Goal: Information Seeking & Learning: Learn about a topic

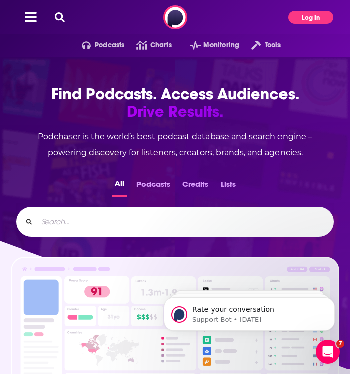
click at [311, 22] on button "Log In" at bounding box center [310, 17] width 45 height 13
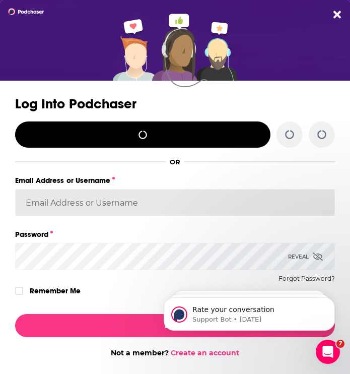
type input "reagan@zilkermedia.com"
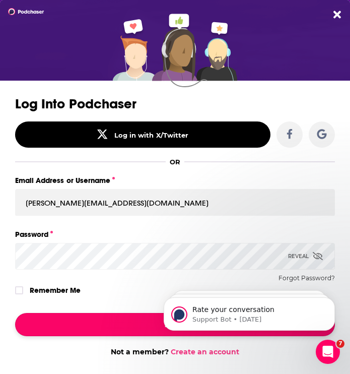
click at [132, 317] on button "Log In" at bounding box center [175, 324] width 320 height 23
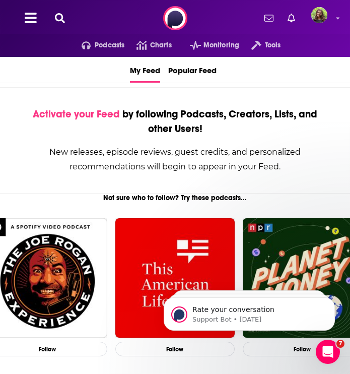
click at [63, 16] on icon at bounding box center [60, 18] width 10 height 10
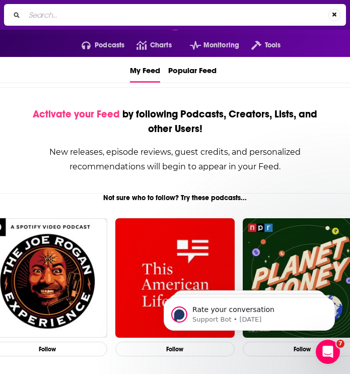
click at [83, 14] on input "Search..." at bounding box center [177, 15] width 304 height 16
type input "The Cult of Pedagogy Podcast"
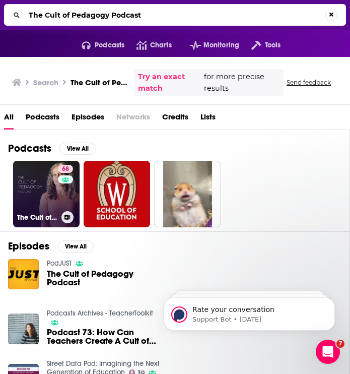
click at [58, 203] on div "68" at bounding box center [67, 188] width 18 height 46
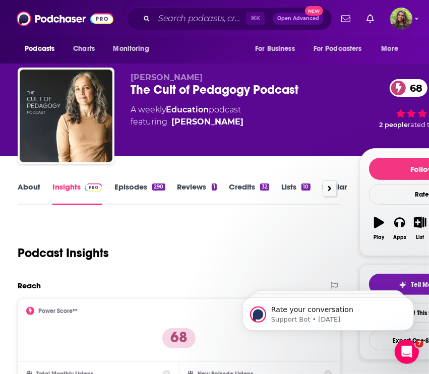
click at [30, 193] on link "About" at bounding box center [29, 193] width 23 height 23
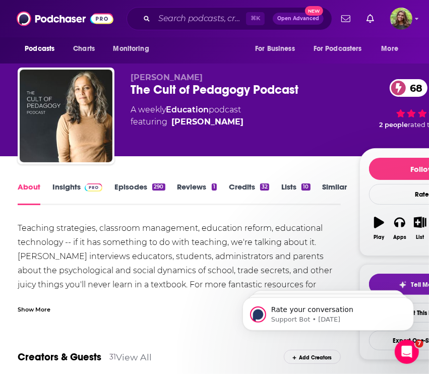
click at [209, 89] on div "The Cult of Pedagogy Podcast 68" at bounding box center [244, 89] width 228 height 15
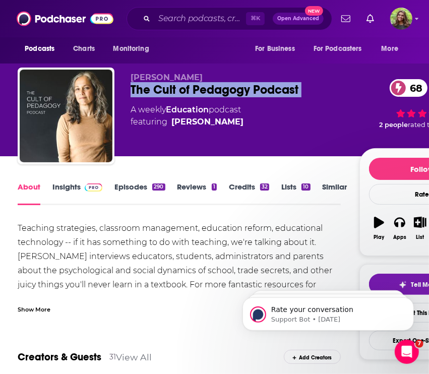
click at [209, 89] on div "The Cult of Pedagogy Podcast 68" at bounding box center [244, 89] width 228 height 15
click at [63, 188] on link "Insights" at bounding box center [77, 193] width 50 height 23
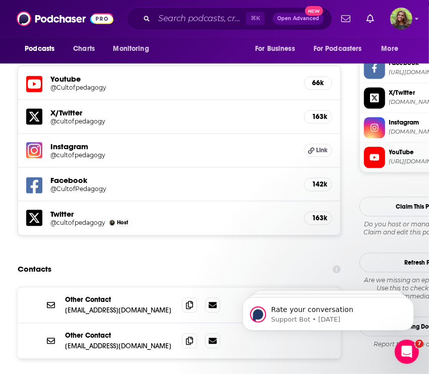
scroll to position [953, 0]
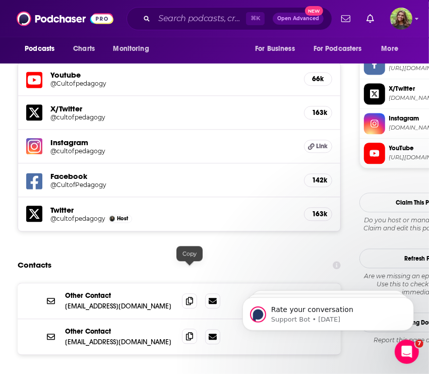
click at [190, 332] on icon at bounding box center [189, 336] width 7 height 8
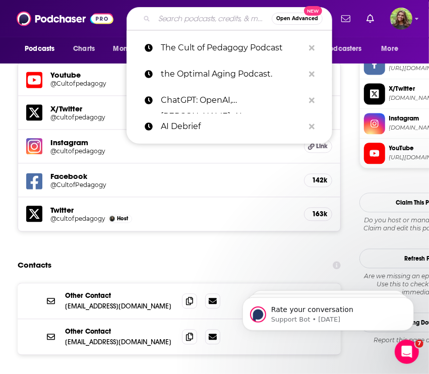
click at [192, 23] on input "Search podcasts, credits, & more..." at bounding box center [212, 19] width 117 height 16
paste input "Reading Rockets:"
type input "Reading Rockets:"
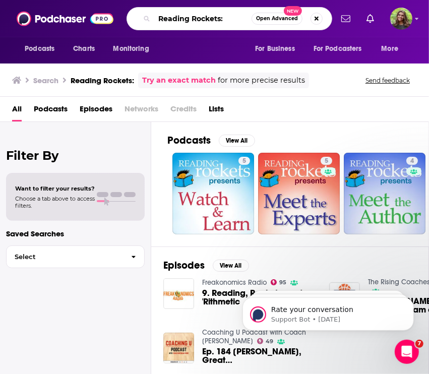
click at [227, 23] on input "Reading Rockets:" at bounding box center [202, 19] width 97 height 16
type input "Reading Rockets"
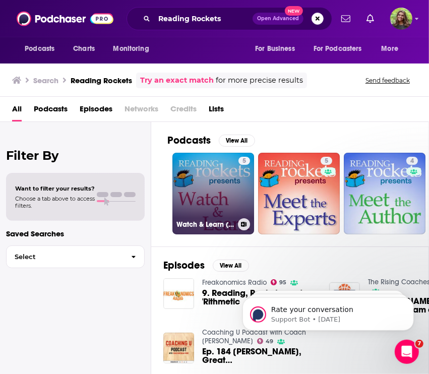
click at [212, 194] on link "5 Watch & Learn (Reading Rockets)" at bounding box center [213, 194] width 82 height 82
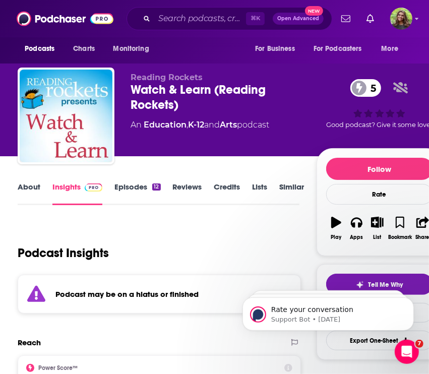
click at [120, 183] on link "Episodes 12" at bounding box center [137, 193] width 46 height 23
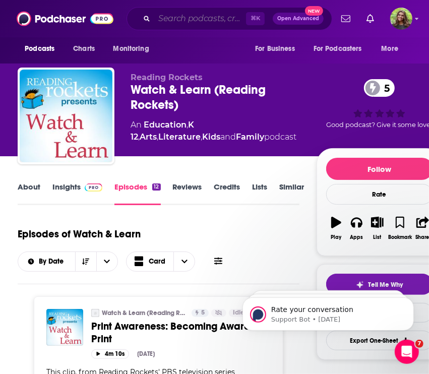
click at [190, 19] on input "Search podcasts, credits, & more..." at bounding box center [200, 19] width 92 height 16
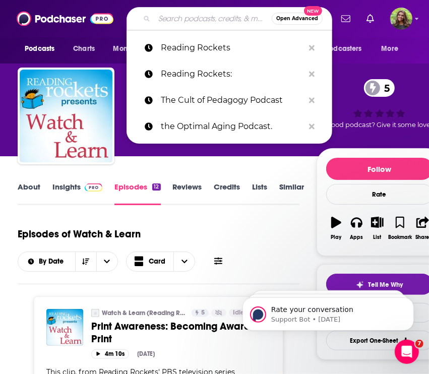
paste input "Literacy Mindset:"
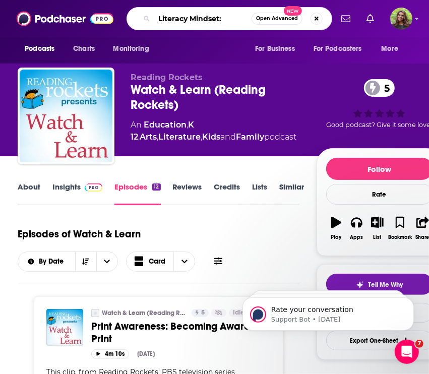
type input "Literacy Mindset"
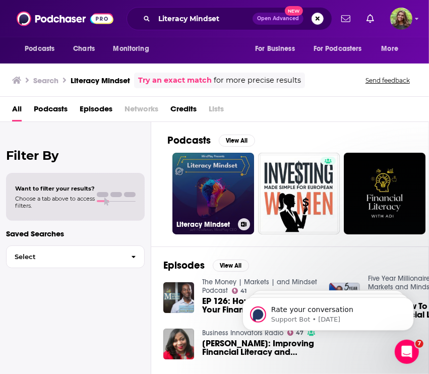
click at [211, 183] on link "Literacy Mindset" at bounding box center [213, 194] width 82 height 82
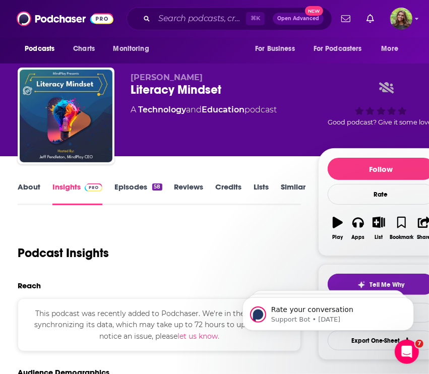
click at [27, 185] on link "About" at bounding box center [29, 193] width 23 height 23
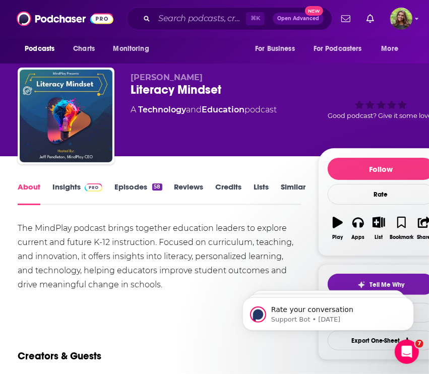
click at [69, 189] on link "Insights" at bounding box center [77, 193] width 50 height 23
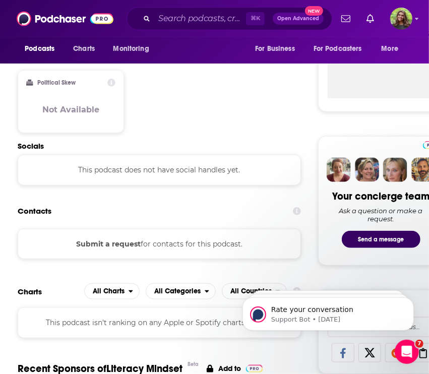
scroll to position [377, 0]
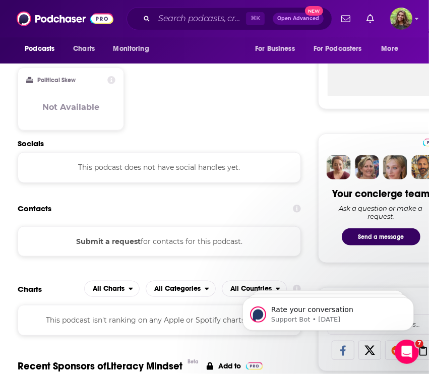
click at [109, 236] on button "Submit a request" at bounding box center [108, 241] width 64 height 11
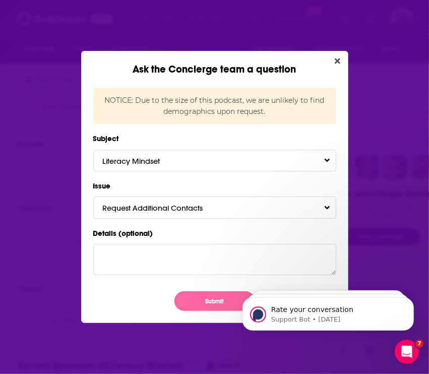
click at [206, 298] on button "Submit" at bounding box center [214, 301] width 81 height 20
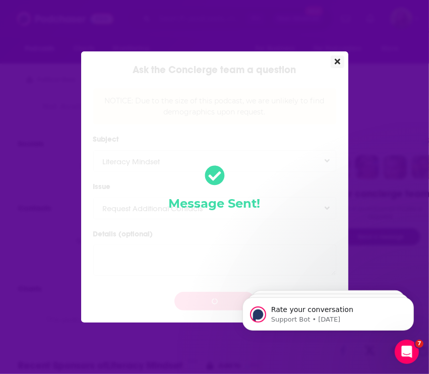
click at [337, 62] on icon "Close" at bounding box center [337, 61] width 6 height 6
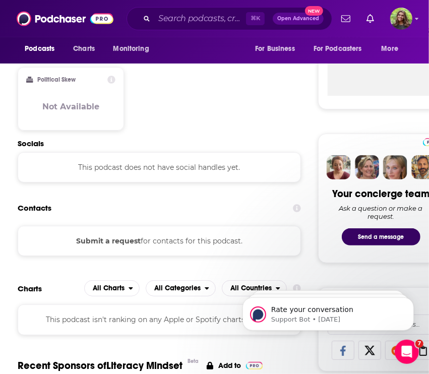
scroll to position [377, 0]
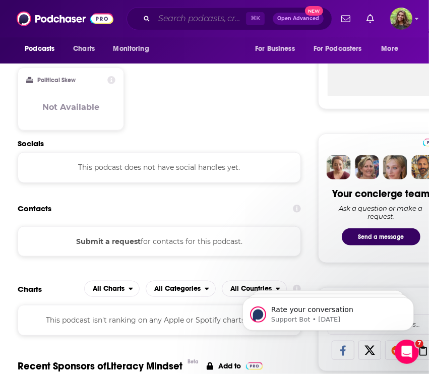
click at [163, 23] on input "Search podcasts, credits, & more..." at bounding box center [200, 19] width 92 height 16
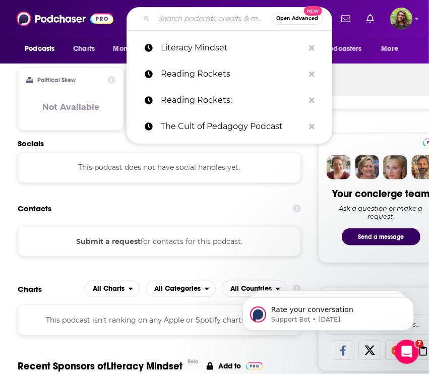
paste input "All For Literacy"
type input "All For Literacy"
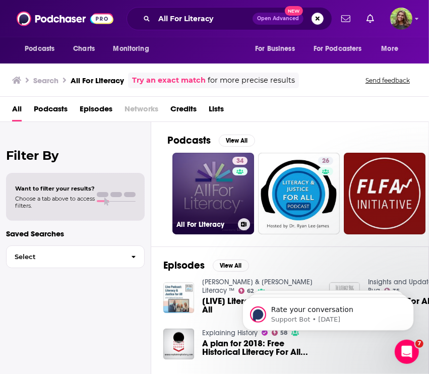
click at [216, 185] on link "34 All For Literacy" at bounding box center [213, 194] width 82 height 82
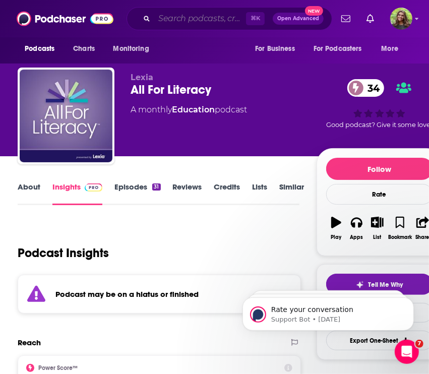
click at [178, 22] on input "Search podcasts, credits, & more..." at bounding box center [200, 19] width 92 height 16
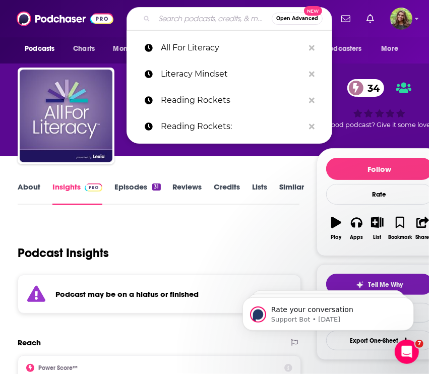
paste input "Melissa & Lori Love Literacy"
type input "Melissa & Lori Love Literacy"
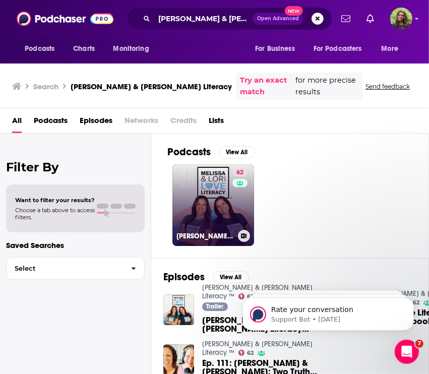
click at [214, 191] on link "62 Melissa & Lori Love Literacy ™" at bounding box center [213, 205] width 82 height 82
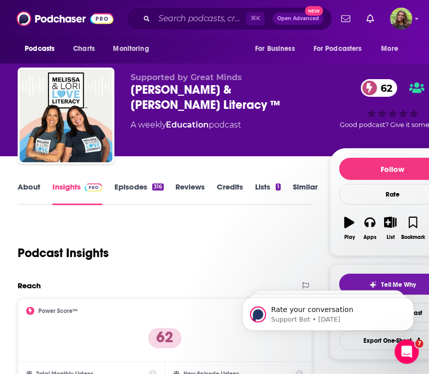
click at [27, 189] on link "About" at bounding box center [29, 193] width 23 height 23
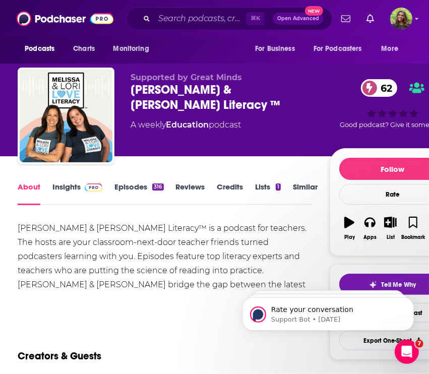
click at [171, 85] on div "Melissa & Lori Love Literacy ™ 62" at bounding box center [229, 97] width 199 height 30
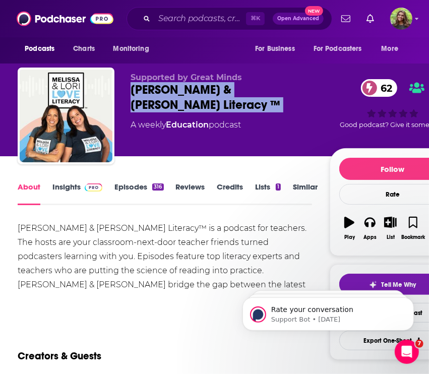
click at [171, 85] on div "Melissa & Lori Love Literacy ™ 62" at bounding box center [229, 97] width 199 height 30
copy div "Melissa & Lori Love Literacy ™ 62"
click at [68, 186] on link "Insights" at bounding box center [77, 193] width 50 height 23
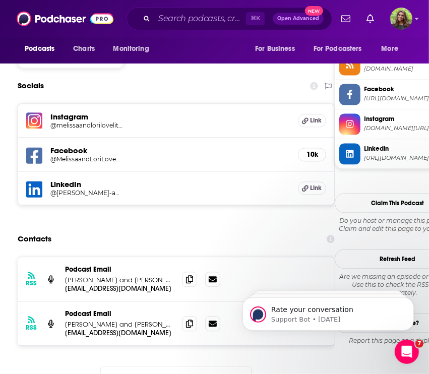
scroll to position [922, 0]
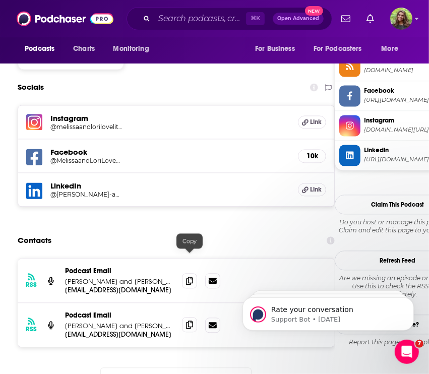
click at [192, 320] on icon at bounding box center [189, 324] width 7 height 8
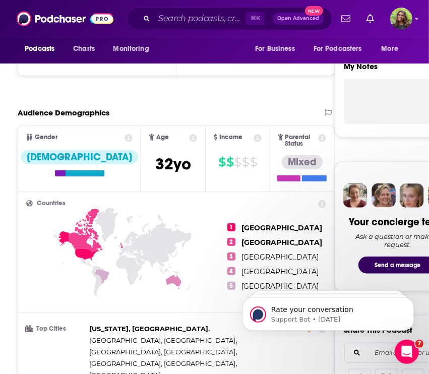
scroll to position [228, 0]
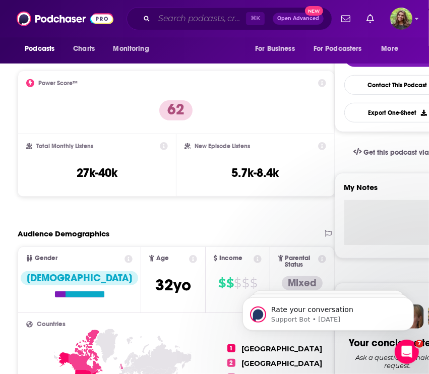
click at [185, 18] on input "Search podcasts, credits, & more..." at bounding box center [200, 19] width 92 height 16
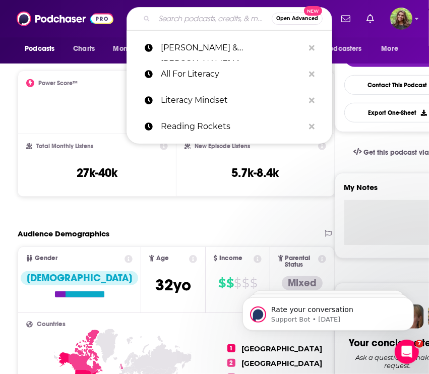
paste input "The Structured Literacy Podcast:"
type input "The Structured Literacy Podcast:"
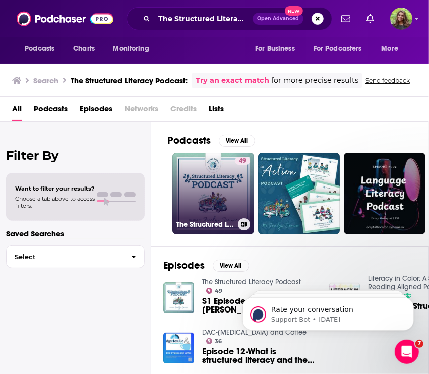
click at [195, 205] on link "49 The Structured Literacy Podcast" at bounding box center [213, 194] width 82 height 82
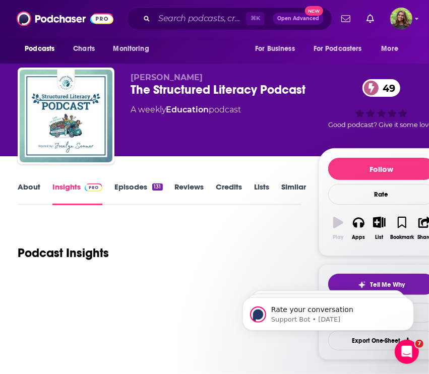
click at [31, 182] on link "About" at bounding box center [29, 193] width 23 height 23
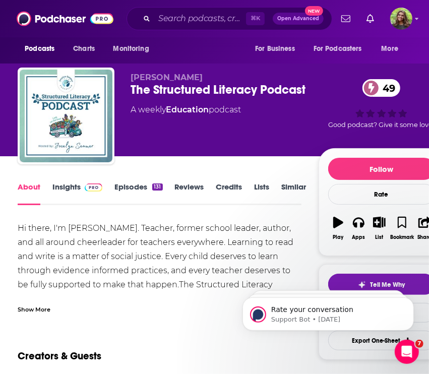
click at [45, 304] on div "Show More" at bounding box center [34, 309] width 33 height 10
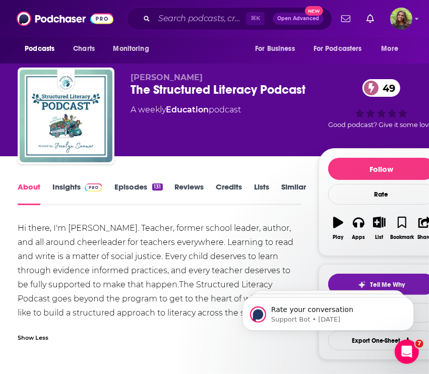
click at [122, 182] on link "Episodes 131" at bounding box center [138, 193] width 48 height 23
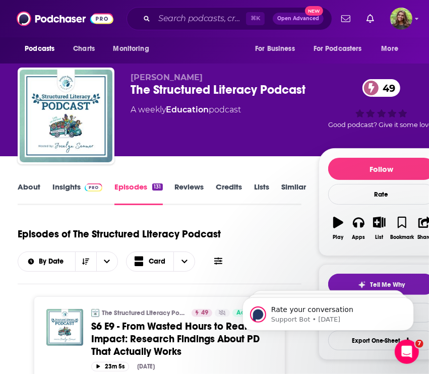
click at [57, 186] on link "Insights" at bounding box center [77, 193] width 50 height 23
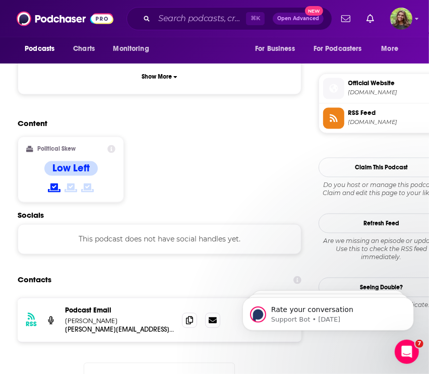
scroll to position [794, 0]
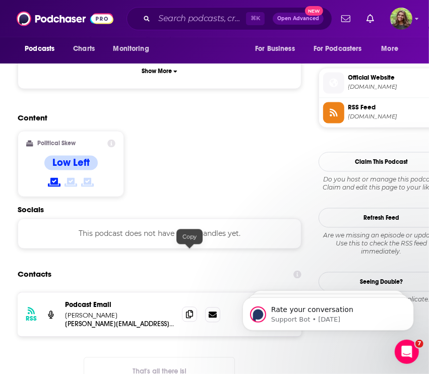
click at [192, 307] on span at bounding box center [189, 314] width 15 height 15
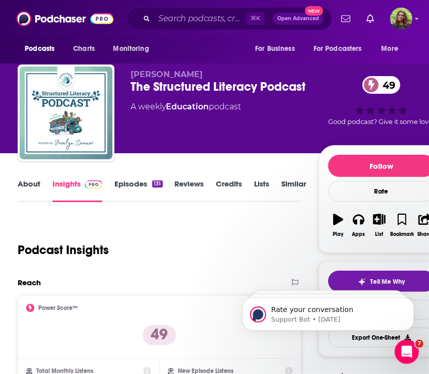
scroll to position [0, 0]
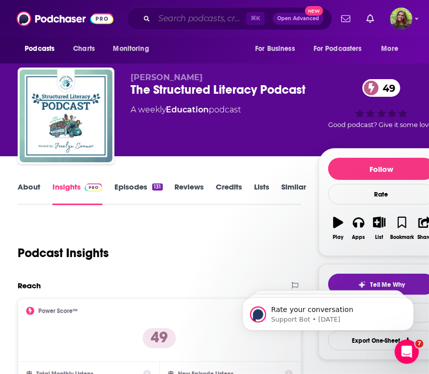
click at [199, 13] on input "Search podcasts, credits, & more..." at bounding box center [200, 19] width 92 height 16
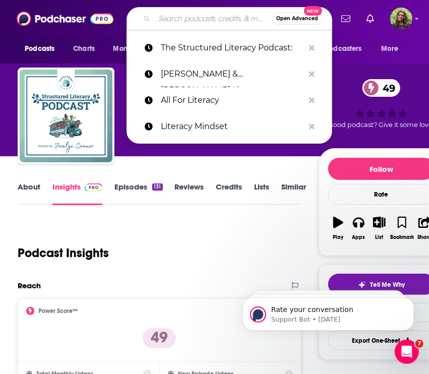
paste input "The Teacher's Tool Kit For Literacy"
type input "The Teacher's Tool Kit For Literacy"
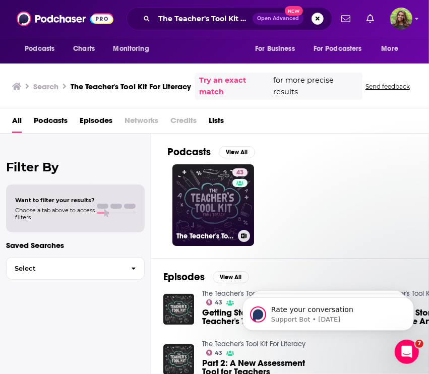
click at [211, 199] on link "43 The Teacher's Tool Kit For Literacy" at bounding box center [213, 205] width 82 height 82
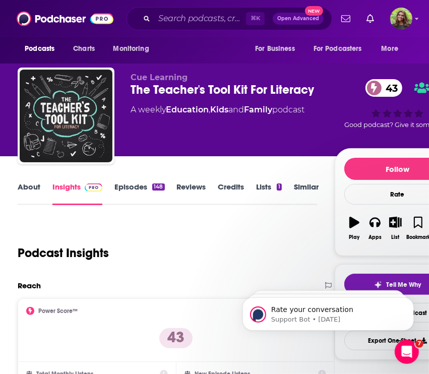
click at [32, 194] on link "About" at bounding box center [29, 193] width 23 height 23
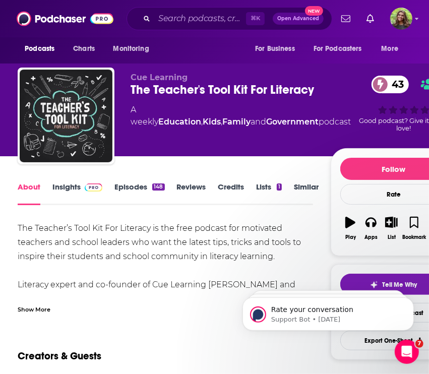
click at [44, 308] on div "Show More" at bounding box center [34, 309] width 33 height 10
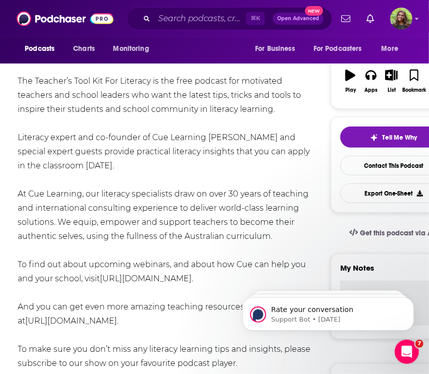
scroll to position [96, 0]
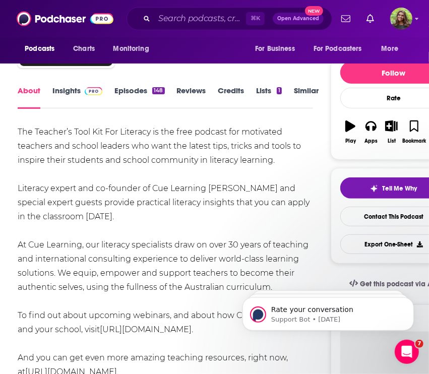
click at [116, 94] on link "Episodes 148" at bounding box center [139, 97] width 50 height 23
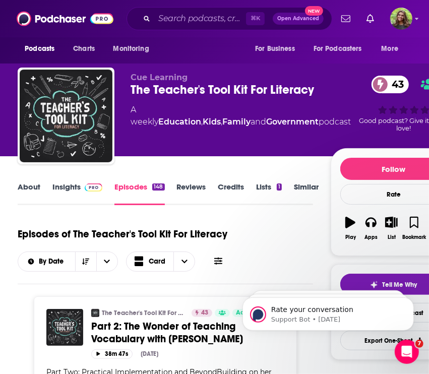
click at [204, 88] on div "The Teacher's Tool Kit For Literacy 43" at bounding box center [240, 89] width 220 height 15
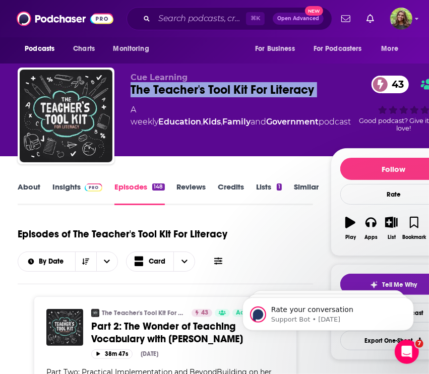
click at [204, 88] on div "The Teacher's Tool Kit For Literacy 43" at bounding box center [240, 89] width 220 height 15
copy div "The Teacher's Tool Kit For Literacy 43"
click at [57, 184] on link "Insights" at bounding box center [77, 193] width 50 height 23
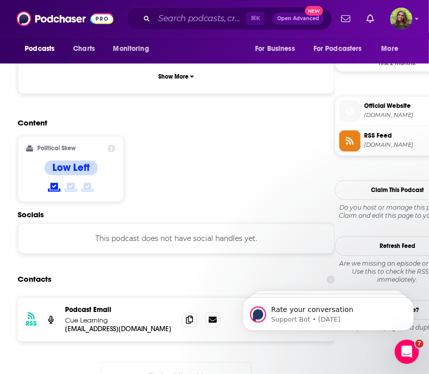
scroll to position [814, 0]
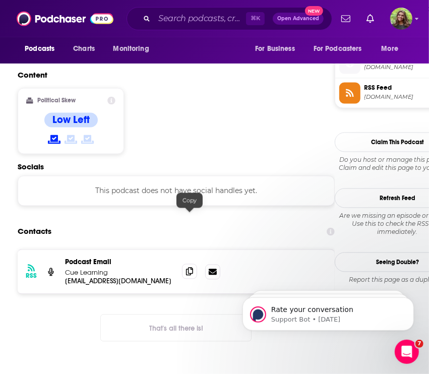
click at [192, 267] on icon at bounding box center [189, 271] width 7 height 8
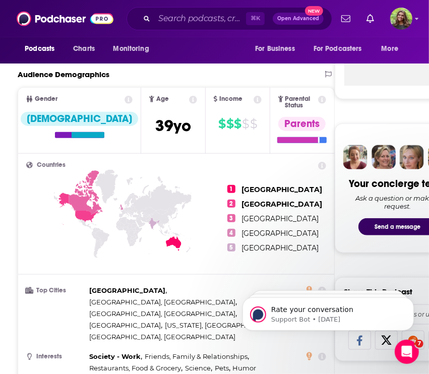
scroll to position [0, 0]
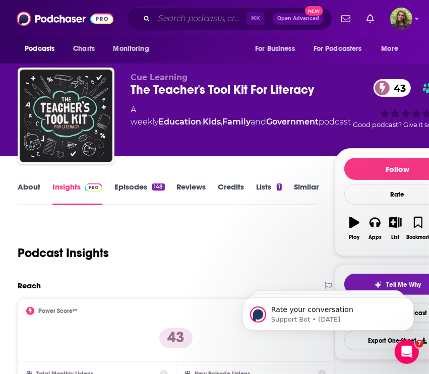
click at [201, 21] on input "Search podcasts, credits, & more..." at bounding box center [200, 19] width 92 height 16
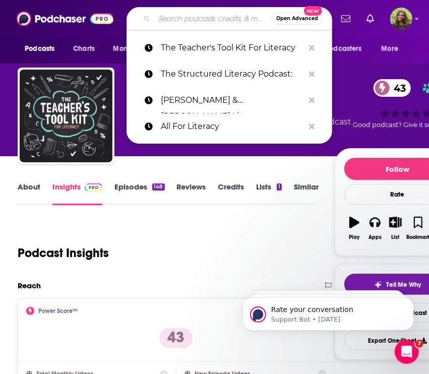
paste input "Move This World with Sara: Conversations in Social Emotional Learning:"
type input "Move This World with Sara: Conversations in Social Emotional Learning:"
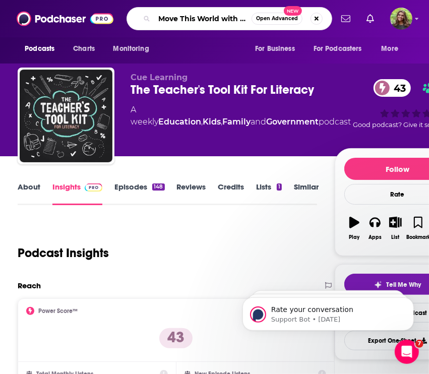
scroll to position [0, 174]
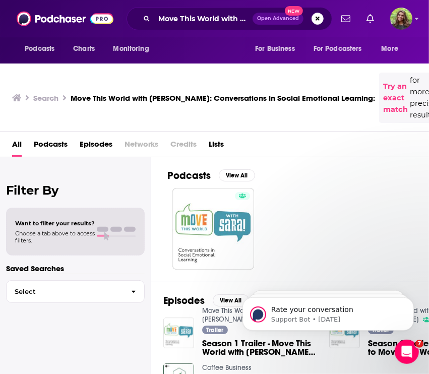
click at [200, 27] on div "Move This World with Sara: Conversations in Social Emotional Learning: Open Adv…" at bounding box center [228, 18] width 205 height 23
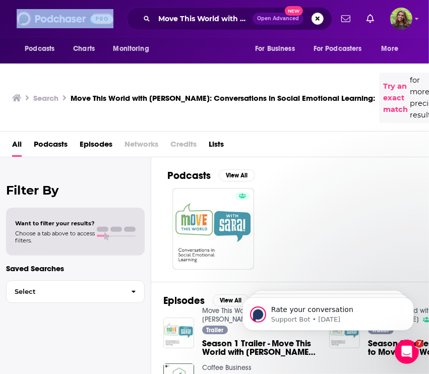
click at [200, 27] on div "Move This World with Sara: Conversations in Social Emotional Learning: Open Adv…" at bounding box center [228, 18] width 205 height 23
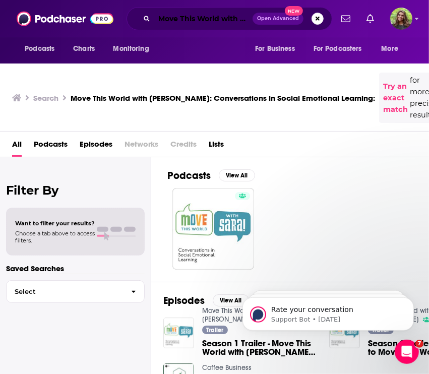
click at [188, 21] on input "Move This World with Sara: Conversations in Social Emotional Learning:" at bounding box center [203, 19] width 98 height 16
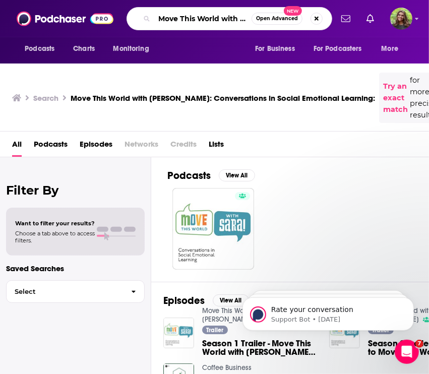
click at [188, 21] on input "Move This World with Sara: Conversations in Social Emotional Learning:" at bounding box center [202, 19] width 97 height 16
paste input "The BookWorthy Podcast"
type input "The BookWorthy Podcast:"
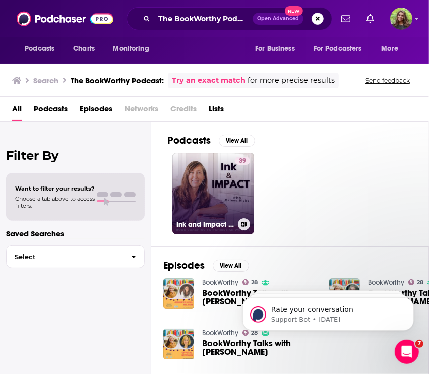
click at [209, 197] on link "39 Ink and Impact for Christian Writers - How to successfully write, self-publi…" at bounding box center [213, 194] width 82 height 82
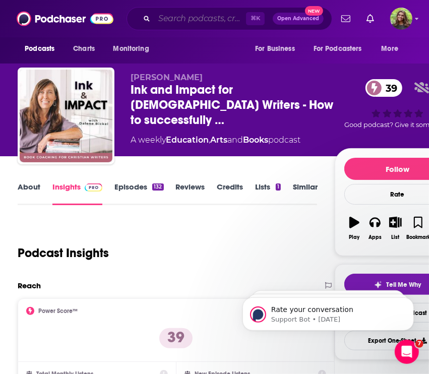
click at [198, 17] on input "Search podcasts, credits, & more..." at bounding box center [200, 19] width 92 height 16
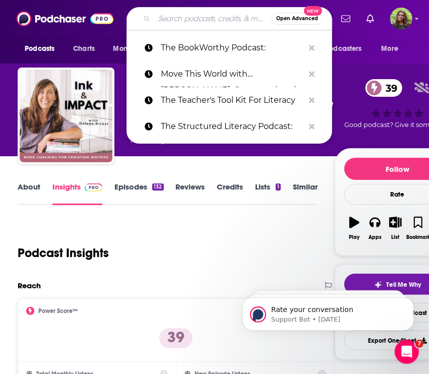
paste input "Your Kid's Next Read:"
type input "Your Kid's Next Read:"
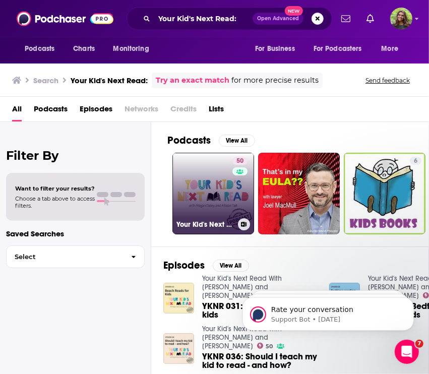
click at [220, 209] on link "50 Your Kid's Next Read With Allison Tait and Megan Daley" at bounding box center [213, 194] width 82 height 82
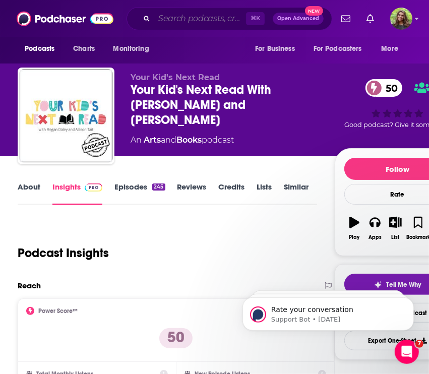
click at [182, 18] on input "Search podcasts, credits, & more..." at bounding box center [200, 19] width 92 height 16
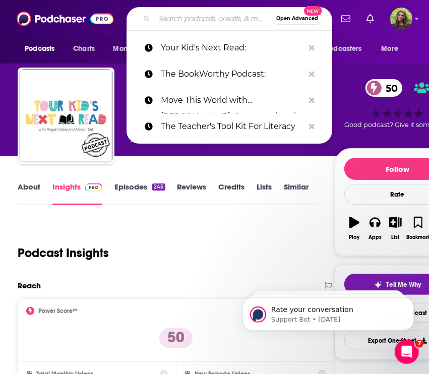
paste input "The Literacy Talks Podcast"
type input "The Literacy Talks Podcast"
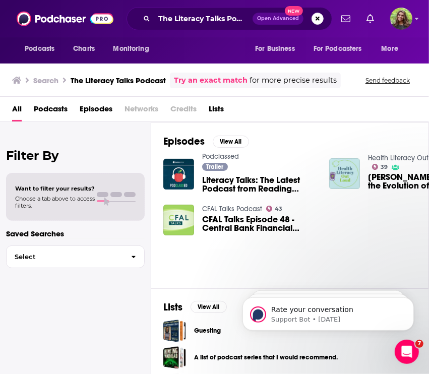
scroll to position [126, 0]
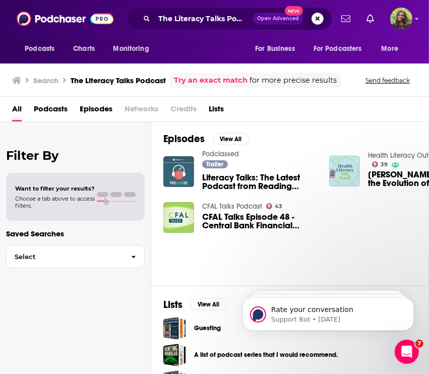
click at [188, 175] on img "Literacy Talks: The Latest Podcast from Reading Horizons" at bounding box center [178, 171] width 31 height 31
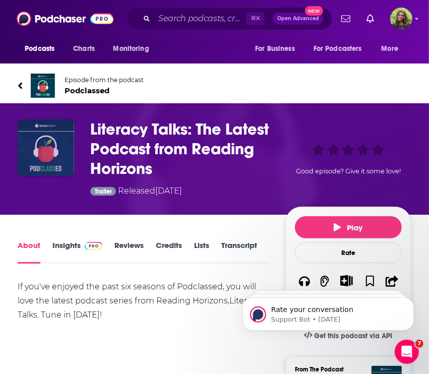
click at [46, 141] on img "Literacy Talks: The Latest Podcast from Reading Horizons" at bounding box center [46, 147] width 56 height 56
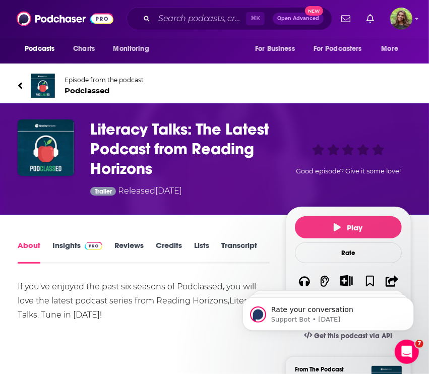
click at [77, 90] on span "Podclassed" at bounding box center [103, 91] width 79 height 10
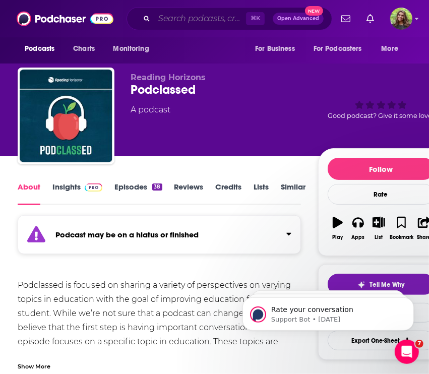
click at [193, 18] on input "Search podcasts, credits, & more..." at bounding box center [200, 19] width 92 height 16
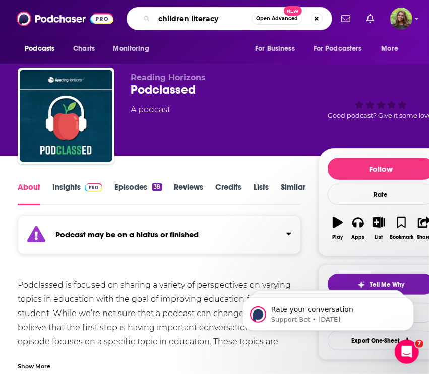
type input "children literacy"
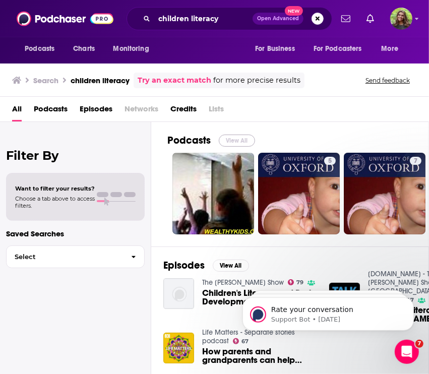
click at [233, 135] on button "View All" at bounding box center [237, 140] width 36 height 12
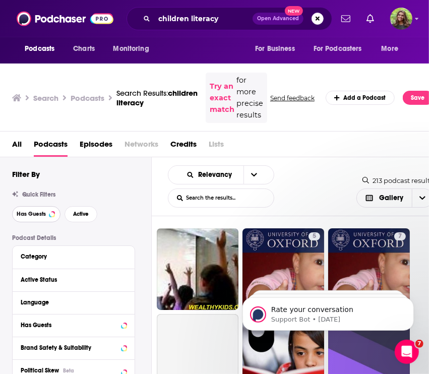
click at [38, 218] on button "Has Guests" at bounding box center [36, 214] width 48 height 16
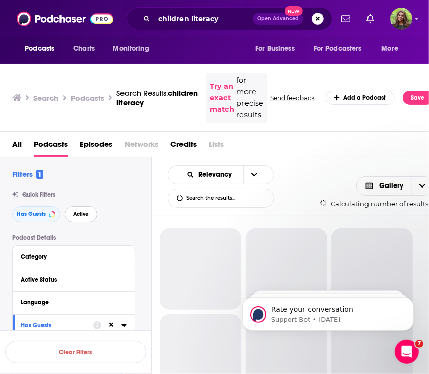
click at [77, 216] on span "Active" at bounding box center [81, 214] width 16 height 6
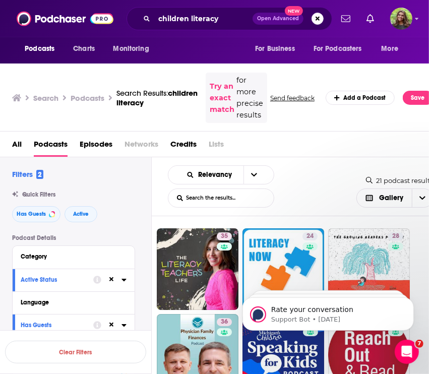
click at [323, 16] on div "children literacy Open Advanced New" at bounding box center [228, 18] width 205 height 23
click at [317, 18] on button "Search podcasts, credits, & more..." at bounding box center [317, 19] width 12 height 12
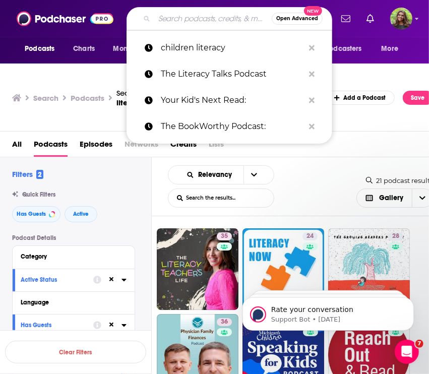
paste input "All for Literacy"
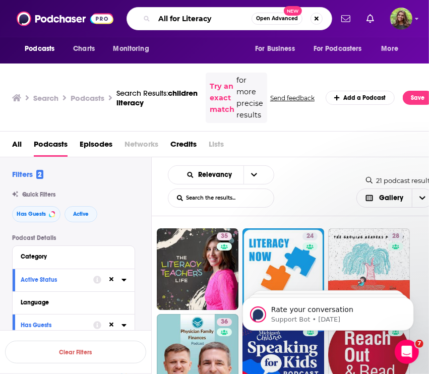
type input "All for Literacy"
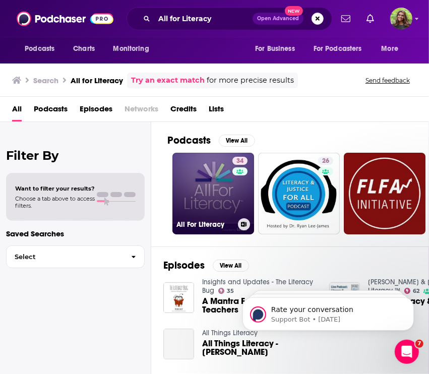
click at [208, 185] on link "34 All For Literacy" at bounding box center [213, 194] width 82 height 82
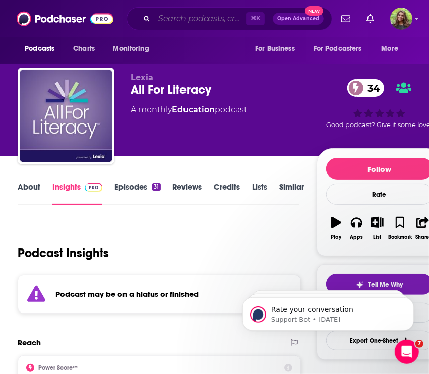
click at [177, 25] on input "Search podcasts, credits, & more..." at bounding box center [200, 19] width 92 height 16
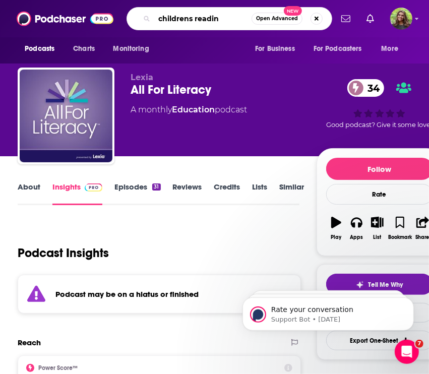
type input "childrens reading"
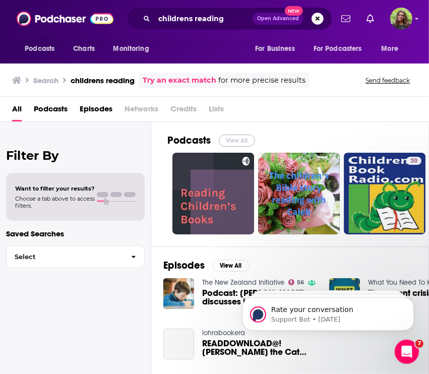
click at [237, 141] on button "View All" at bounding box center [237, 140] width 36 height 12
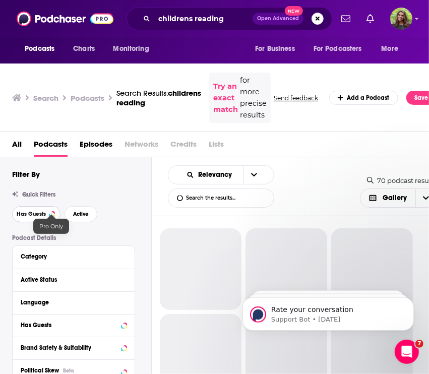
click at [48, 214] on button "Has Guests" at bounding box center [36, 214] width 48 height 16
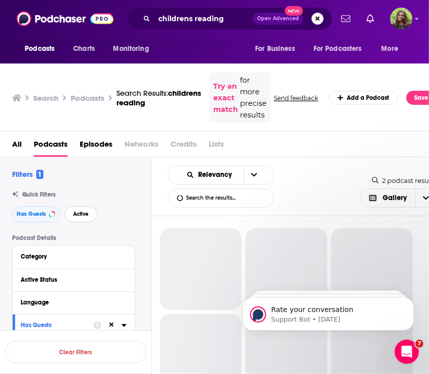
click at [77, 217] on button "Active" at bounding box center [80, 214] width 33 height 16
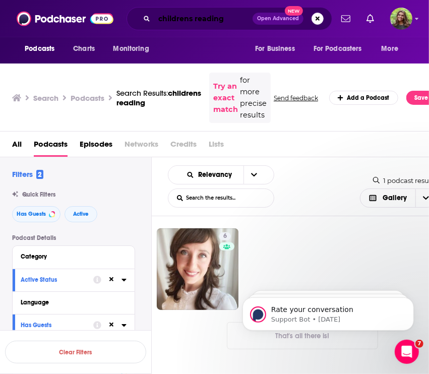
click at [234, 21] on input "childrens reading" at bounding box center [203, 19] width 98 height 16
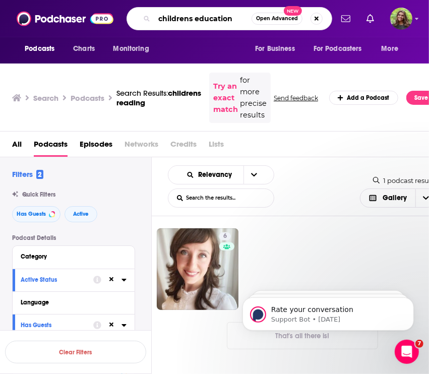
type input "childrens education"
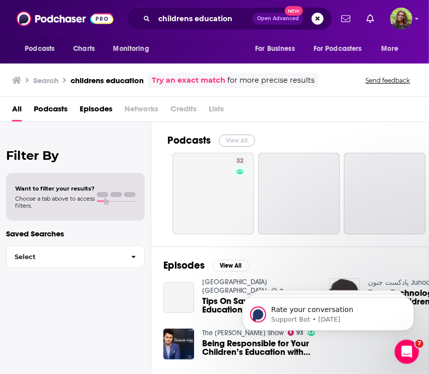
click at [234, 141] on button "View All" at bounding box center [237, 140] width 36 height 12
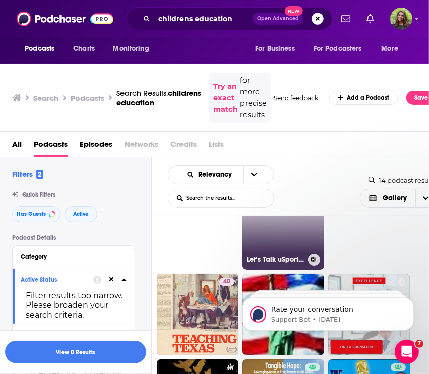
scroll to position [181, 0]
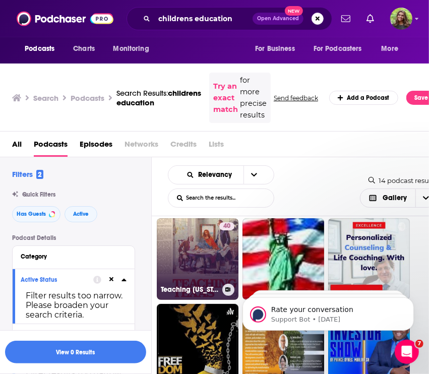
click at [198, 272] on link "40 Teaching Texas" at bounding box center [198, 259] width 82 height 82
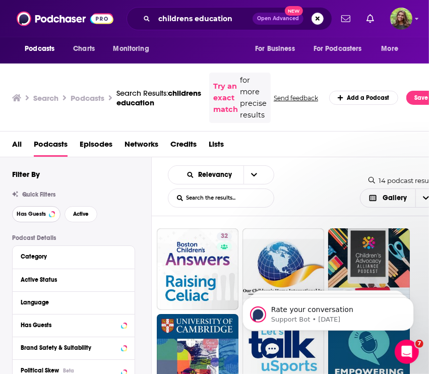
click at [45, 216] on span "Has Guests" at bounding box center [31, 214] width 29 height 6
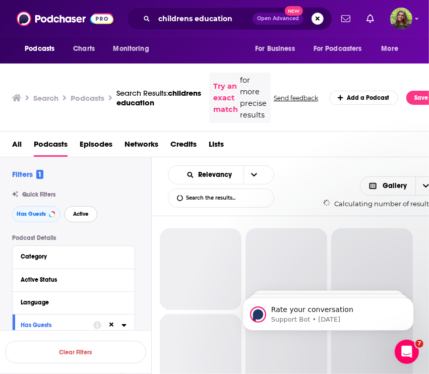
click at [78, 217] on button "Active" at bounding box center [80, 214] width 33 height 16
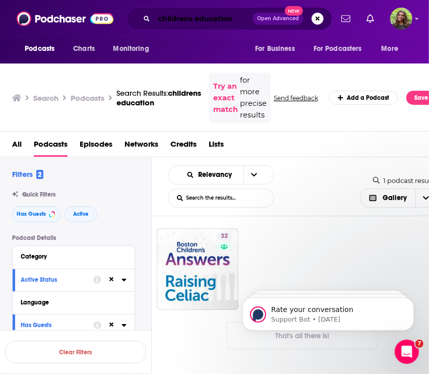
click at [226, 21] on input "childrens education" at bounding box center [203, 19] width 98 height 16
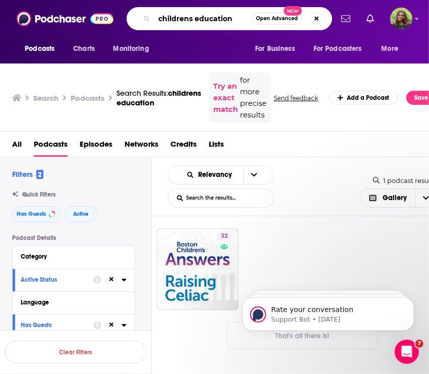
click at [226, 21] on input "childrens education" at bounding box center [202, 19] width 97 height 16
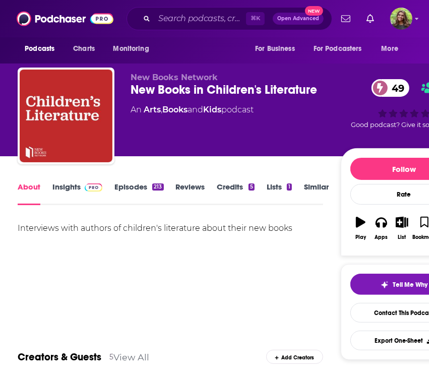
click at [313, 189] on link "Similar" at bounding box center [316, 193] width 25 height 23
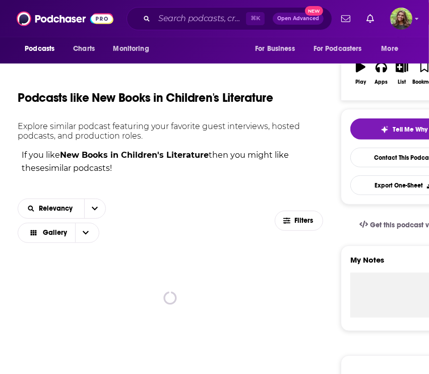
scroll to position [214, 0]
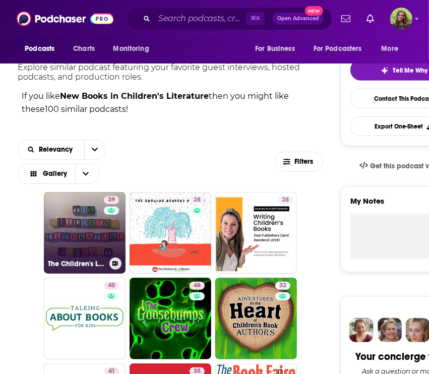
click at [101, 247] on link "39 The Children's Literature Podcast" at bounding box center [85, 233] width 82 height 82
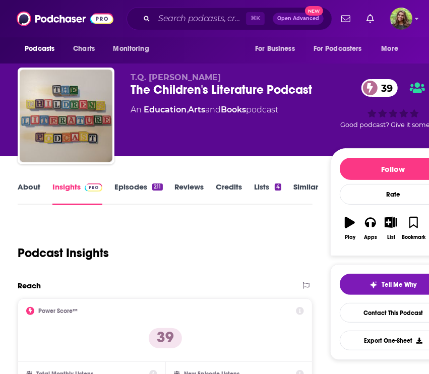
click at [35, 193] on link "About" at bounding box center [29, 193] width 23 height 23
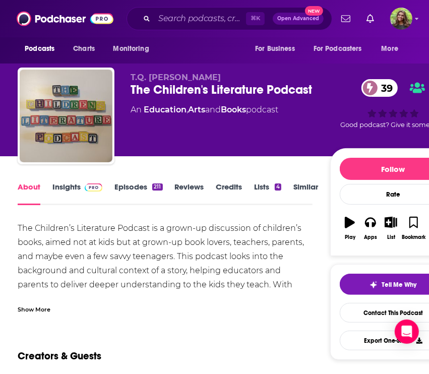
click at [131, 183] on link "Episodes 211" at bounding box center [138, 193] width 48 height 23
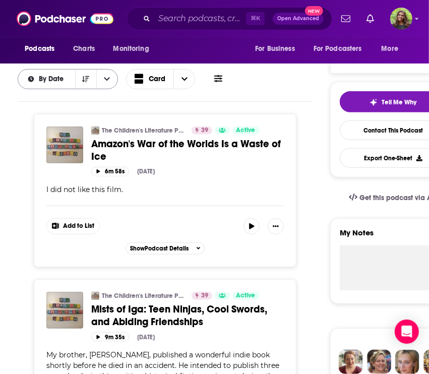
scroll to position [170, 0]
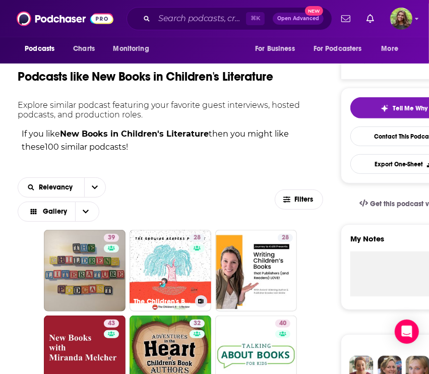
scroll to position [245, 0]
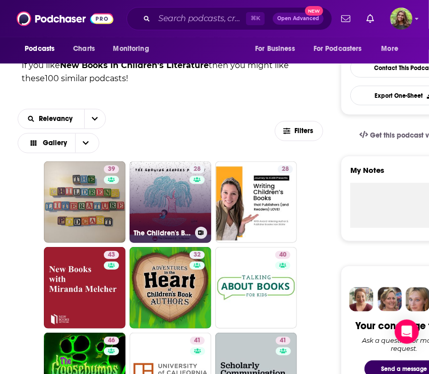
click at [165, 203] on link "28 The Children's Book Review: Growing Readers Podcast" at bounding box center [170, 202] width 82 height 82
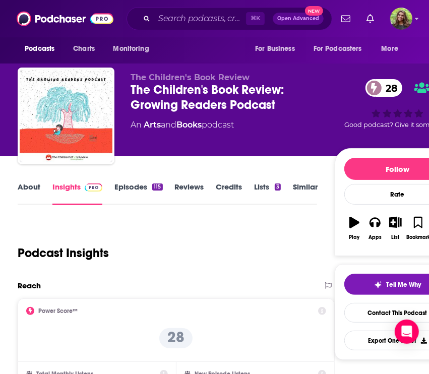
click at [31, 191] on link "About" at bounding box center [29, 193] width 23 height 23
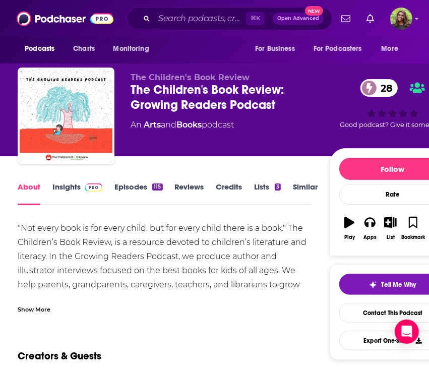
click at [170, 92] on div "The Children's Book Review: Growing Readers Podcast 28" at bounding box center [229, 97] width 199 height 30
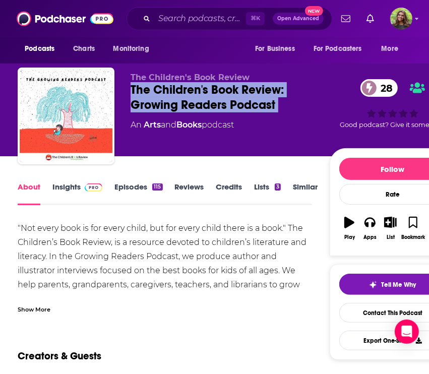
click at [170, 92] on div "The Children's Book Review: Growing Readers Podcast 28" at bounding box center [229, 97] width 199 height 30
copy div "The Children's Book Review: Growing Readers Podcast 28"
click at [300, 187] on link "Similar" at bounding box center [305, 193] width 25 height 23
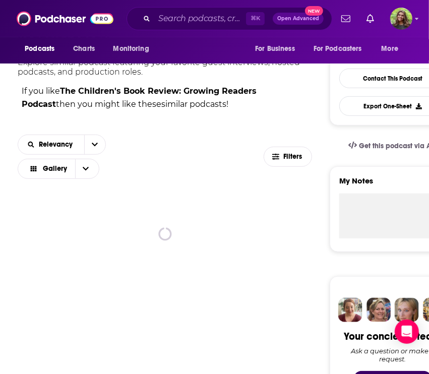
scroll to position [313, 0]
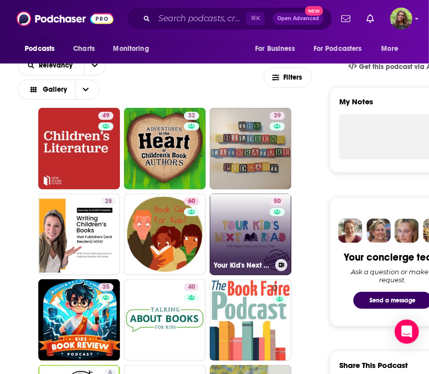
click at [231, 235] on link "50 Your Kid's Next Read With Allison Tait and Megan Daley" at bounding box center [250, 234] width 82 height 82
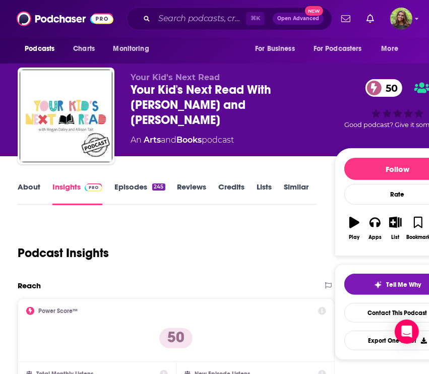
click at [292, 190] on link "Similar" at bounding box center [296, 193] width 25 height 23
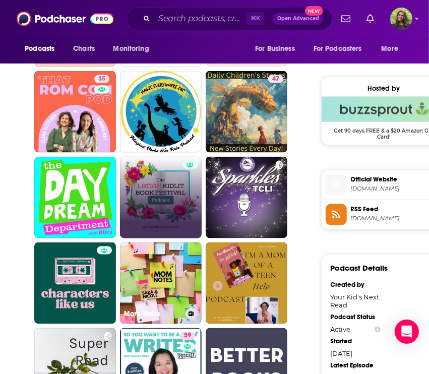
scroll to position [704, 0]
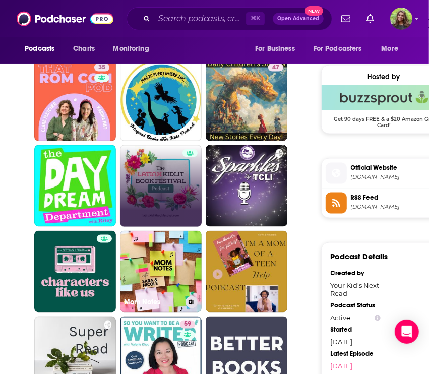
click at [150, 283] on link "Mom Notes" at bounding box center [161, 272] width 82 height 82
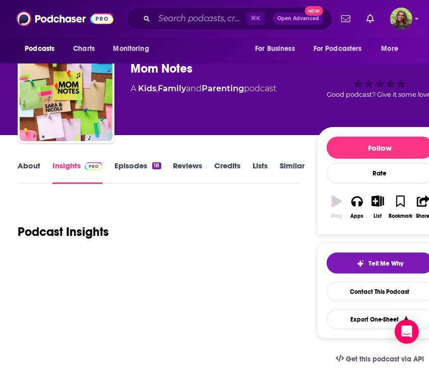
scroll to position [30, 0]
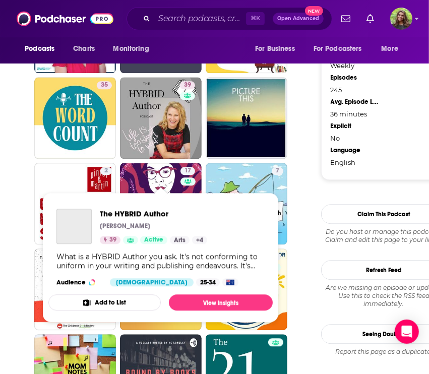
scroll to position [1051, 0]
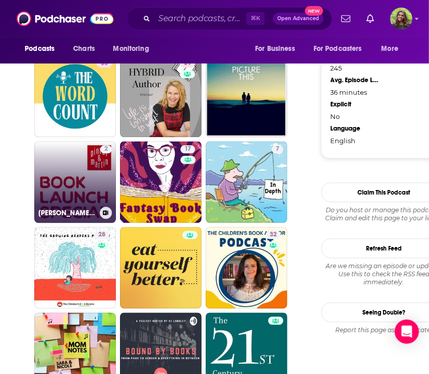
click at [89, 152] on link "2 Pinter & Martin Book Launch Special" at bounding box center [75, 182] width 82 height 82
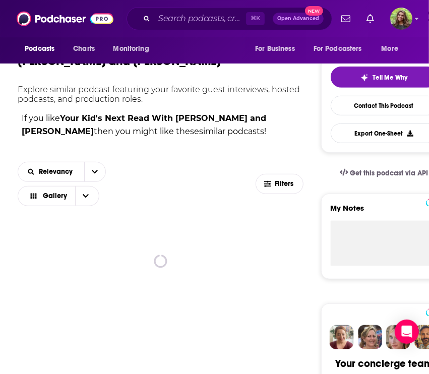
scroll to position [213, 0]
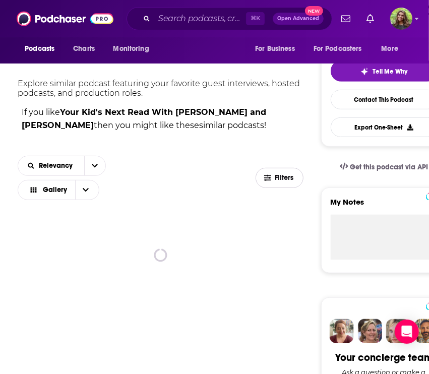
click at [281, 174] on span "Filters" at bounding box center [285, 177] width 20 height 7
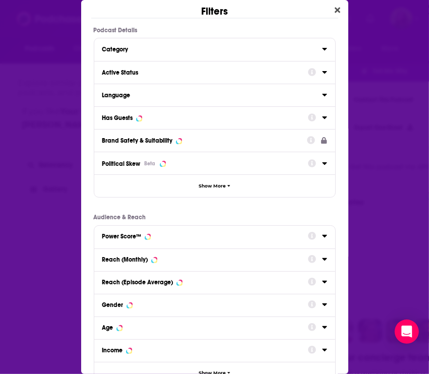
scroll to position [0, 0]
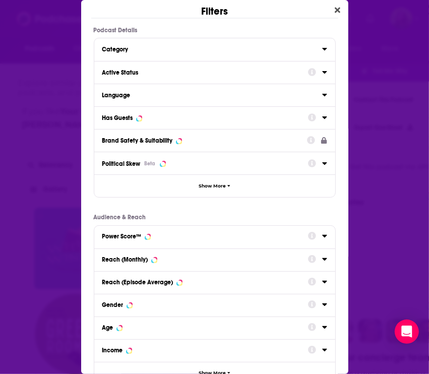
click at [165, 67] on button "Active Status" at bounding box center [204, 71] width 205 height 13
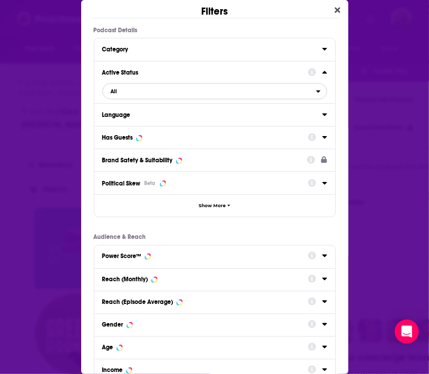
click at [138, 87] on span "All" at bounding box center [209, 91] width 213 height 13
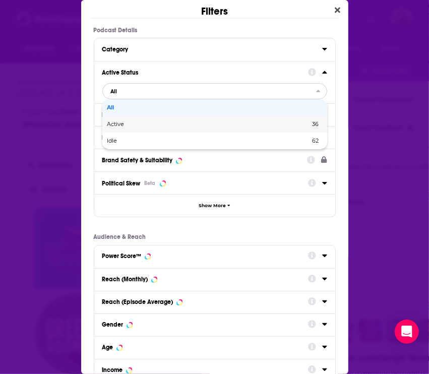
click at [152, 123] on span "Active" at bounding box center [162, 124] width 110 height 6
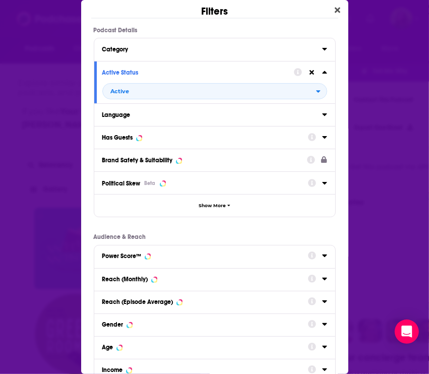
click at [164, 134] on div "Has Guests" at bounding box center [201, 137] width 199 height 7
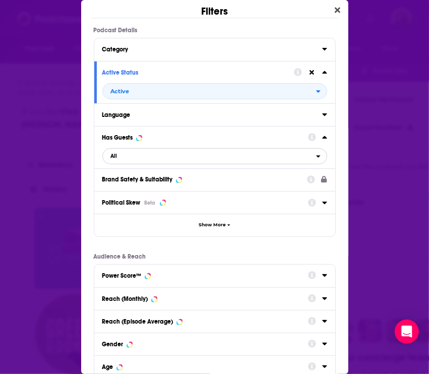
click at [151, 160] on span "All" at bounding box center [209, 156] width 213 height 13
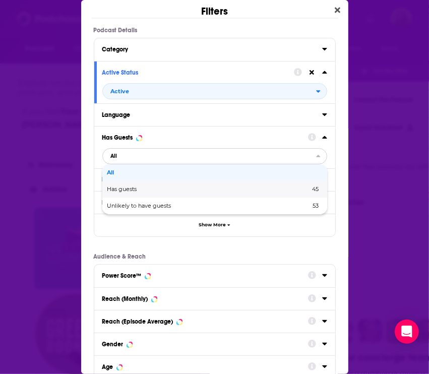
click at [154, 183] on div "Has guests 45" at bounding box center [214, 189] width 225 height 17
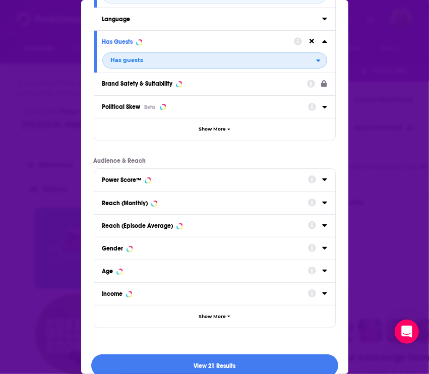
scroll to position [107, 0]
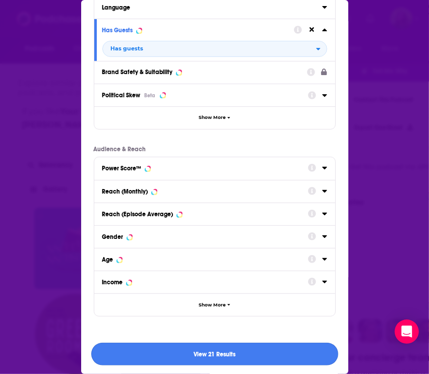
click at [188, 350] on button "View 21 Results" at bounding box center [214, 353] width 247 height 23
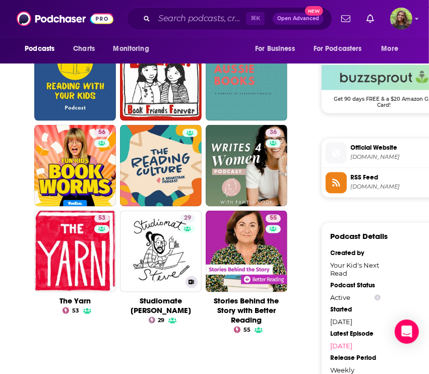
scroll to position [756, 0]
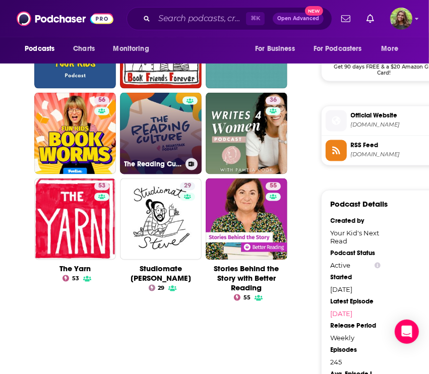
click at [146, 129] on link "The Reading Culture" at bounding box center [161, 134] width 82 height 82
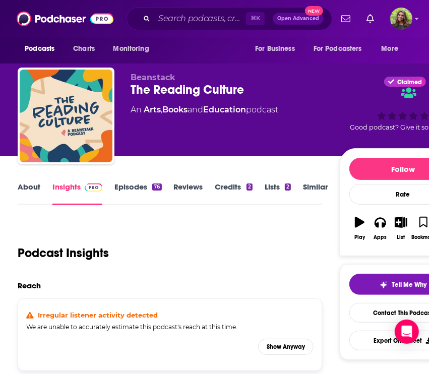
click at [26, 188] on link "About" at bounding box center [29, 193] width 23 height 23
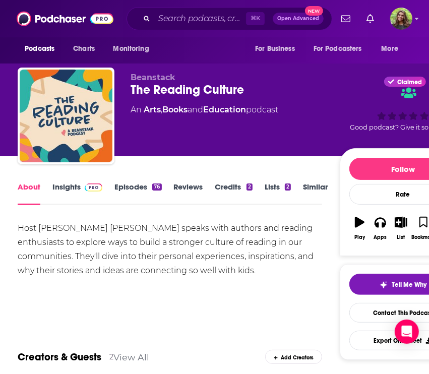
click at [58, 190] on link "Insights" at bounding box center [77, 193] width 50 height 23
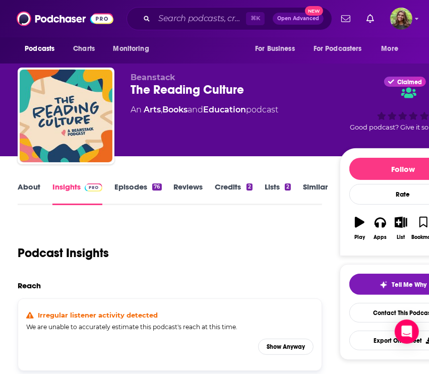
click at [25, 189] on link "About" at bounding box center [29, 193] width 23 height 23
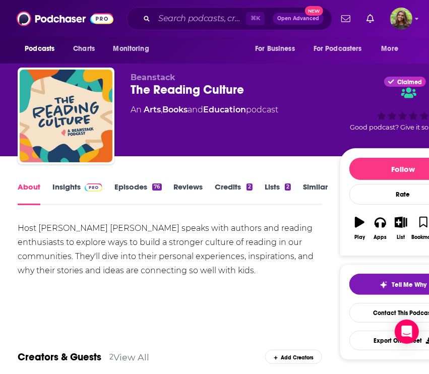
click at [75, 188] on link "Insights" at bounding box center [77, 193] width 50 height 23
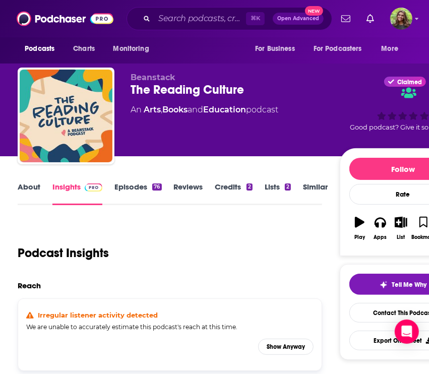
click at [226, 89] on div "The Reading Culture" at bounding box center [234, 89] width 209 height 15
copy div "The Reading Culture"
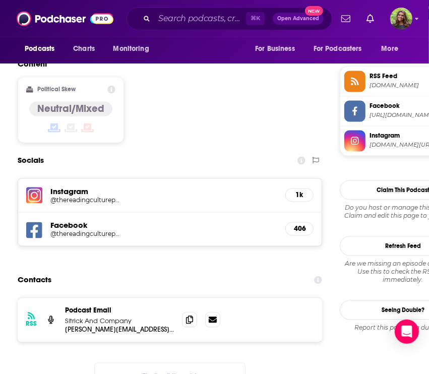
scroll to position [805, 0]
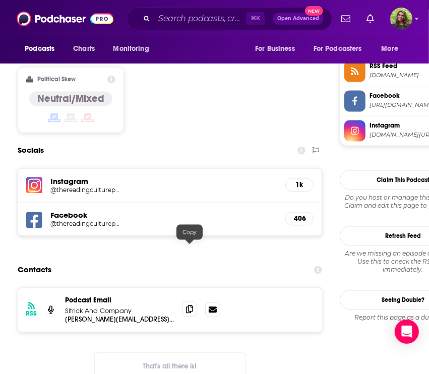
click at [190, 305] on icon at bounding box center [189, 309] width 7 height 8
click at [161, 58] on div "Podcasts Charts Monitoring" at bounding box center [90, 49] width 144 height 24
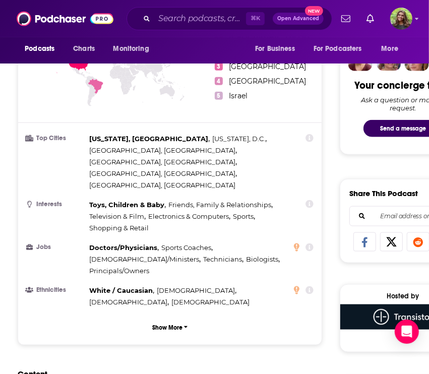
scroll to position [0, 0]
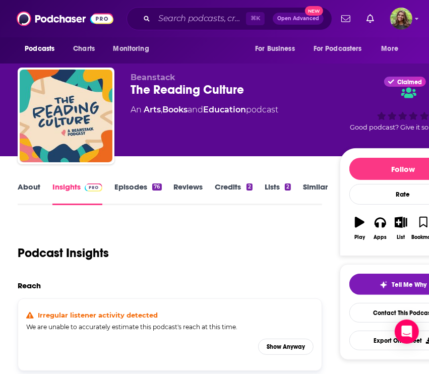
click at [319, 188] on link "Similar" at bounding box center [315, 193] width 25 height 23
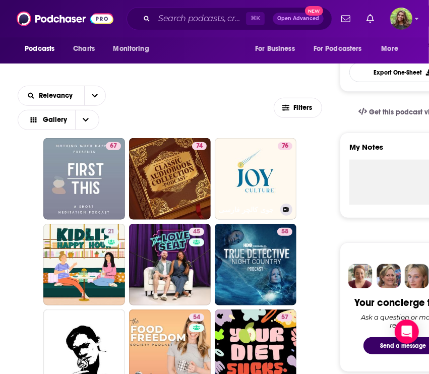
scroll to position [277, 0]
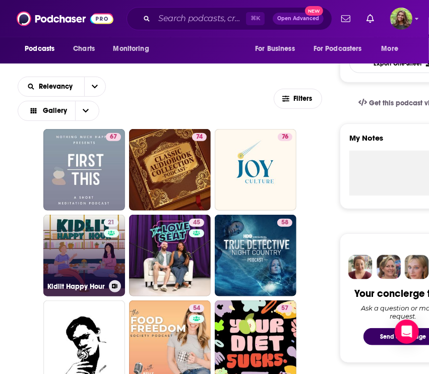
click at [85, 250] on link "21 Kidlit Happy Hour" at bounding box center [84, 256] width 82 height 82
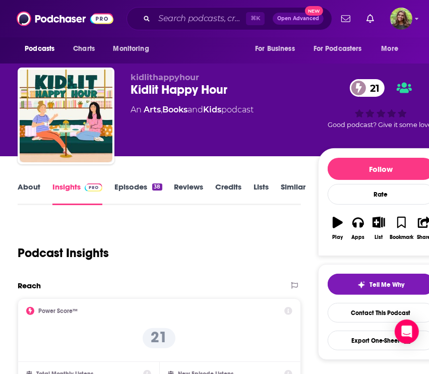
click at [30, 200] on link "About" at bounding box center [29, 193] width 23 height 23
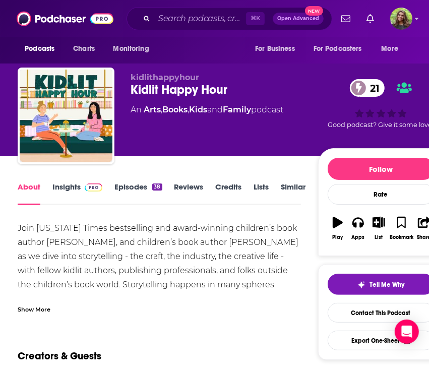
click at [45, 309] on div "Show More" at bounding box center [34, 309] width 33 height 10
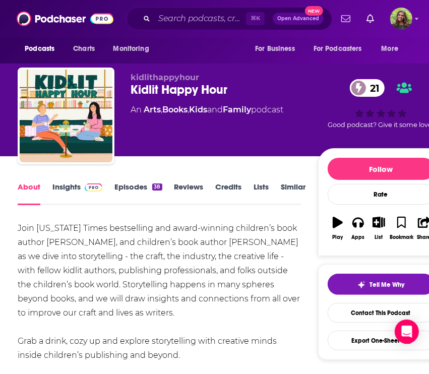
click at [125, 188] on link "Episodes 38" at bounding box center [137, 193] width 47 height 23
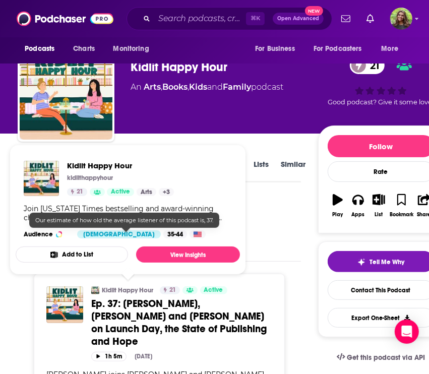
scroll to position [21, 0]
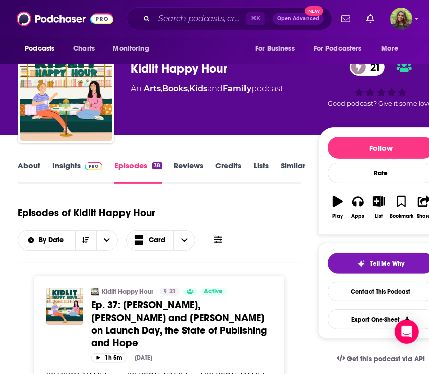
click at [169, 67] on div "Kidlit Happy Hour 21" at bounding box center [223, 68] width 187 height 15
copy div "Kidlit Happy Hour 21"
click at [60, 166] on link "Insights" at bounding box center [77, 172] width 50 height 23
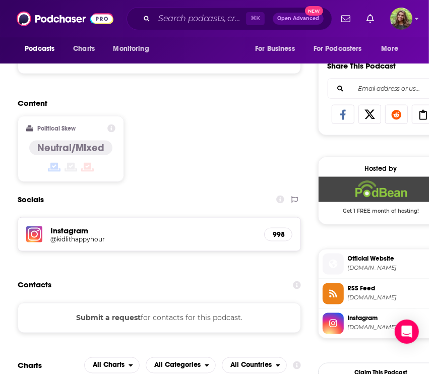
scroll to position [623, 0]
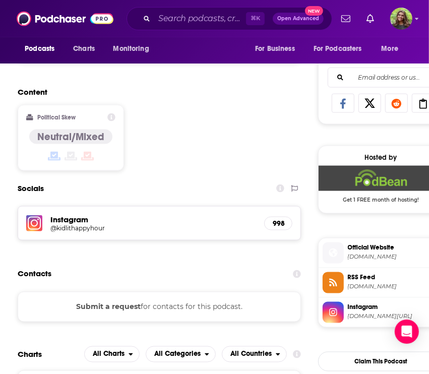
click at [99, 305] on button "Submit a request" at bounding box center [108, 306] width 64 height 11
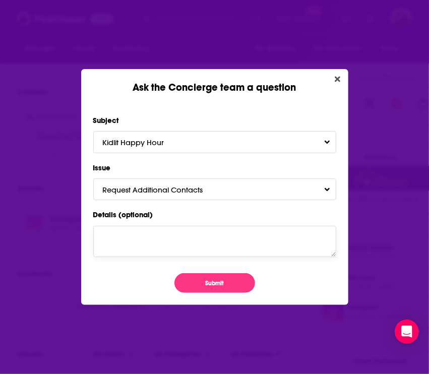
click at [198, 232] on textarea "Details (optional)" at bounding box center [214, 241] width 243 height 31
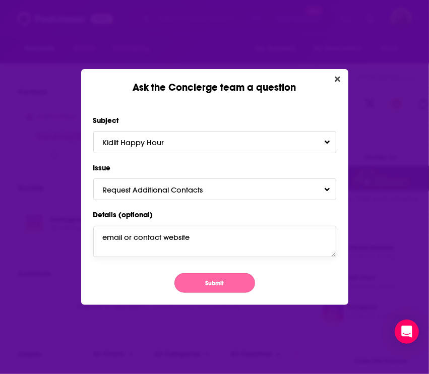
type textarea "email or contact website"
click at [199, 282] on button "Submit" at bounding box center [214, 283] width 81 height 20
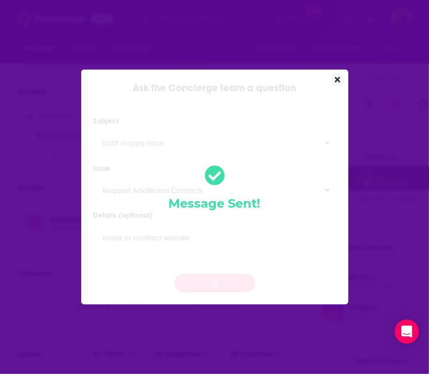
click at [338, 80] on icon "Close" at bounding box center [337, 80] width 6 height 8
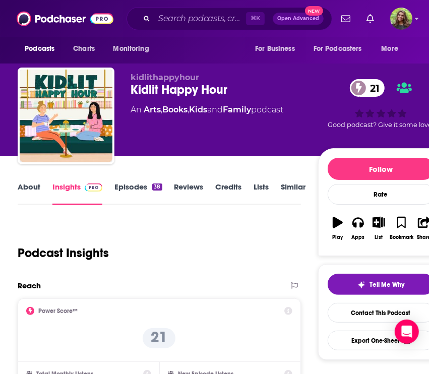
click at [290, 187] on link "Similar" at bounding box center [293, 193] width 25 height 23
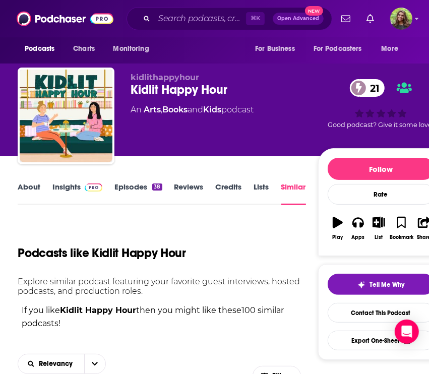
scroll to position [129, 0]
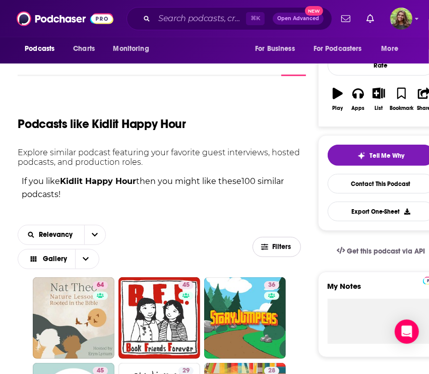
click at [283, 245] on span "Filters" at bounding box center [282, 246] width 20 height 7
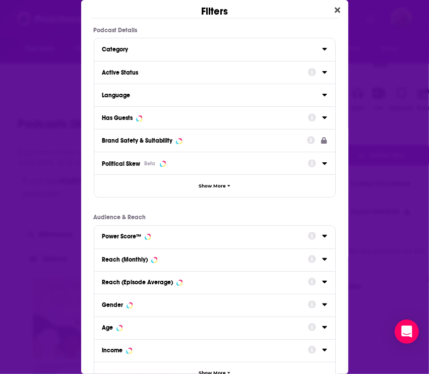
click at [158, 69] on div "Active Status" at bounding box center [201, 72] width 199 height 7
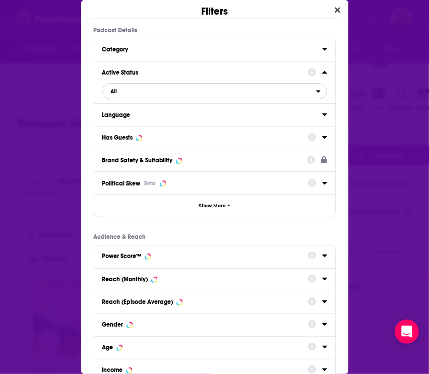
click at [167, 92] on span "All" at bounding box center [209, 91] width 213 height 13
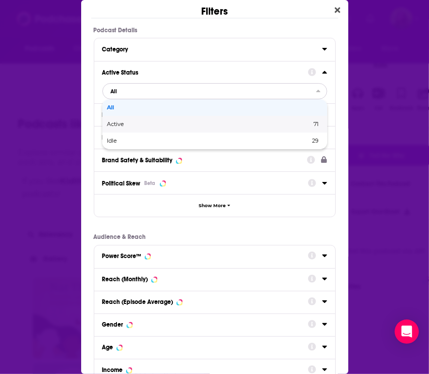
click at [154, 124] on span "Active" at bounding box center [162, 124] width 111 height 6
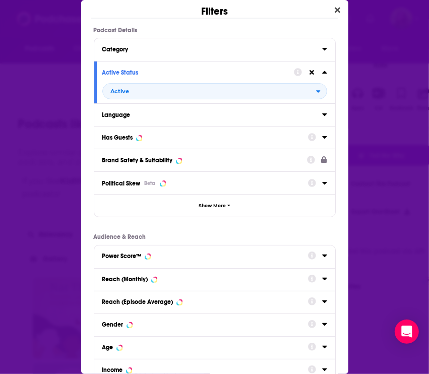
click at [143, 138] on div "Has Guests" at bounding box center [201, 137] width 199 height 7
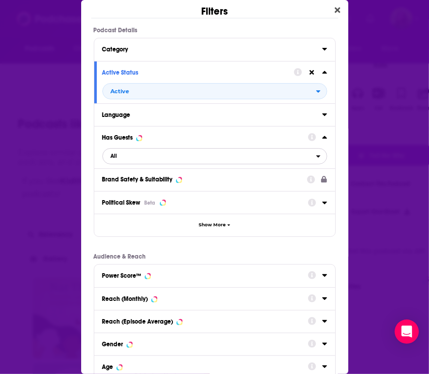
click at [165, 159] on span "All" at bounding box center [209, 156] width 213 height 13
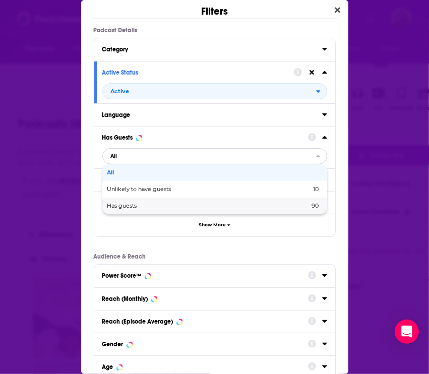
click at [160, 204] on span "Has guests" at bounding box center [165, 206] width 116 height 6
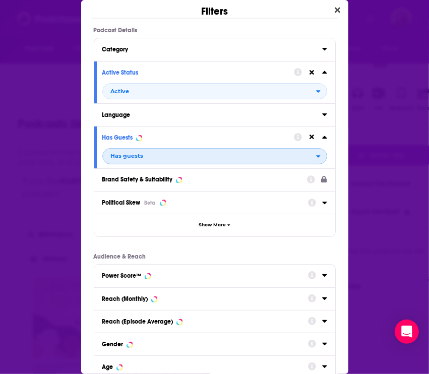
scroll to position [107, 0]
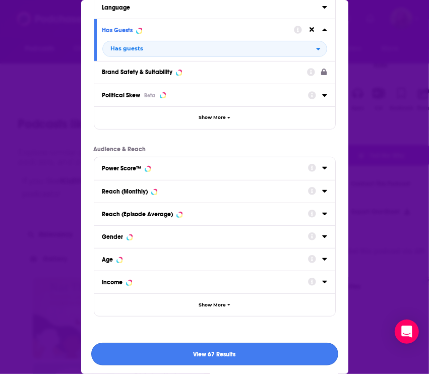
click at [191, 344] on button "View 67 Results" at bounding box center [214, 353] width 247 height 23
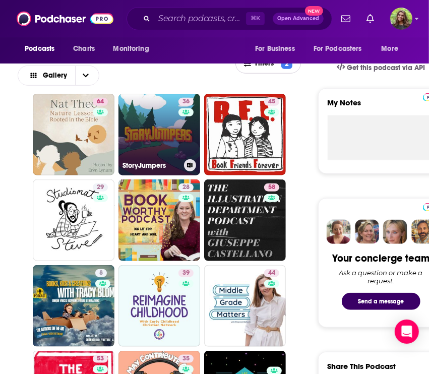
scroll to position [313, 0]
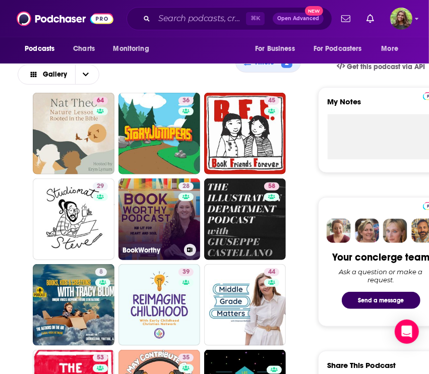
click at [150, 232] on link "28 BookWorthy" at bounding box center [159, 219] width 82 height 82
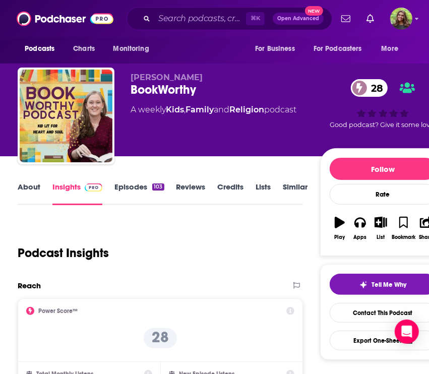
click at [26, 187] on link "About" at bounding box center [29, 193] width 23 height 23
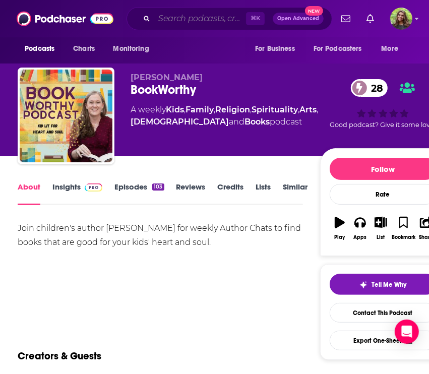
click at [195, 16] on input "Search podcasts, credits, & more..." at bounding box center [200, 19] width 92 height 16
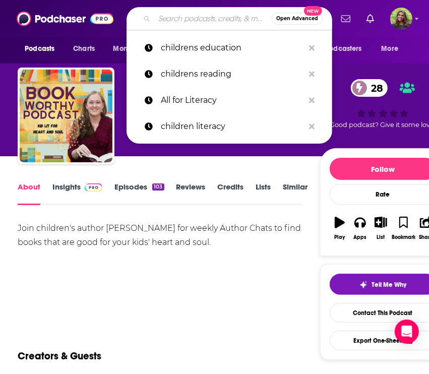
paste input ""For the Love of Reading""
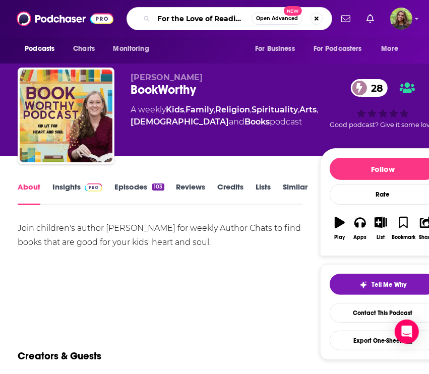
type input ""For the Love of Reading"
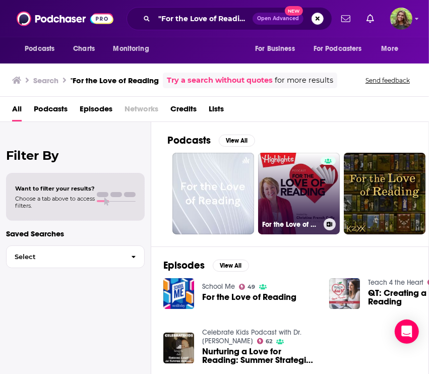
click at [296, 188] on link "For the Love of Reading" at bounding box center [299, 194] width 82 height 82
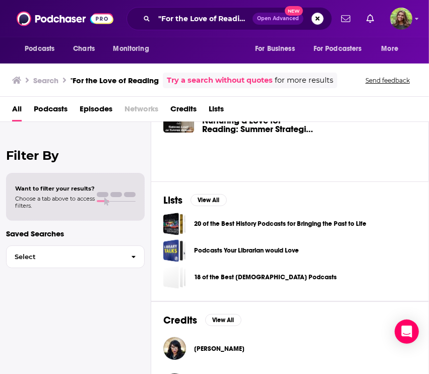
scroll to position [232, 0]
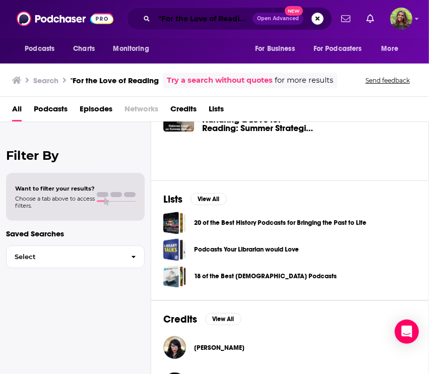
click at [188, 16] on input ""For the Love of Reading" at bounding box center [203, 19] width 98 height 16
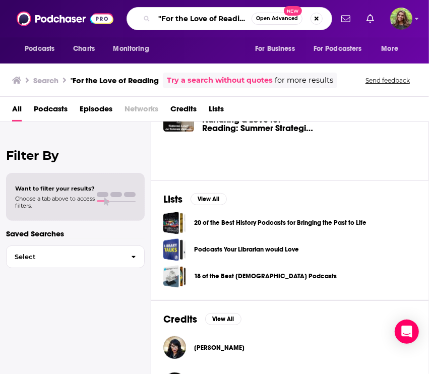
click at [188, 16] on input ""For the Love of Reading" at bounding box center [202, 19] width 97 height 16
paste input "Brains On!"
type input "Brains On!"
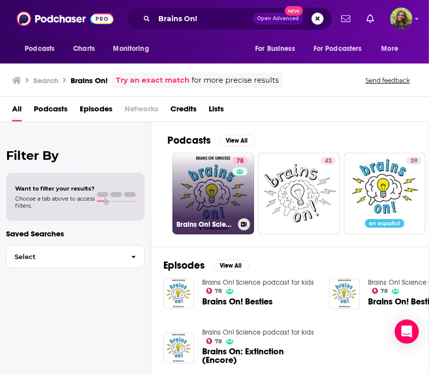
click at [207, 186] on link "78 Brains On! Science podcast for kids" at bounding box center [213, 194] width 82 height 82
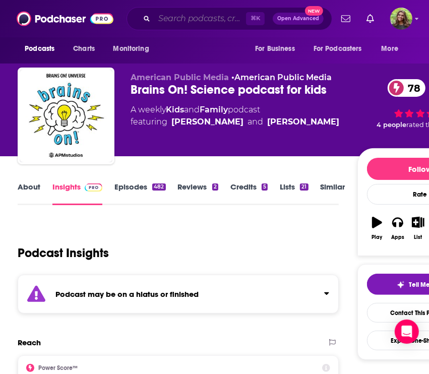
click at [174, 16] on input "Search podcasts, credits, & more..." at bounding box center [200, 19] width 92 height 16
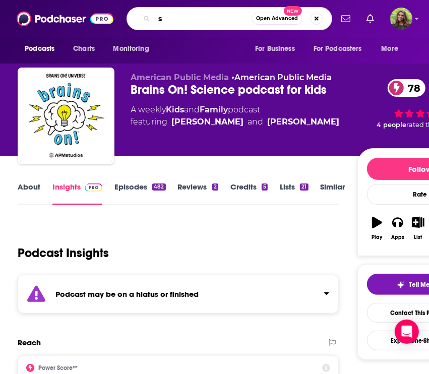
paste input "old a Story: How Teaching Kids to Read Went So Wrong"
type input "sold a Story: How Teaching Kids to Read Went So Wrong"
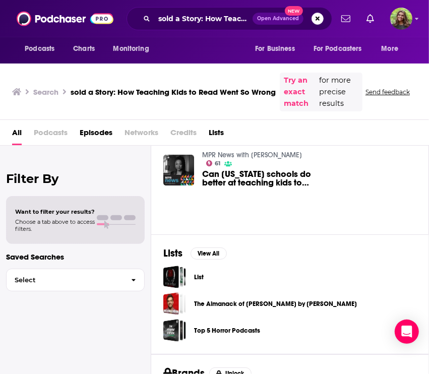
scroll to position [144, 0]
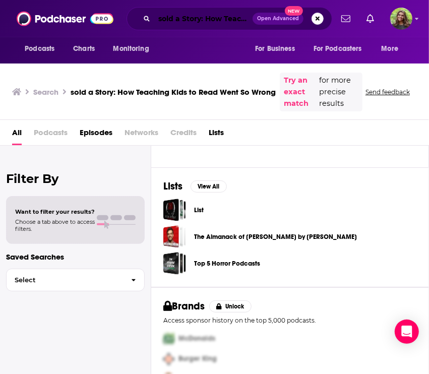
click at [202, 19] on input "sold a Story: How Teaching Kids to Read Went So Wrong" at bounding box center [203, 19] width 98 height 16
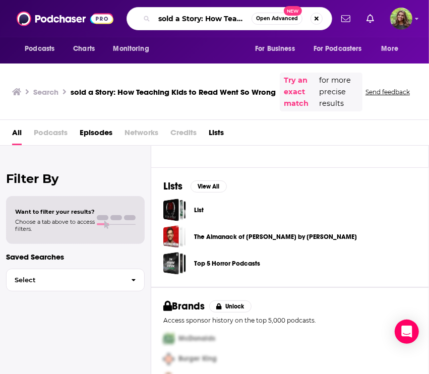
click at [202, 19] on input "sold a Story: How Teaching Kids to Read Went So Wrong" at bounding box center [202, 19] width 97 height 16
paste input "Teaching, Reading, and Learning: The Reading League Podcast:"
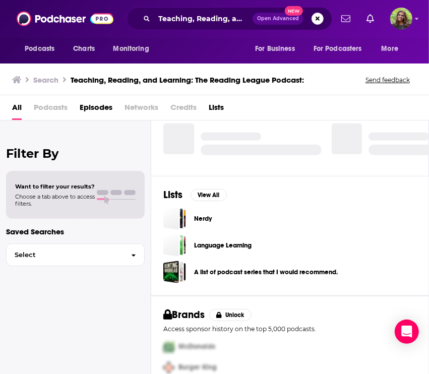
scroll to position [267, 0]
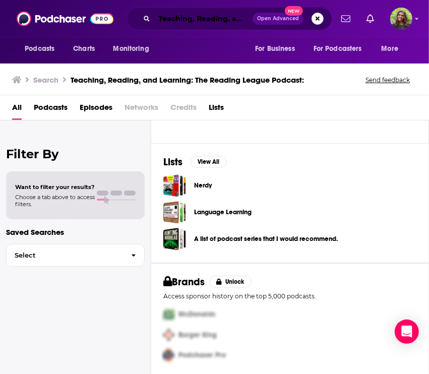
click at [194, 16] on input "Teaching, Reading, and Learning: The Reading League Podcast:" at bounding box center [203, 19] width 98 height 16
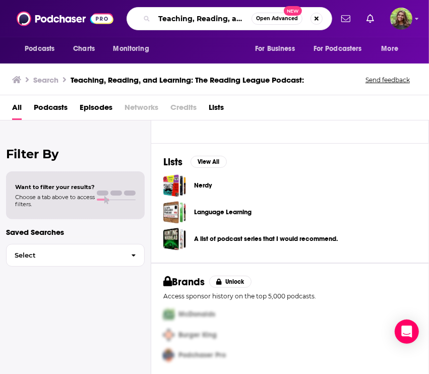
click at [194, 16] on input "Teaching, Reading, and Learning: The Reading League Podcast:" at bounding box center [202, 19] width 97 height 16
paste input "Adventures in the Heart of Children's Book Authors"
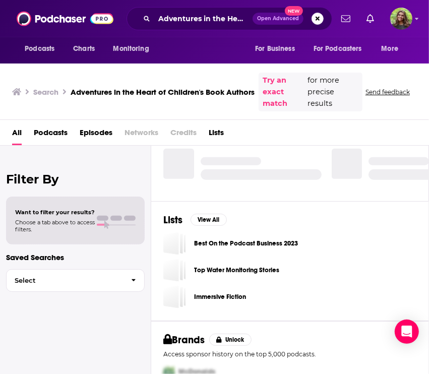
scroll to position [267, 0]
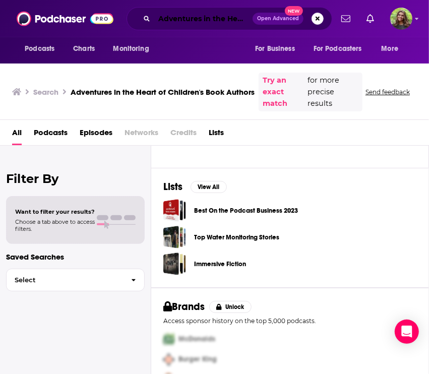
click at [212, 16] on input "Adventures in the Heart of Children's Book Authors" at bounding box center [203, 19] width 98 height 16
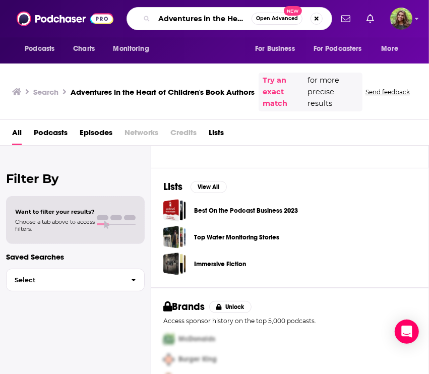
click at [212, 16] on input "Adventures in the Heart of Children's Book Authors" at bounding box center [202, 19] width 97 height 16
type input "children book"
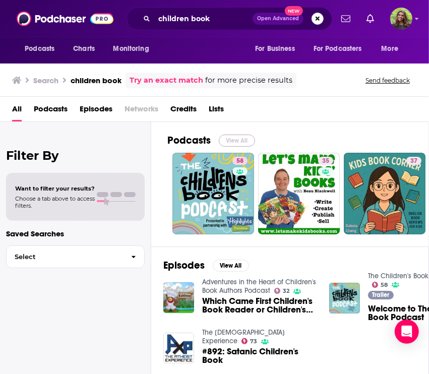
click at [229, 138] on button "View All" at bounding box center [237, 140] width 36 height 12
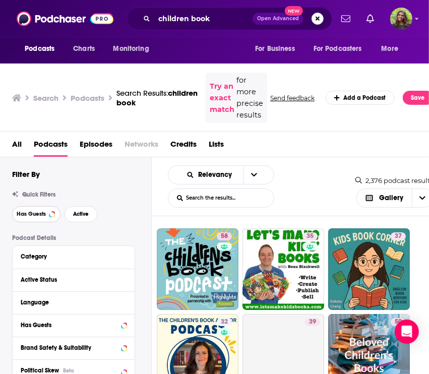
click at [44, 217] on button "Has Guests" at bounding box center [36, 214] width 48 height 16
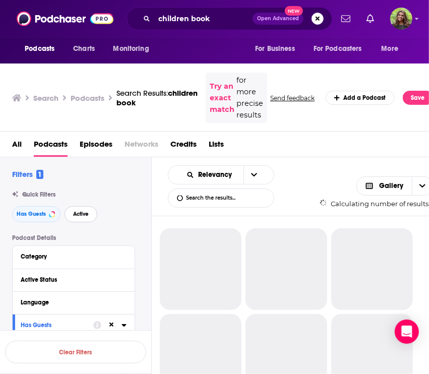
click at [85, 213] on span "Active" at bounding box center [81, 214] width 16 height 6
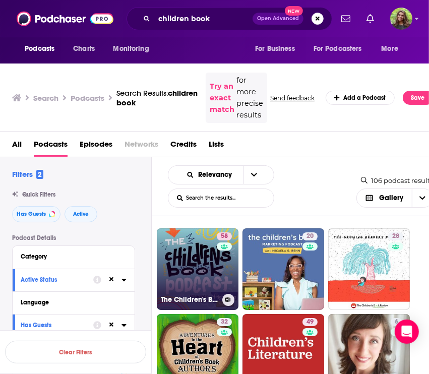
click at [180, 269] on link "58 The Children's Book Podcast" at bounding box center [198, 269] width 82 height 82
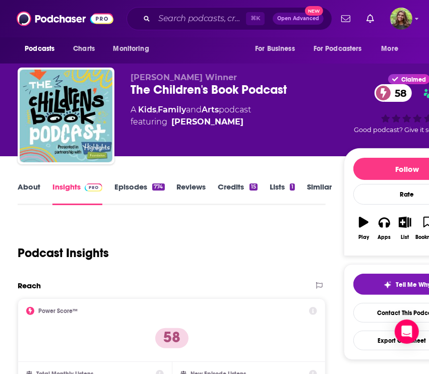
click at [35, 191] on link "About" at bounding box center [29, 193] width 23 height 23
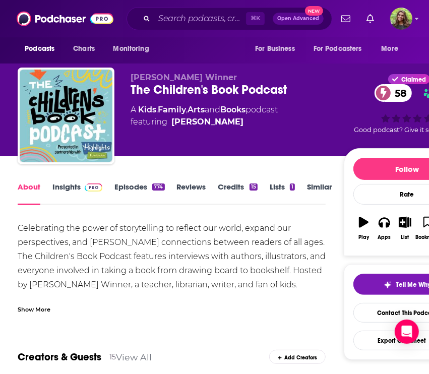
click at [222, 89] on div "The Children's Book Podcast 58" at bounding box center [236, 89] width 213 height 15
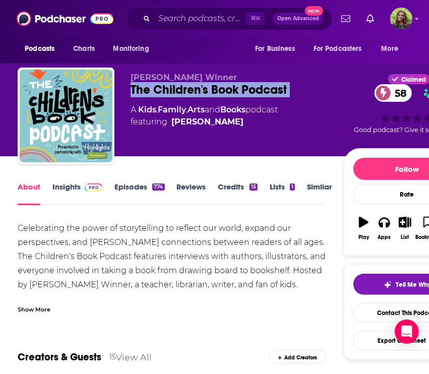
click at [222, 89] on div "The Children's Book Podcast 58" at bounding box center [236, 89] width 213 height 15
copy div "The Children's Book Podcast 58"
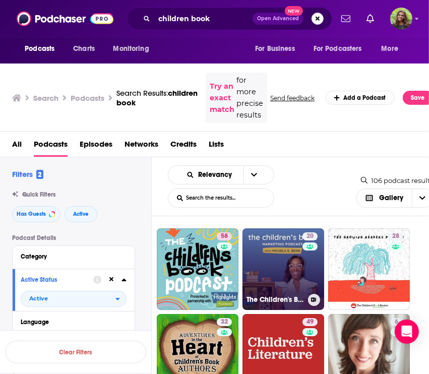
click at [280, 267] on link "20 The Children's Book Marketing Podcast" at bounding box center [283, 269] width 82 height 82
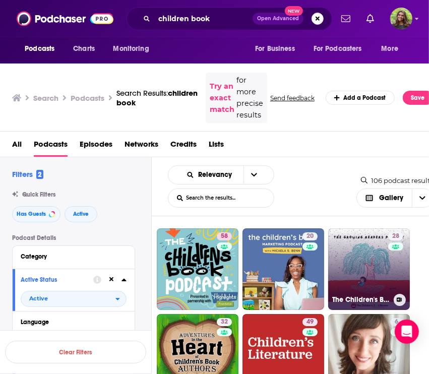
click at [362, 267] on link "28 The Children's Book Review: Growing Readers Podcast" at bounding box center [369, 269] width 82 height 82
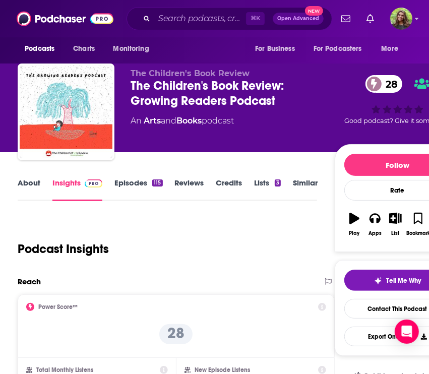
scroll to position [3, 0]
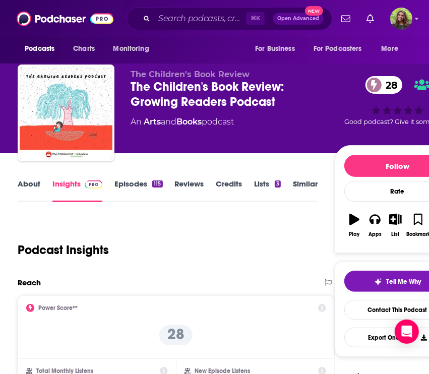
click at [29, 180] on link "About" at bounding box center [29, 190] width 23 height 23
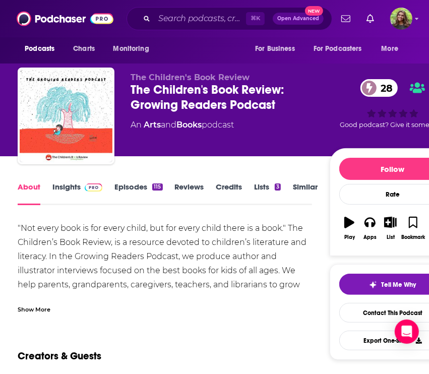
click at [190, 97] on div "The Children's Book Review: Growing Readers Podcast 28" at bounding box center [229, 97] width 199 height 30
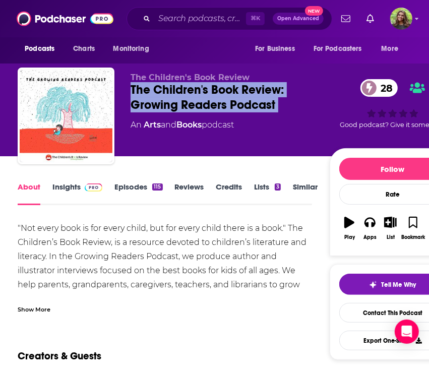
click at [190, 97] on div "The Children's Book Review: Growing Readers Podcast 28" at bounding box center [229, 97] width 199 height 30
copy div "The Children's Book Review: Growing Readers Podcast 28"
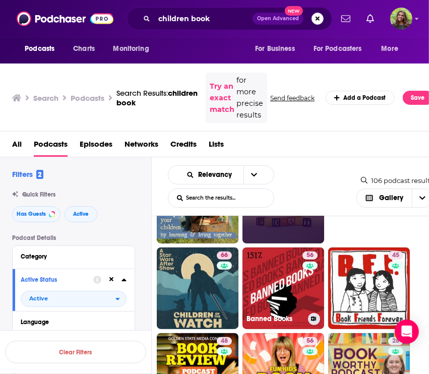
scroll to position [262, 0]
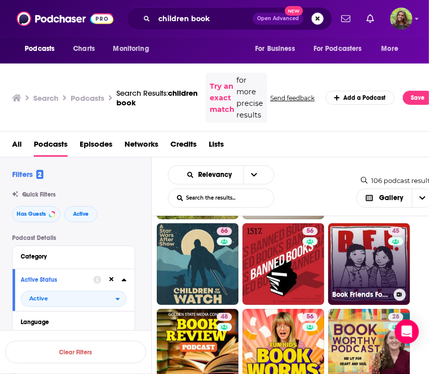
click at [363, 265] on link "45 Book Friends Forever Podcast" at bounding box center [369, 264] width 82 height 82
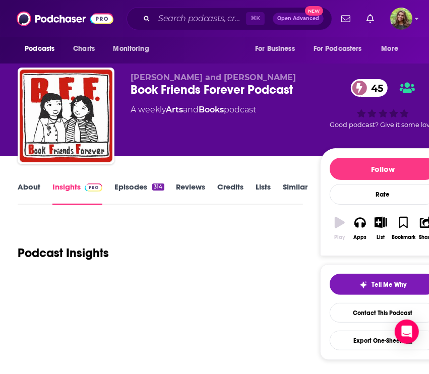
click at [21, 189] on link "About" at bounding box center [29, 193] width 23 height 23
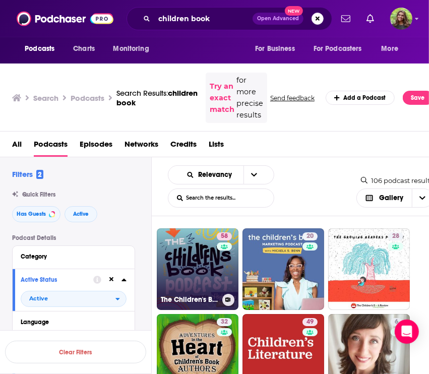
click at [191, 253] on link "58 The Children's Book Podcast" at bounding box center [198, 269] width 82 height 82
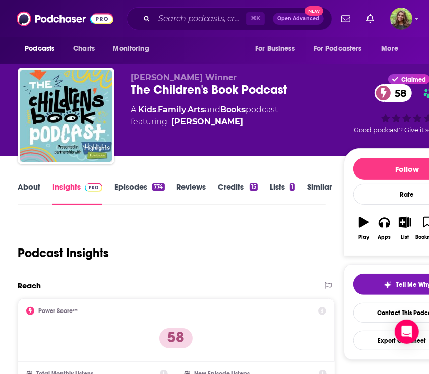
click at [314, 186] on link "Similar" at bounding box center [319, 193] width 25 height 23
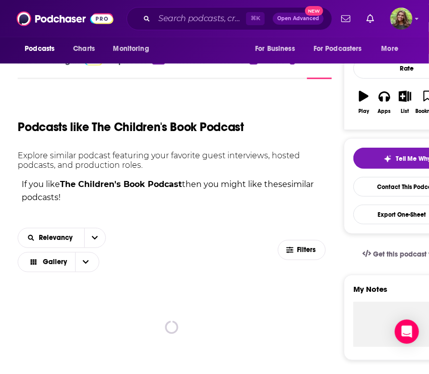
scroll to position [127, 0]
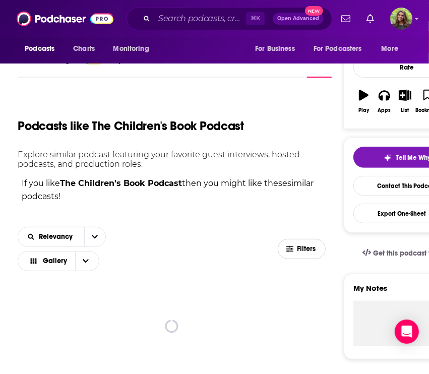
click at [295, 253] on button "Filters" at bounding box center [301, 249] width 48 height 20
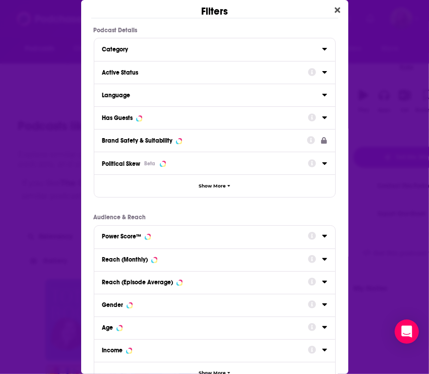
click at [159, 114] on div "Has Guests" at bounding box center [201, 117] width 199 height 7
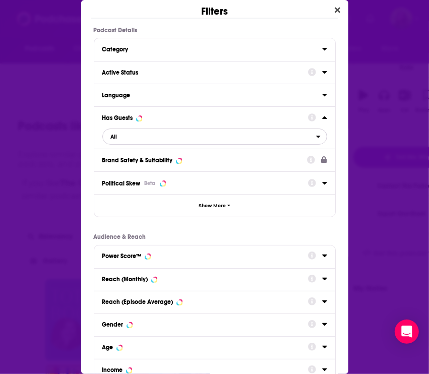
click at [158, 136] on span "All" at bounding box center [209, 136] width 213 height 13
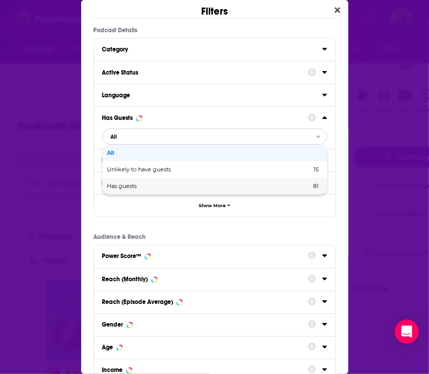
click at [140, 186] on span "Has guests" at bounding box center [165, 186] width 117 height 6
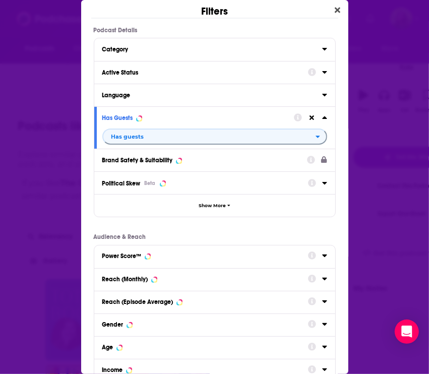
click at [152, 72] on div "Active Status" at bounding box center [201, 72] width 199 height 7
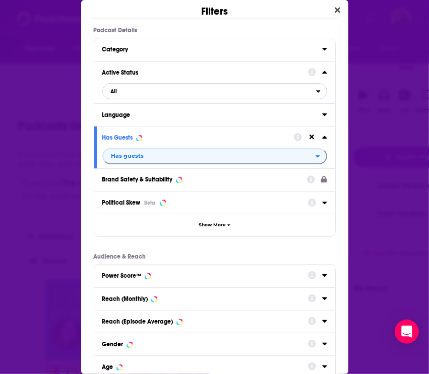
click at [160, 93] on span "All" at bounding box center [209, 91] width 213 height 13
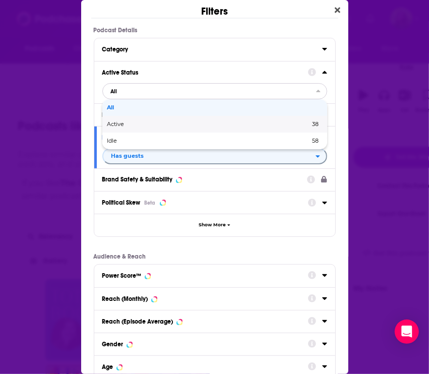
click at [152, 125] on span "Active" at bounding box center [162, 124] width 110 height 6
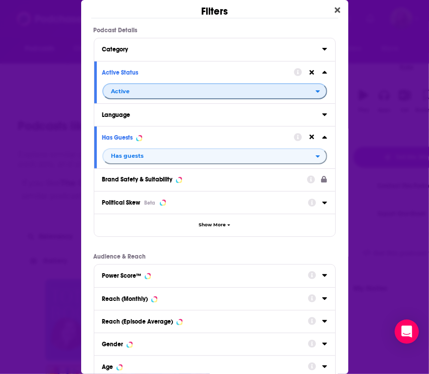
scroll to position [107, 0]
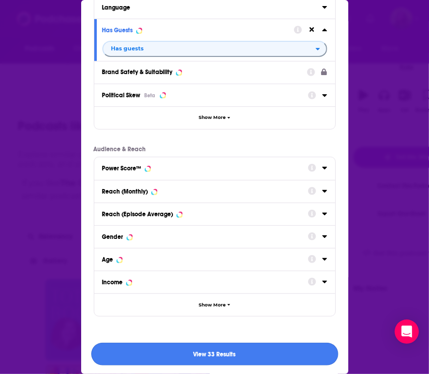
click at [168, 348] on button "View 33 Results" at bounding box center [214, 353] width 247 height 23
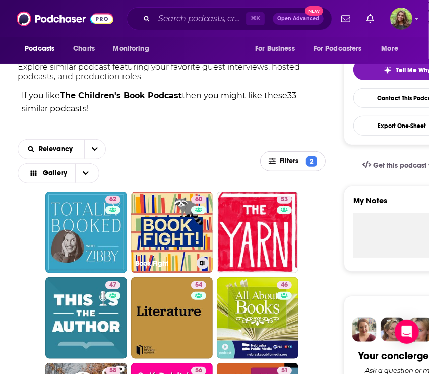
scroll to position [235, 0]
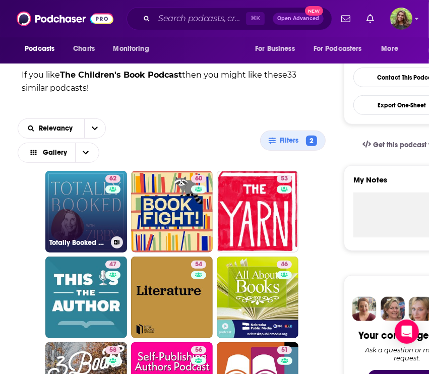
click at [79, 213] on link "62 Totally Booked with Zibby" at bounding box center [86, 212] width 82 height 82
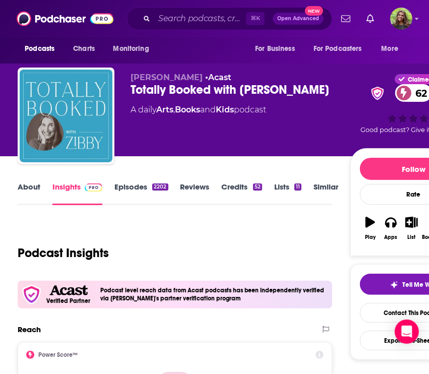
click at [39, 182] on link "About" at bounding box center [29, 193] width 23 height 23
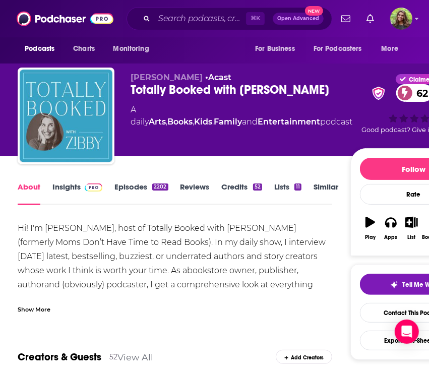
click at [175, 85] on div "Totally Booked with Zibby 62" at bounding box center [241, 89] width 222 height 15
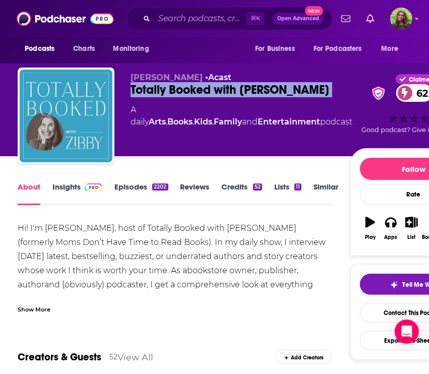
click at [175, 85] on div "Totally Booked with Zibby 62" at bounding box center [241, 89] width 222 height 15
copy div "Totally Booked with Zibby 62"
click at [130, 193] on link "Episodes 2202" at bounding box center [140, 193] width 53 height 23
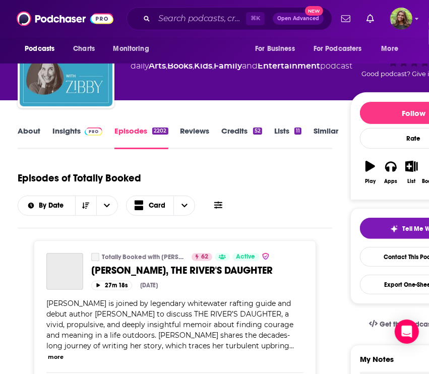
scroll to position [64, 0]
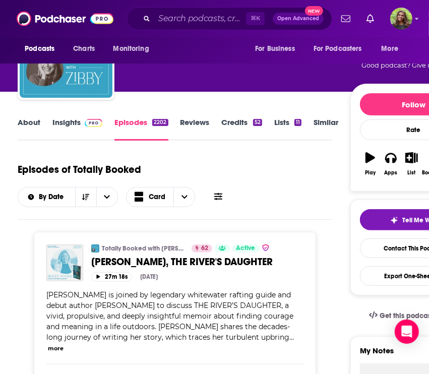
click at [26, 118] on link "About" at bounding box center [29, 128] width 23 height 23
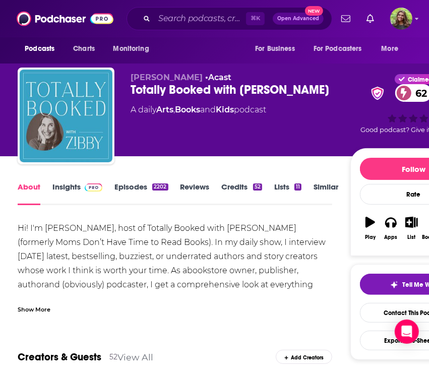
click at [57, 191] on link "Insights" at bounding box center [77, 193] width 50 height 23
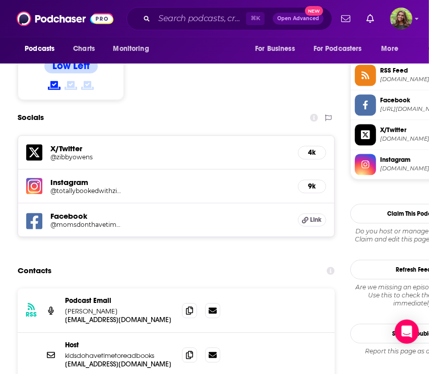
scroll to position [922, 0]
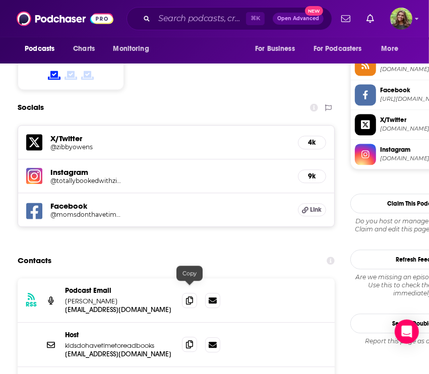
click at [183, 336] on span at bounding box center [189, 343] width 15 height 15
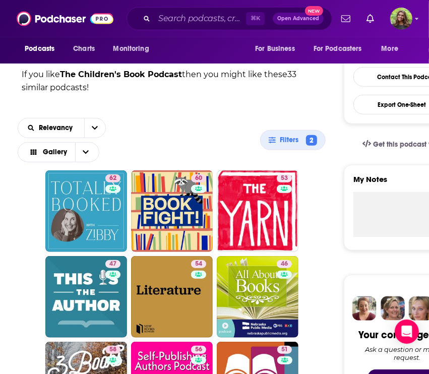
scroll to position [223, 0]
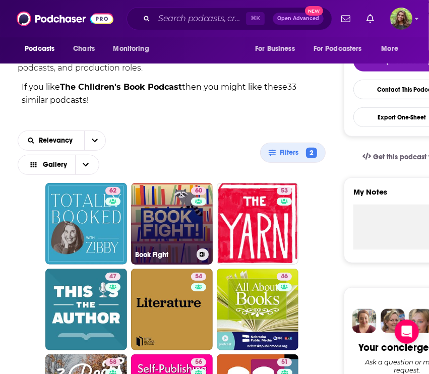
click at [151, 206] on link "60 Book Fight" at bounding box center [172, 224] width 82 height 82
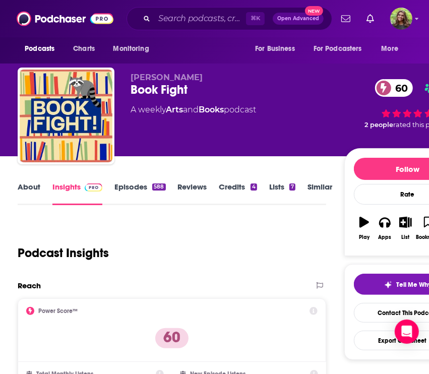
click at [33, 185] on link "About" at bounding box center [29, 193] width 23 height 23
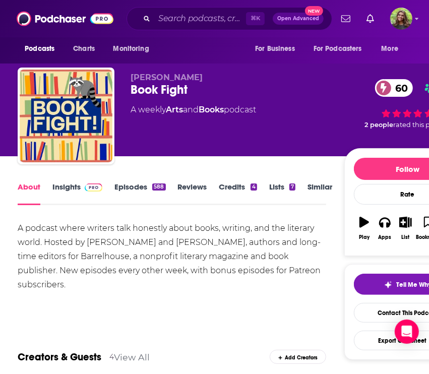
click at [128, 187] on link "Episodes 588" at bounding box center [139, 193] width 51 height 23
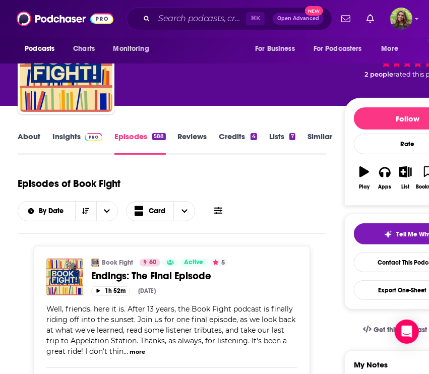
scroll to position [24, 0]
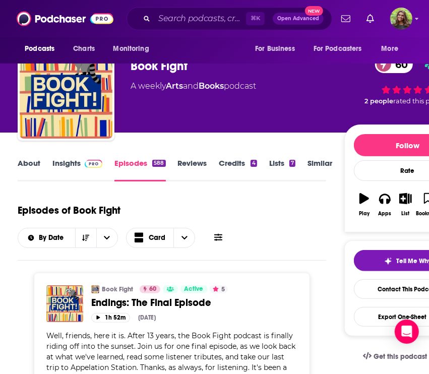
click at [34, 163] on link "About" at bounding box center [29, 169] width 23 height 23
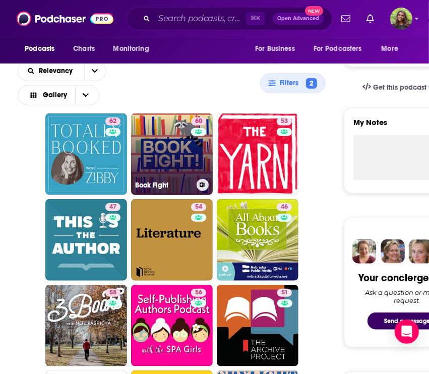
scroll to position [307, 0]
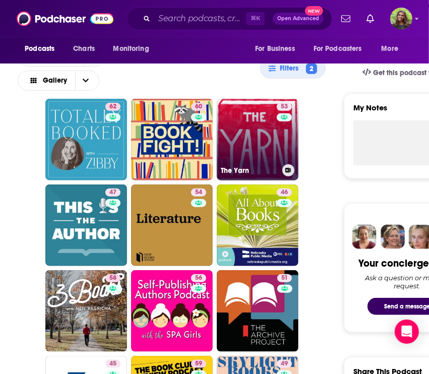
click at [249, 150] on link "53 The Yarn" at bounding box center [258, 140] width 82 height 82
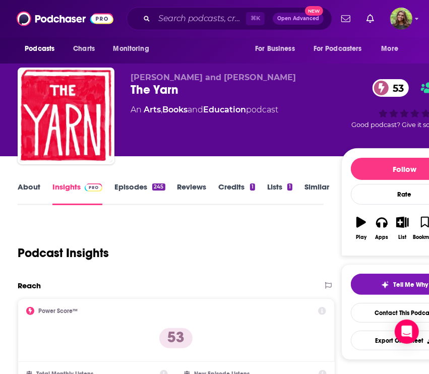
click at [31, 188] on link "About" at bounding box center [29, 193] width 23 height 23
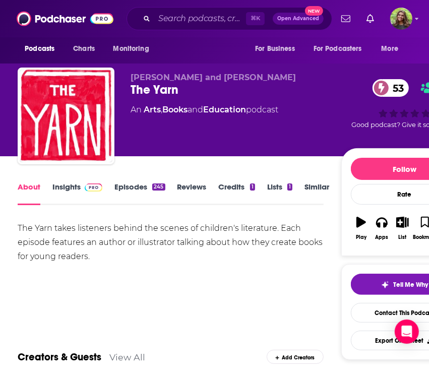
click at [170, 98] on div "Travis Jonker and Colby Sharp The Yarn 53 An Arts , Books and Education podcast" at bounding box center [235, 113] width 211 height 81
copy div "The Yarn 53"
click at [309, 185] on link "Similar" at bounding box center [316, 193] width 25 height 23
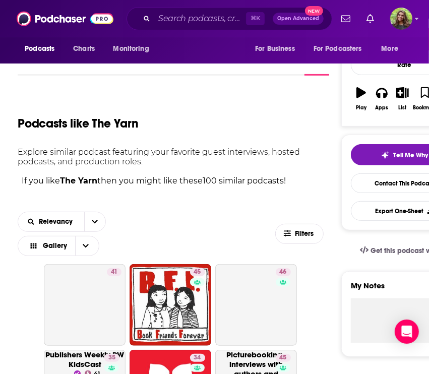
scroll to position [73, 0]
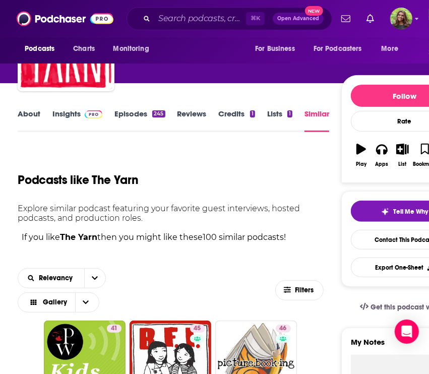
click at [33, 114] on link "About" at bounding box center [29, 120] width 23 height 23
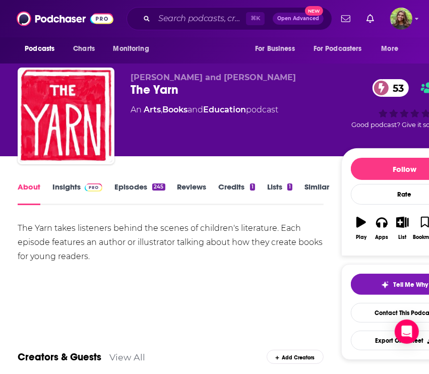
click at [113, 228] on div "The Yarn takes listeners behind the scenes of children's literature. Each episo…" at bounding box center [170, 242] width 305 height 42
click at [322, 193] on link "Similar" at bounding box center [316, 193] width 25 height 23
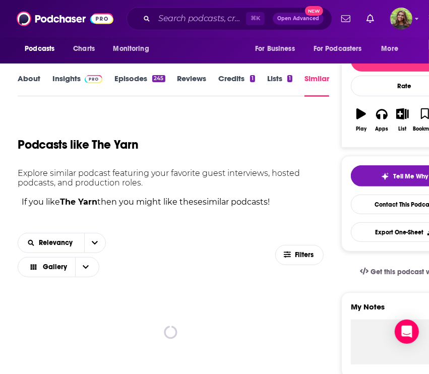
scroll to position [110, 0]
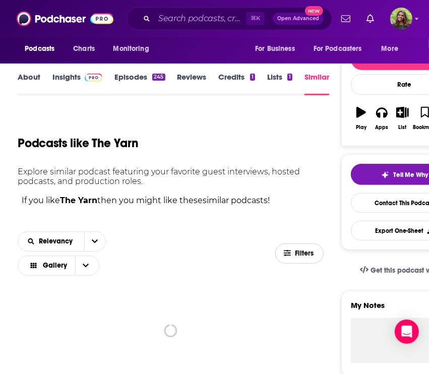
click at [295, 252] on span "Filters" at bounding box center [305, 253] width 20 height 7
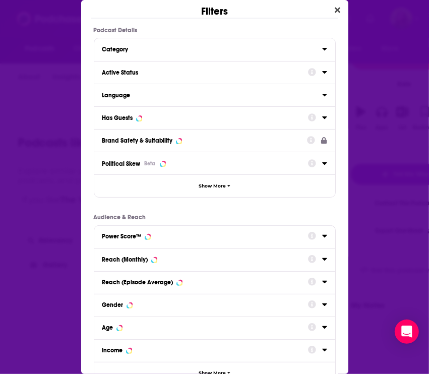
scroll to position [0, 0]
click at [125, 117] on div "Has Guests" at bounding box center [117, 117] width 31 height 7
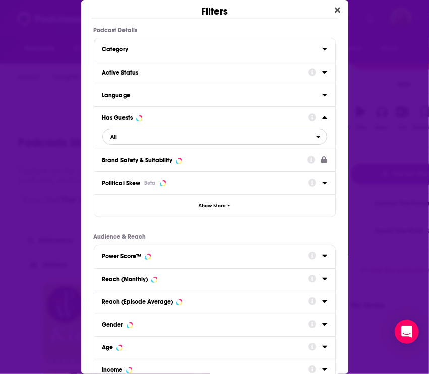
click at [164, 139] on span "All" at bounding box center [209, 136] width 213 height 13
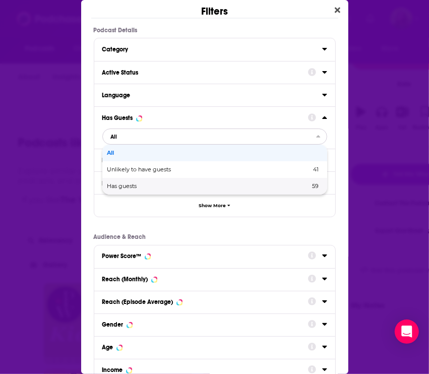
click at [158, 183] on span "Has guests" at bounding box center [165, 186] width 116 height 6
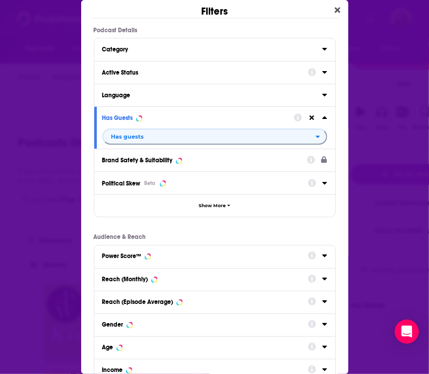
click at [155, 67] on button "Active Status" at bounding box center [204, 71] width 205 height 13
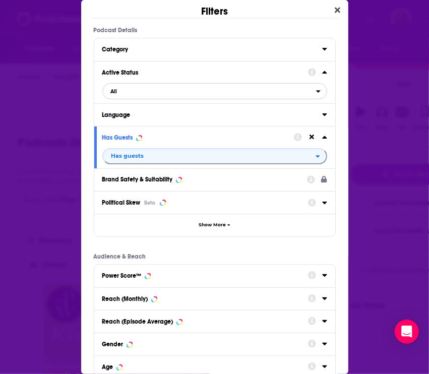
click at [147, 94] on span "All" at bounding box center [209, 91] width 213 height 13
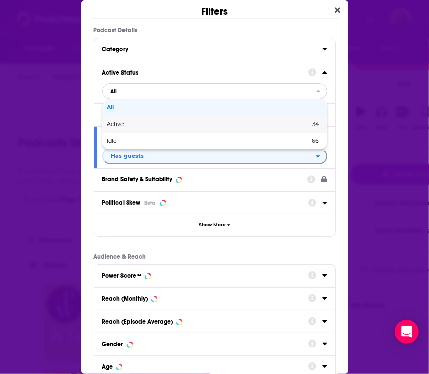
click at [160, 126] on div "Active 34" at bounding box center [214, 124] width 225 height 17
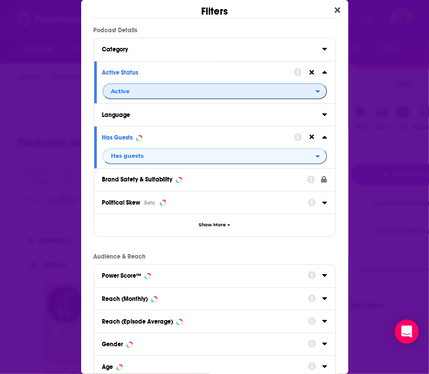
scroll to position [107, 0]
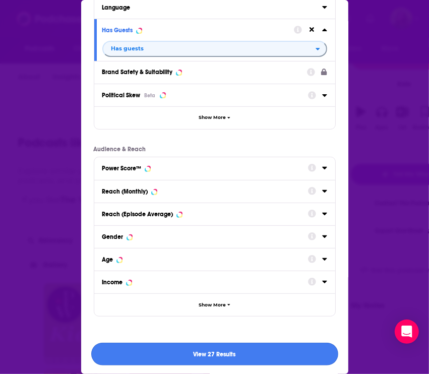
click at [192, 351] on button "View 27 Results" at bounding box center [214, 353] width 247 height 23
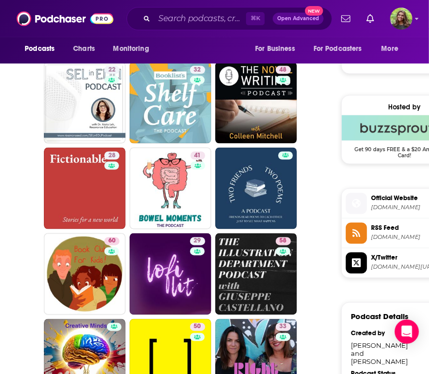
scroll to position [673, 0]
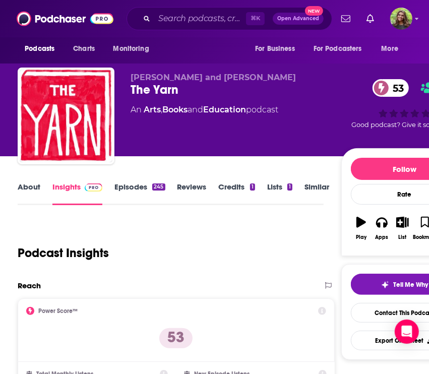
scroll to position [85, 0]
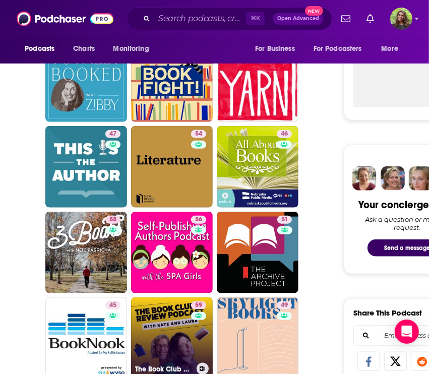
scroll to position [364, 0]
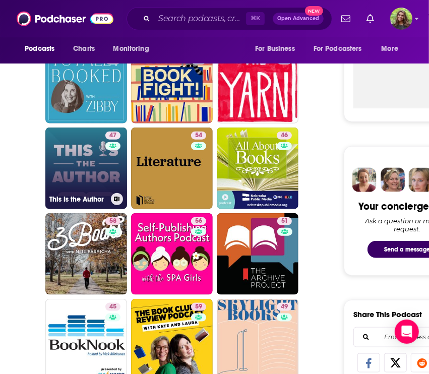
click at [86, 167] on link "47 This Is the Author" at bounding box center [86, 168] width 82 height 82
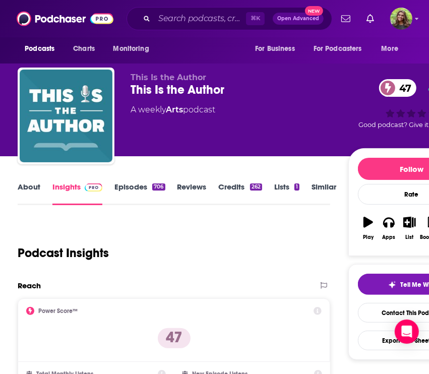
click at [29, 190] on link "About" at bounding box center [29, 193] width 23 height 23
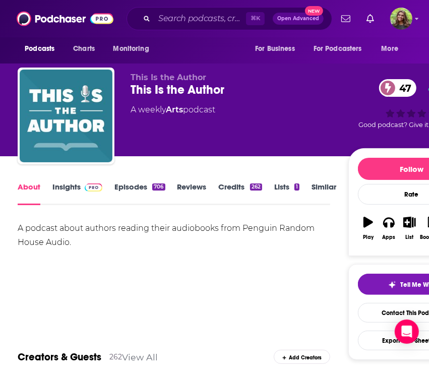
click at [131, 191] on link "Episodes 706" at bounding box center [139, 193] width 50 height 23
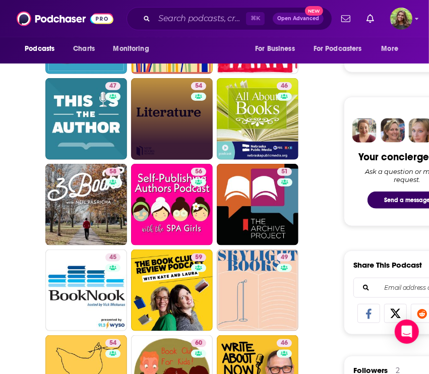
scroll to position [474, 0]
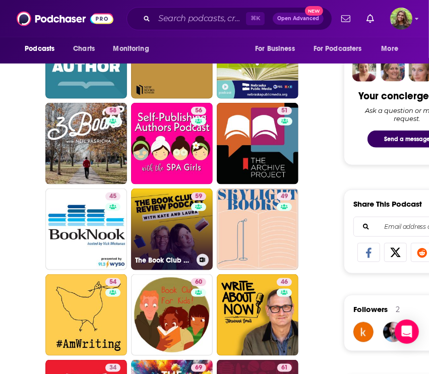
click at [156, 236] on link "59 The Book Club Review" at bounding box center [172, 229] width 82 height 82
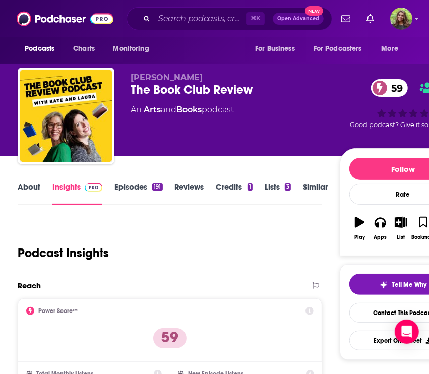
click at [25, 191] on link "About" at bounding box center [29, 193] width 23 height 23
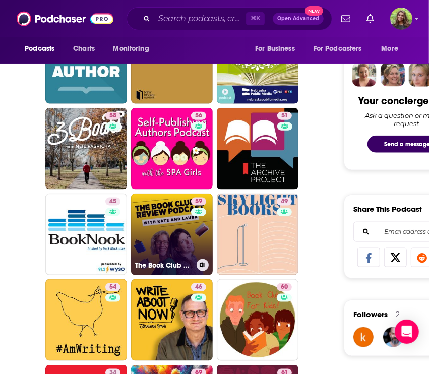
scroll to position [494, 0]
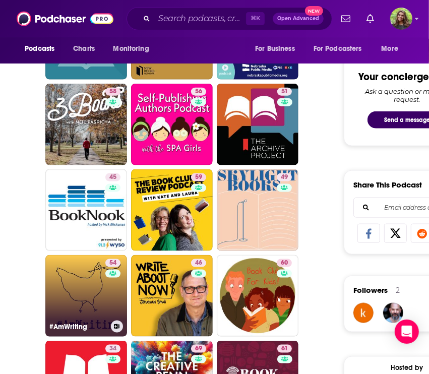
click at [90, 286] on link "54 #AmWriting" at bounding box center [86, 296] width 82 height 82
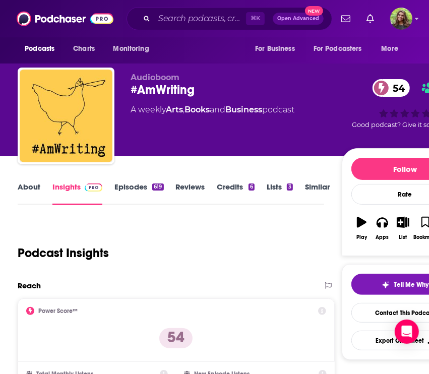
click at [33, 198] on link "About" at bounding box center [29, 193] width 23 height 23
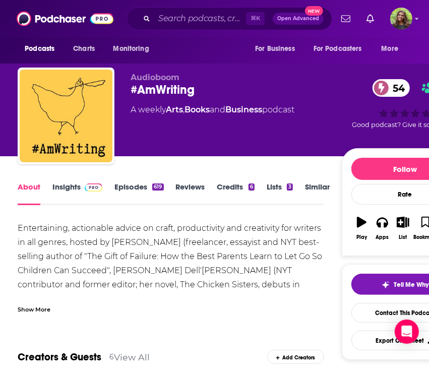
click at [37, 308] on div "Show More" at bounding box center [34, 309] width 33 height 10
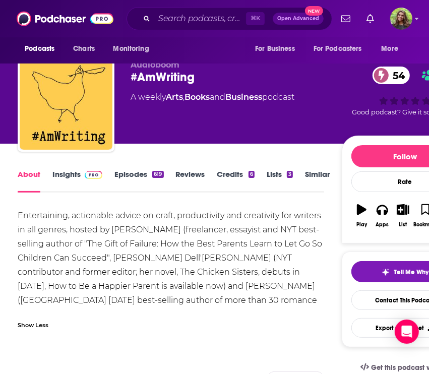
scroll to position [14, 0]
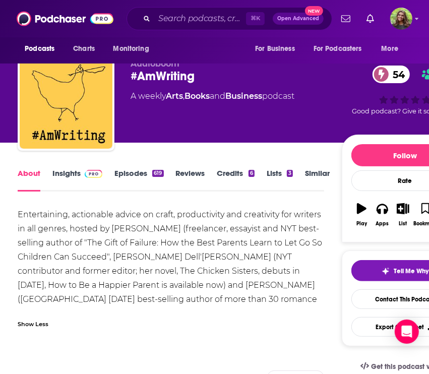
click at [118, 173] on link "Episodes 619" at bounding box center [138, 179] width 49 height 23
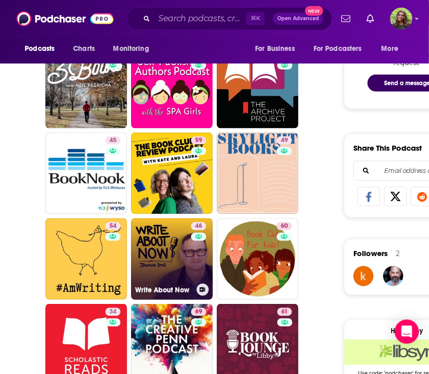
scroll to position [532, 0]
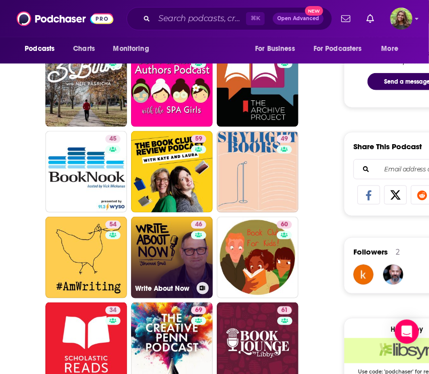
click at [156, 269] on link "46 Write About Now" at bounding box center [172, 258] width 82 height 82
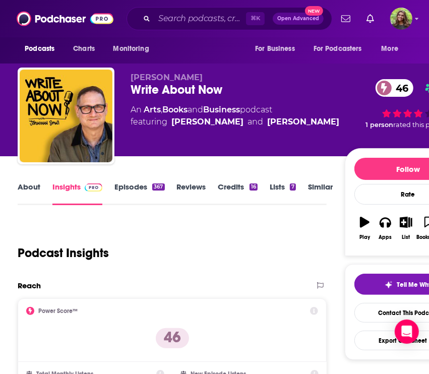
click at [30, 192] on link "About" at bounding box center [29, 193] width 23 height 23
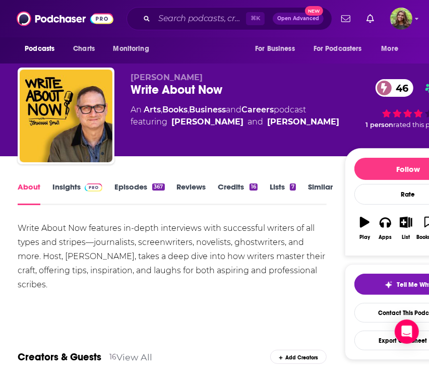
click at [156, 93] on div "Write About Now 46" at bounding box center [237, 89] width 214 height 15
copy div "Write About Now 46"
click at [68, 187] on link "Insights" at bounding box center [77, 193] width 50 height 23
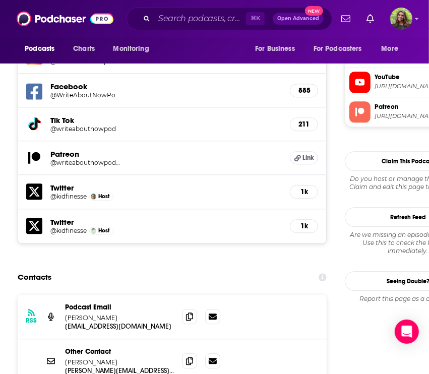
scroll to position [1055, 0]
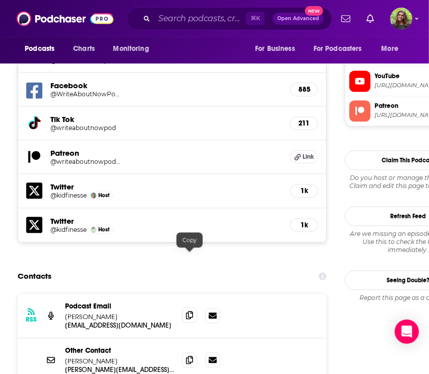
click at [191, 311] on icon at bounding box center [189, 315] width 7 height 8
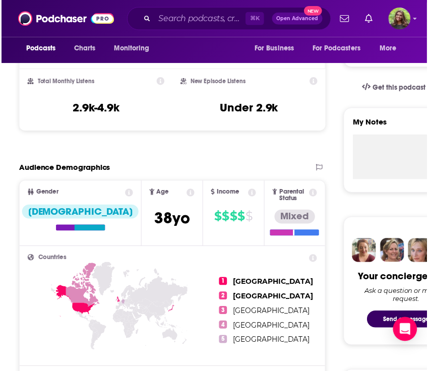
scroll to position [0, 0]
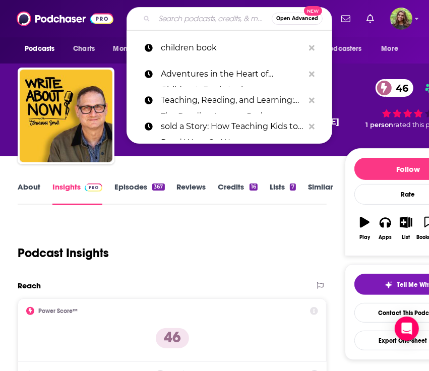
click at [192, 18] on input "Search podcasts, credits, & more..." at bounding box center [212, 19] width 117 height 16
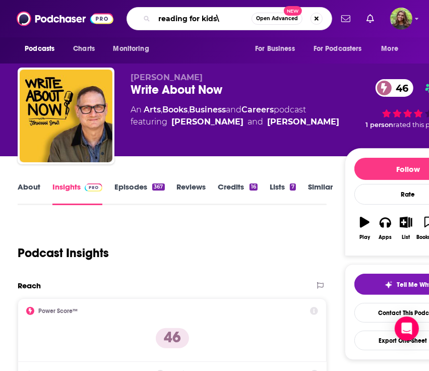
type input "reading for kids"
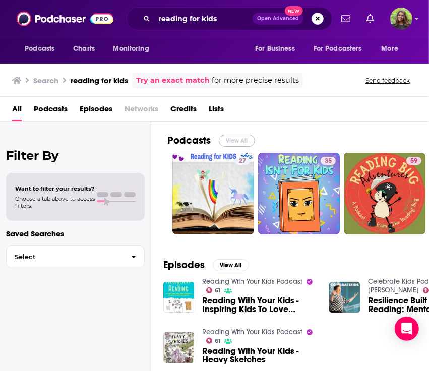
click at [235, 142] on button "View All" at bounding box center [237, 140] width 36 height 12
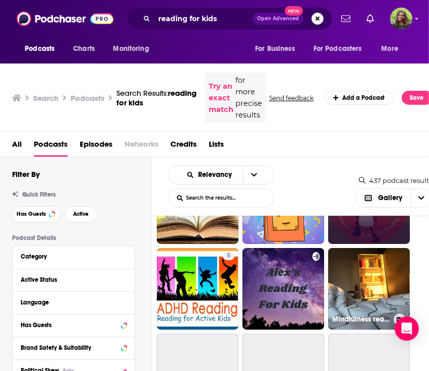
scroll to position [66, 0]
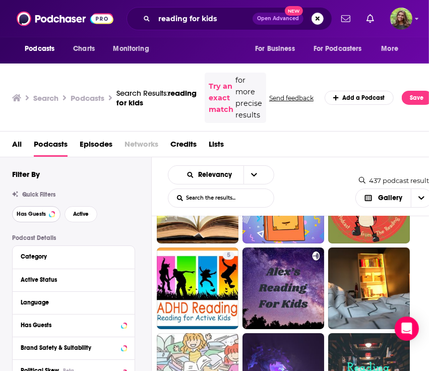
click at [46, 215] on button "Has Guests" at bounding box center [36, 214] width 48 height 16
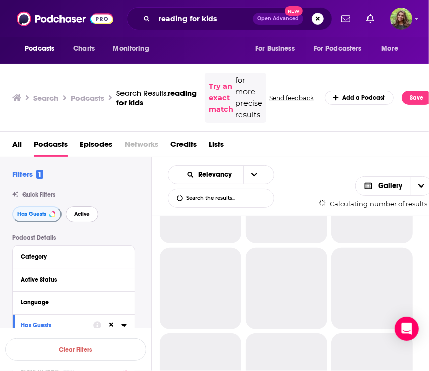
click at [79, 215] on span "Active" at bounding box center [82, 214] width 16 height 6
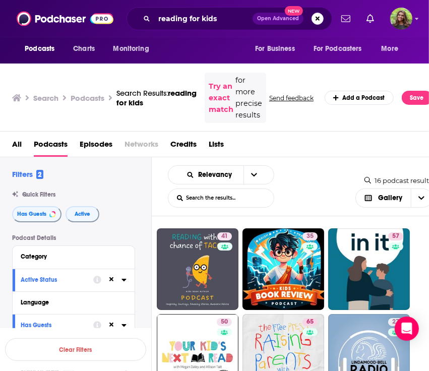
click at [127, 215] on div "Has Guests Active" at bounding box center [81, 214] width 139 height 16
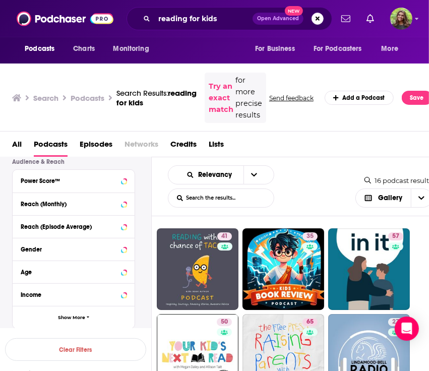
click at [254, 186] on div "Relevancy List Search Input Search the results..." at bounding box center [221, 186] width 106 height 42
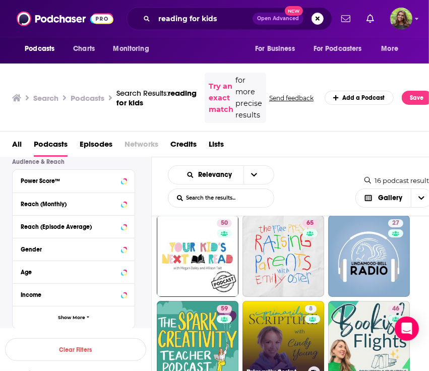
scroll to position [74, 0]
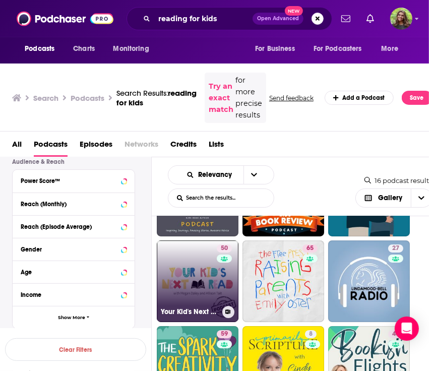
click at [196, 274] on link "50 Your Kid's Next Read With Allison Tait and Megan Daley" at bounding box center [198, 281] width 82 height 82
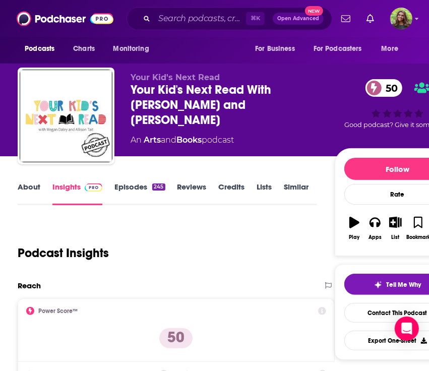
click at [211, 88] on div "Your Kid's Next Read With Allison Tait and Megan Daley 50" at bounding box center [232, 104] width 204 height 45
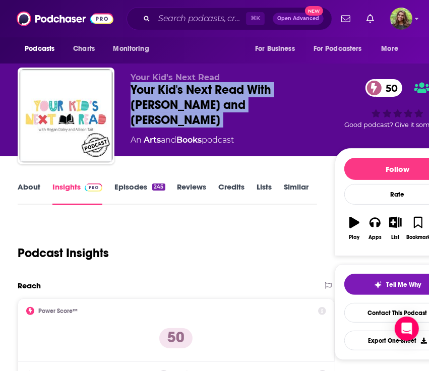
click at [211, 88] on div "Your Kid's Next Read With Allison Tait and Megan Daley 50" at bounding box center [232, 104] width 204 height 45
copy div "Your Kid's Next Read With Allison Tait and Megan Daley 50"
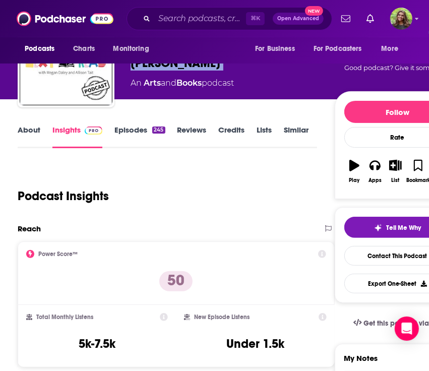
click at [298, 136] on link "Similar" at bounding box center [296, 136] width 25 height 23
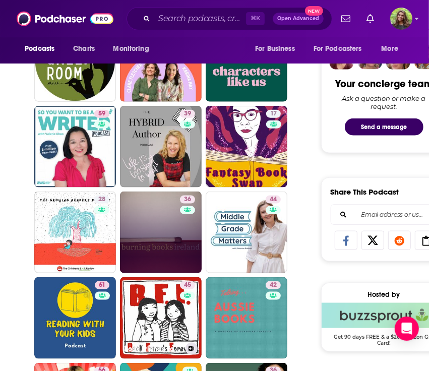
scroll to position [554, 0]
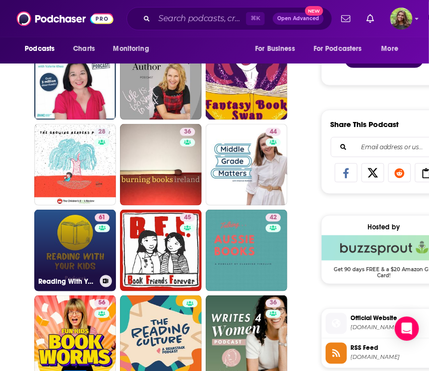
click at [74, 233] on link "61 Reading With Your Kids Podcast" at bounding box center [75, 250] width 82 height 82
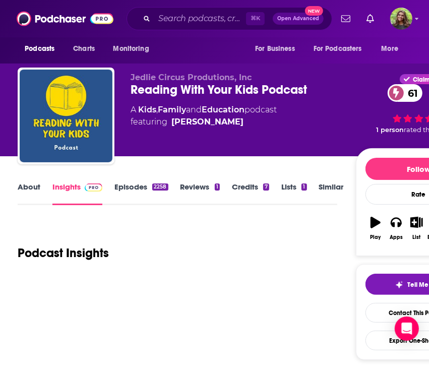
click at [31, 198] on link "About" at bounding box center [29, 193] width 23 height 23
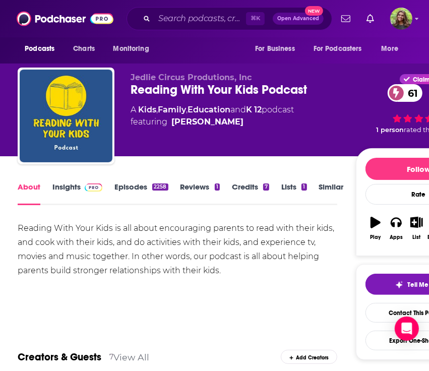
click at [141, 187] on link "Episodes 2258" at bounding box center [140, 193] width 53 height 23
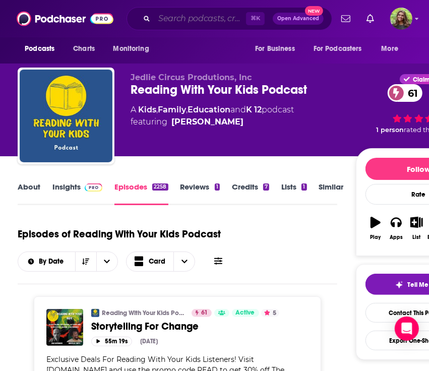
click at [200, 20] on input "Search podcasts, credits, & more..." at bounding box center [200, 19] width 92 height 16
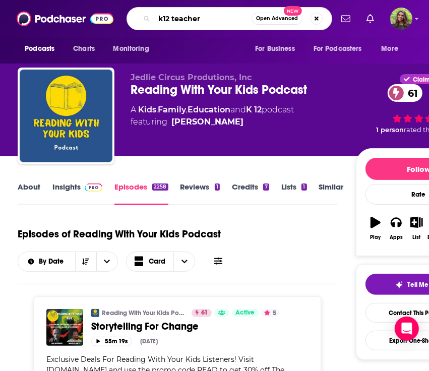
type input "k12 teacher"
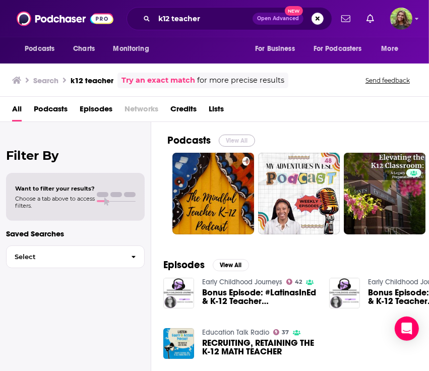
click at [223, 135] on button "View All" at bounding box center [237, 140] width 36 height 12
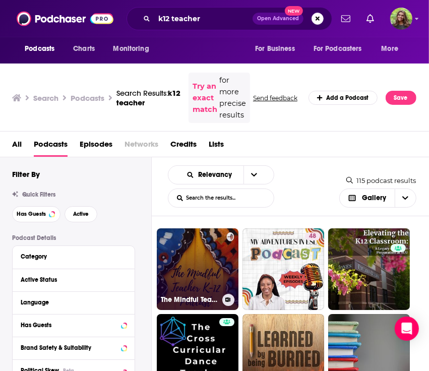
click at [199, 284] on link "The Mindful Teacher K-12" at bounding box center [198, 269] width 82 height 82
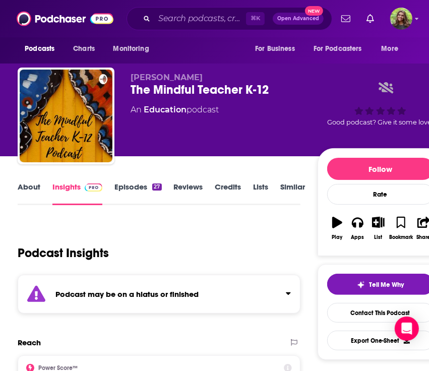
click at [25, 195] on link "About" at bounding box center [29, 193] width 23 height 23
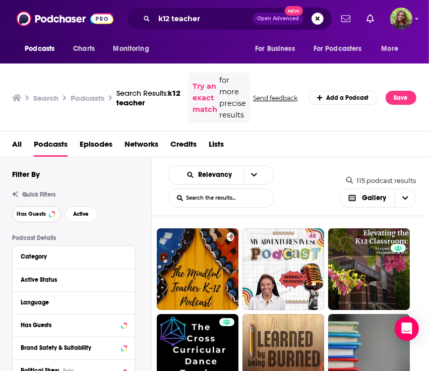
click at [32, 208] on button "Has Guests" at bounding box center [36, 214] width 48 height 16
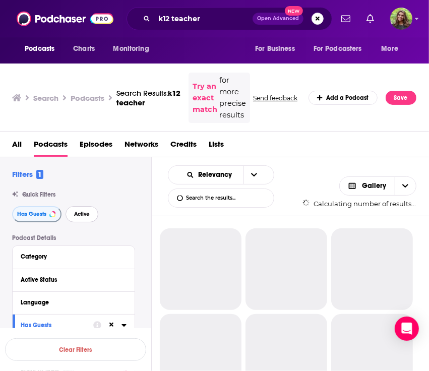
click at [86, 209] on button "Active" at bounding box center [81, 214] width 33 height 16
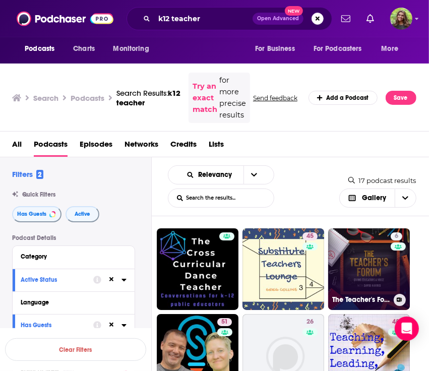
click at [352, 264] on link "6 The Teacher's Forum" at bounding box center [369, 269] width 82 height 82
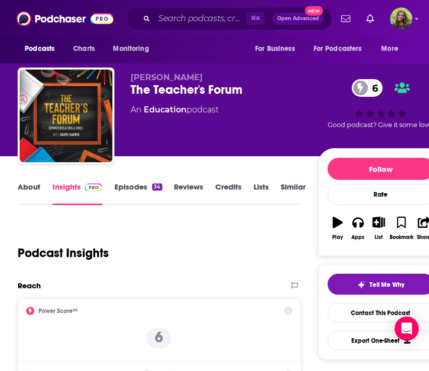
click at [27, 192] on link "About" at bounding box center [29, 193] width 23 height 23
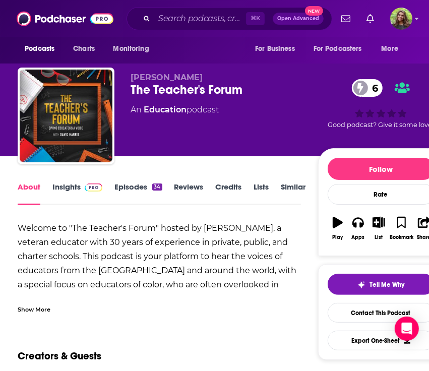
click at [48, 305] on div "Show More" at bounding box center [34, 309] width 33 height 10
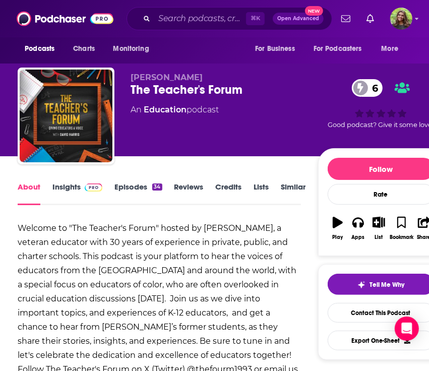
click at [183, 88] on div "The Teacher's Forum 6" at bounding box center [223, 89] width 187 height 15
copy div "The Teacher's Forum 6"
click at [64, 195] on link "Insights" at bounding box center [77, 193] width 50 height 23
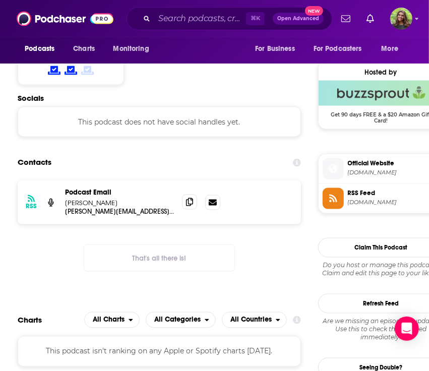
scroll to position [709, 0]
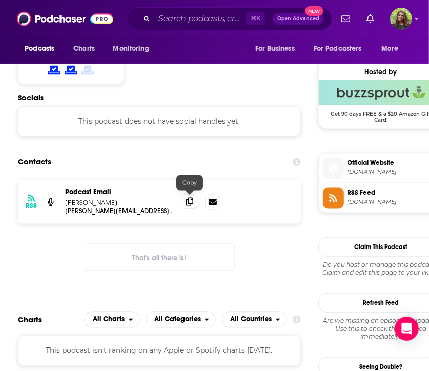
click at [190, 202] on icon at bounding box center [189, 201] width 7 height 8
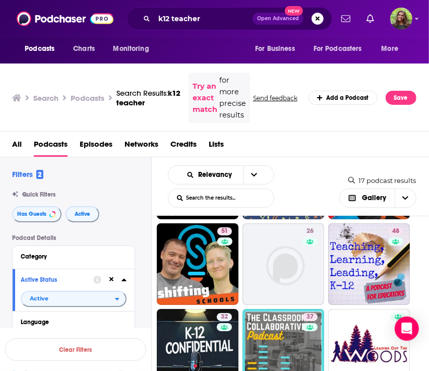
scroll to position [92, 0]
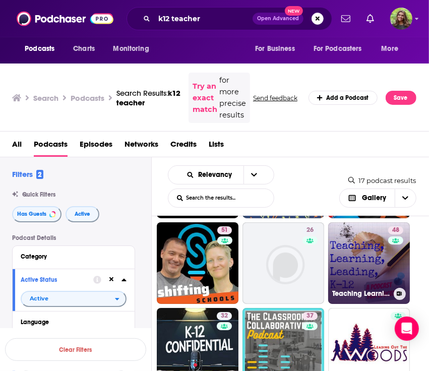
click at [350, 254] on link "48 Teaching Learning Leading K-12" at bounding box center [369, 263] width 82 height 82
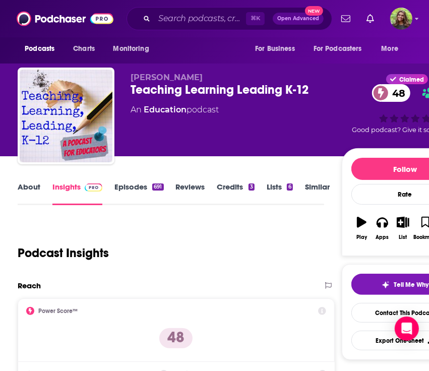
click at [23, 182] on link "About" at bounding box center [29, 193] width 23 height 23
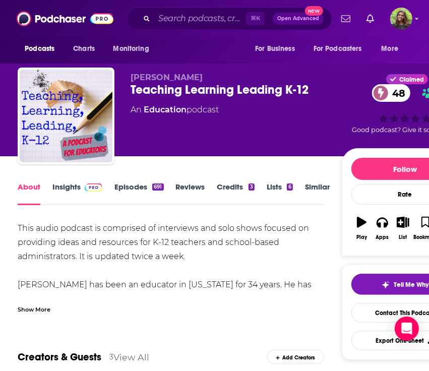
click at [192, 91] on div "Teaching Learning Leading K-12 48" at bounding box center [235, 89] width 211 height 15
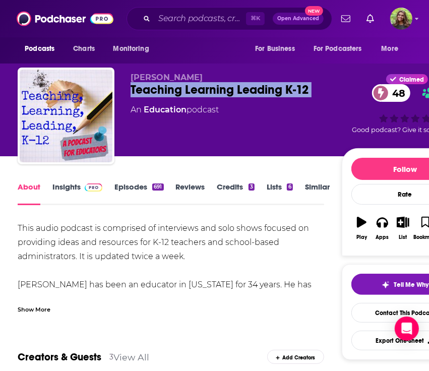
click at [192, 91] on div "Teaching Learning Leading K-12 48" at bounding box center [235, 89] width 211 height 15
copy div "Teaching Learning Leading K-12 48"
click at [54, 192] on link "Insights" at bounding box center [77, 193] width 50 height 23
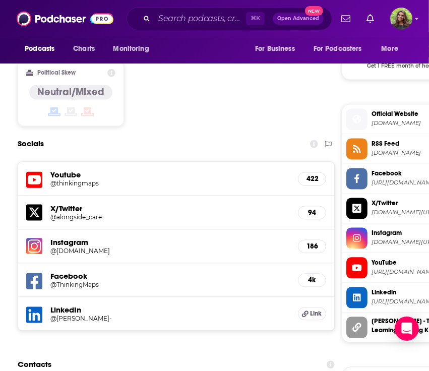
scroll to position [928, 0]
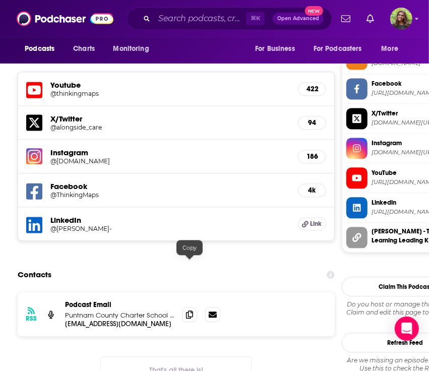
click at [181, 292] on div "RSS Podcast Email Puntnam County Charter School System stevenmiletto@gmail.com …" at bounding box center [176, 314] width 317 height 44
click at [189, 310] on icon at bounding box center [189, 314] width 7 height 8
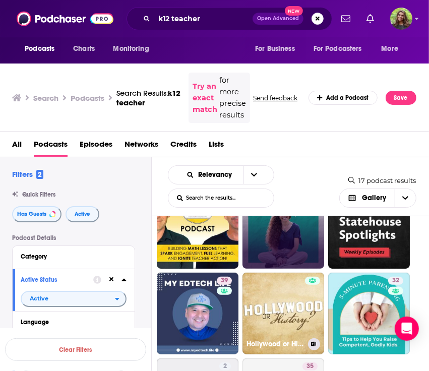
scroll to position [300, 0]
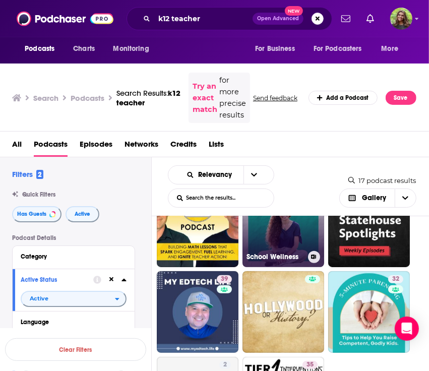
click at [284, 237] on link "29 School Wellness" at bounding box center [283, 226] width 82 height 82
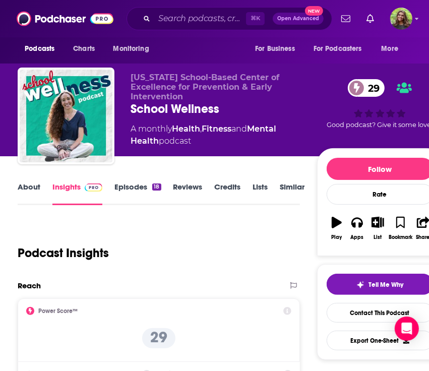
click at [35, 190] on link "About" at bounding box center [29, 193] width 23 height 23
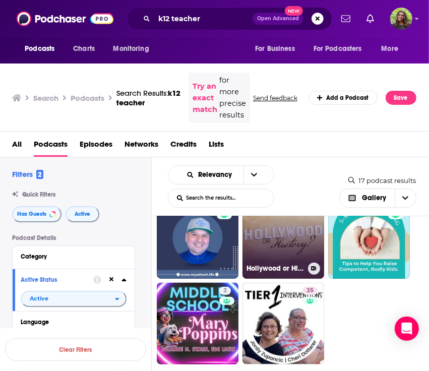
scroll to position [390, 0]
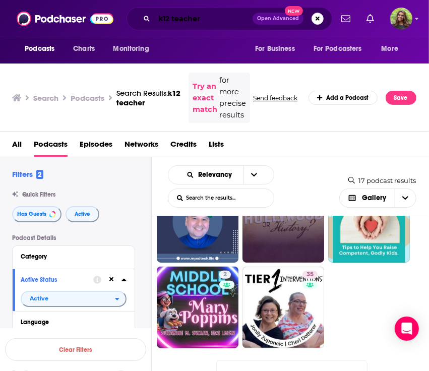
click at [218, 15] on input "k12 teacher" at bounding box center [203, 19] width 98 height 16
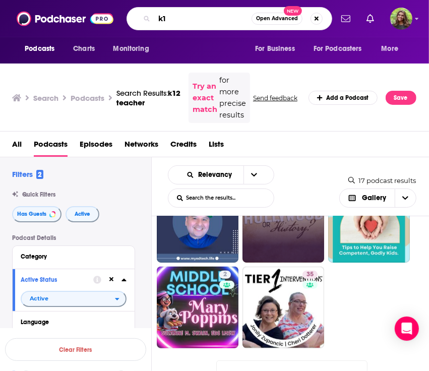
type input "k"
type input "teaching kids"
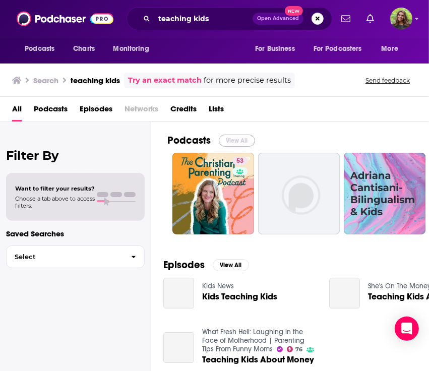
click at [231, 142] on button "View All" at bounding box center [237, 140] width 36 height 12
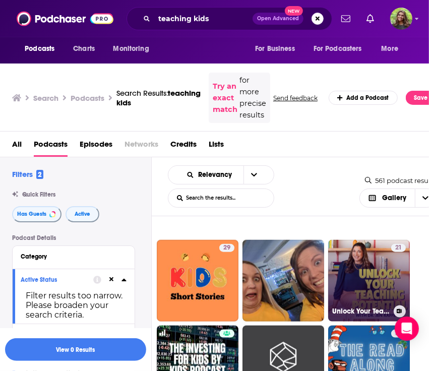
scroll to position [633, 0]
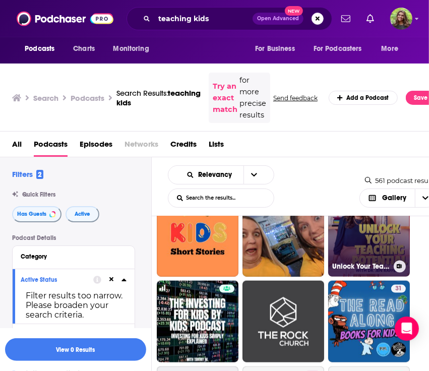
click at [353, 251] on link "21 Unlock Your Teaching Potential" at bounding box center [369, 236] width 82 height 82
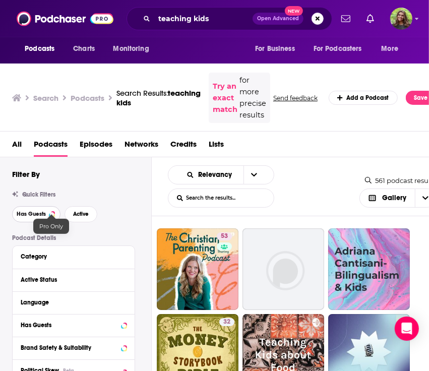
click at [44, 217] on button "Has Guests" at bounding box center [36, 214] width 48 height 16
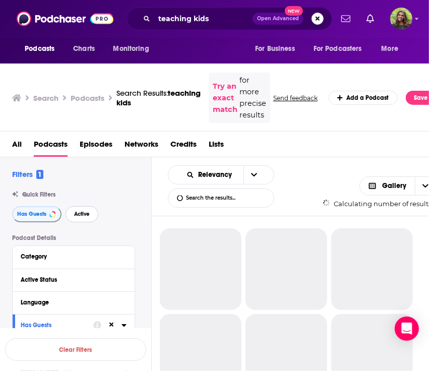
click at [87, 215] on span "Active" at bounding box center [82, 214] width 16 height 6
click at [83, 212] on span "Active" at bounding box center [83, 214] width 16 height 6
click at [81, 214] on span "Active" at bounding box center [82, 214] width 16 height 6
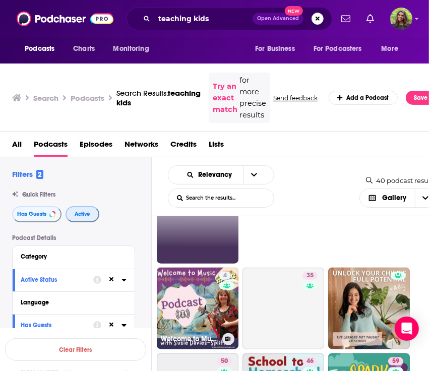
scroll to position [575, 0]
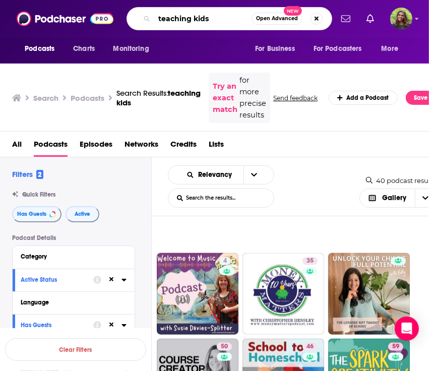
click at [225, 23] on input "teaching kids" at bounding box center [202, 19] width 97 height 16
drag, startPoint x: 225, startPoint y: 23, endPoint x: 112, endPoint y: 19, distance: 112.9
click at [112, 19] on div "Podcasts Charts Monitoring teaching kids Open Advanced New For Business For Pod…" at bounding box center [214, 18] width 429 height 37
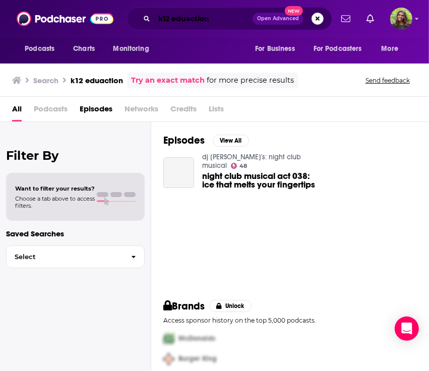
click at [225, 19] on input "k12 eduaction" at bounding box center [203, 19] width 98 height 16
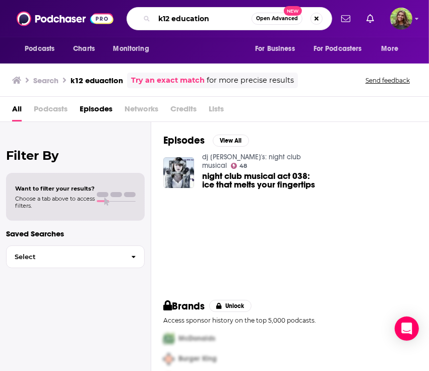
type input "k12 education"
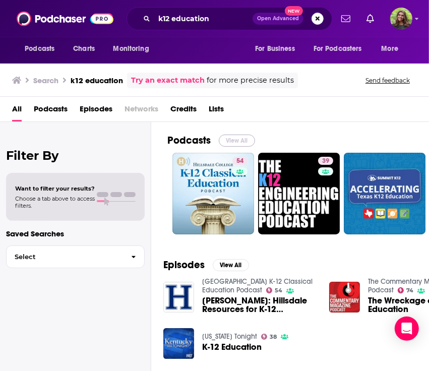
click at [233, 142] on button "View All" at bounding box center [237, 140] width 36 height 12
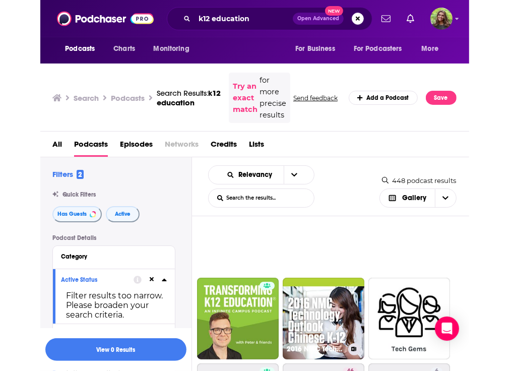
scroll to position [140, 0]
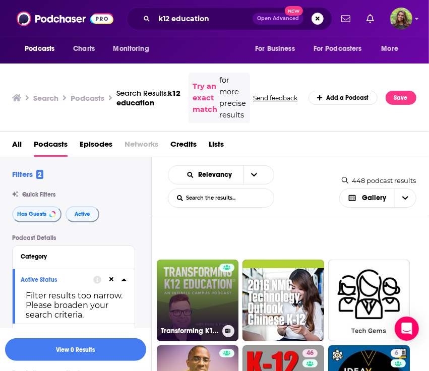
click at [202, 307] on link "Transforming K12 Education® - An Infinite Campus Podcast" at bounding box center [198, 300] width 82 height 82
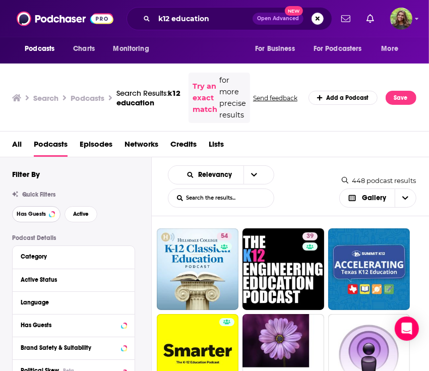
click at [38, 218] on button "Has Guests" at bounding box center [36, 214] width 48 height 16
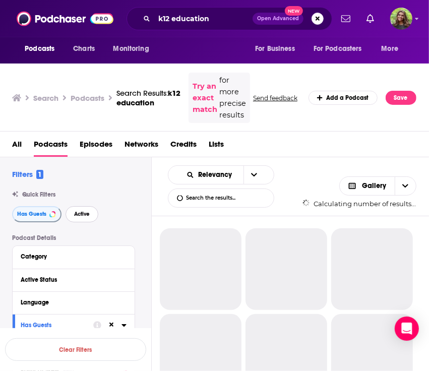
click at [83, 217] on button "Active" at bounding box center [81, 214] width 33 height 16
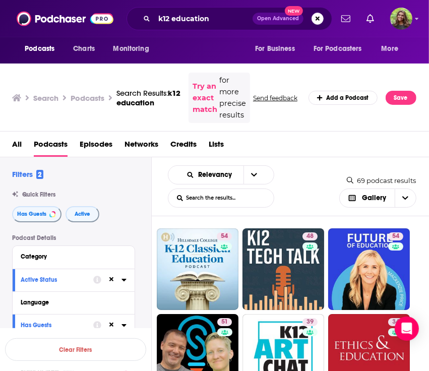
drag, startPoint x: 426, startPoint y: 98, endPoint x: 457, endPoint y: 98, distance: 30.7
click at [428, 98] on html "Podcasts Charts Monitoring k12 education Open Advanced New For Business For Pod…" at bounding box center [214, 185] width 429 height 371
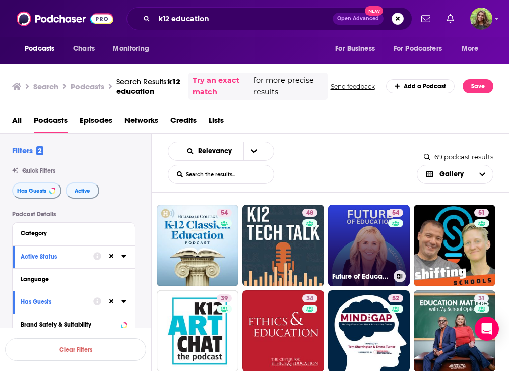
click at [356, 248] on link "54 Future of Education Podcast" at bounding box center [369, 245] width 82 height 82
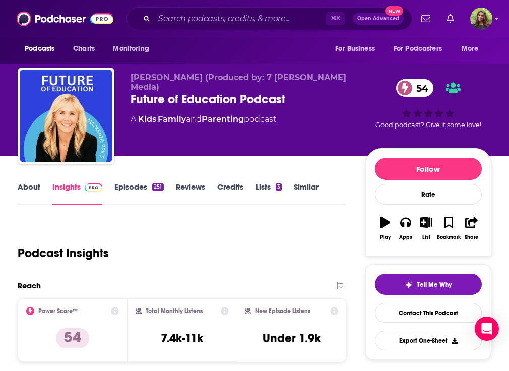
click at [25, 198] on link "About" at bounding box center [29, 193] width 23 height 23
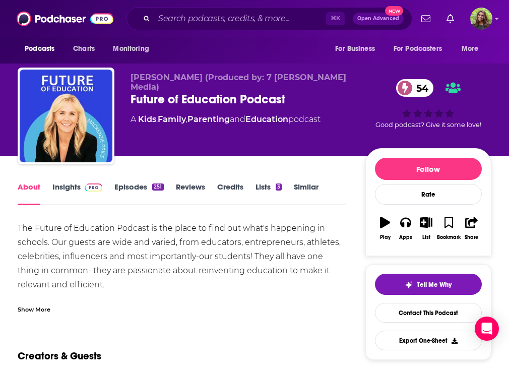
click at [181, 92] on div "Future of Education Podcast 54" at bounding box center [247, 99] width 235 height 15
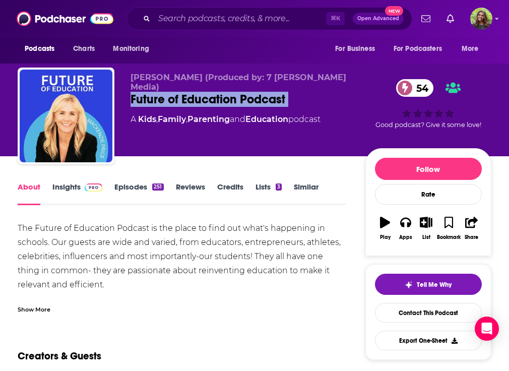
click at [181, 92] on div "Future of Education Podcast 54" at bounding box center [247, 99] width 235 height 15
copy div "Future of Education Podcast 54"
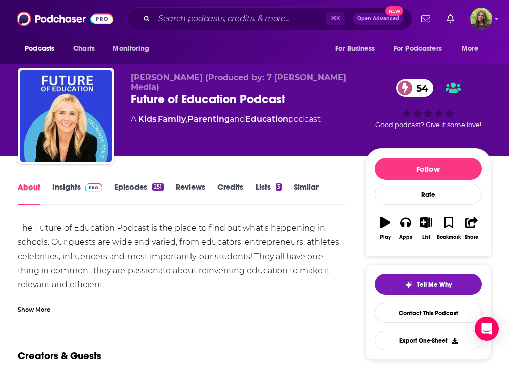
click at [51, 183] on div "About" at bounding box center [35, 193] width 35 height 23
click at [60, 188] on link "Insights" at bounding box center [77, 193] width 50 height 23
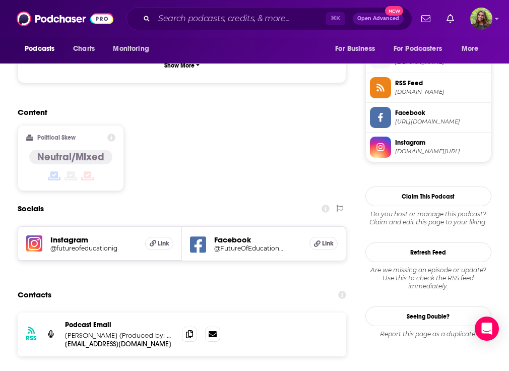
scroll to position [728, 0]
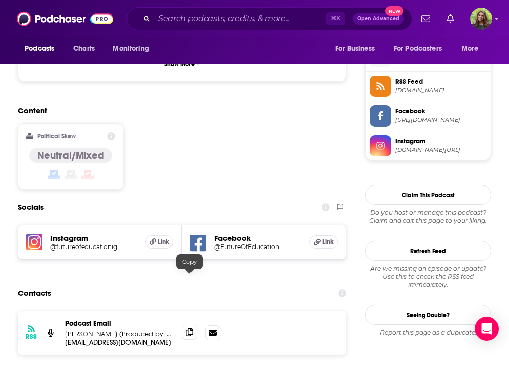
click at [189, 328] on icon at bounding box center [189, 332] width 7 height 8
click at [98, 329] on p "Mackenzie Price (Produced by: 7 Lyons Media)" at bounding box center [119, 333] width 109 height 9
drag, startPoint x: 98, startPoint y: 278, endPoint x: 63, endPoint y: 279, distance: 34.2
click at [63, 311] on div "RSS Podcast Email Mackenzie Price (Produced by: 7 Lyons Media) mkp@2hourlearnin…" at bounding box center [182, 333] width 328 height 44
copy p "Mackenzie"
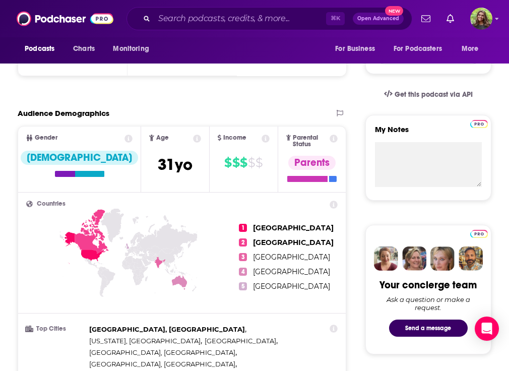
scroll to position [0, 0]
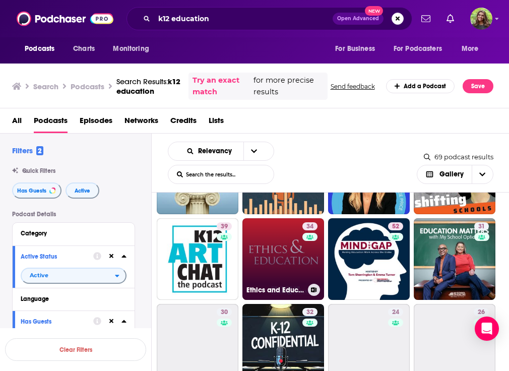
scroll to position [74, 0]
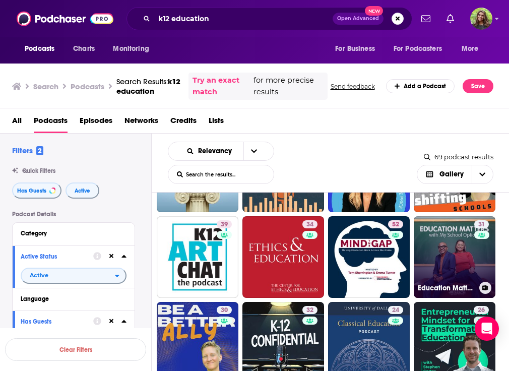
click at [428, 240] on link "31 Education Matters With MySchoolOptions" at bounding box center [454, 257] width 82 height 82
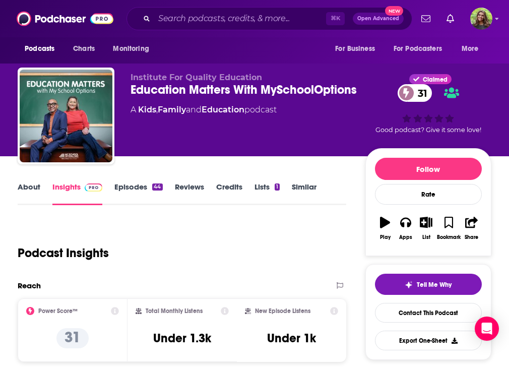
click at [29, 184] on link "About" at bounding box center [29, 193] width 23 height 23
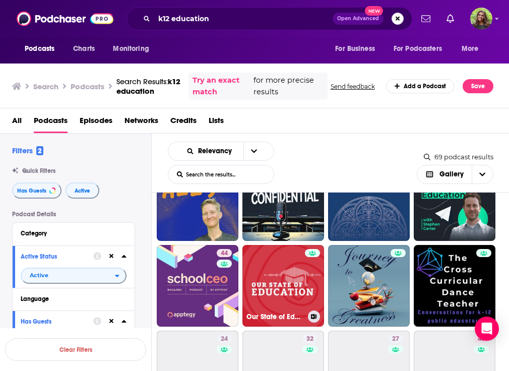
scroll to position [215, 0]
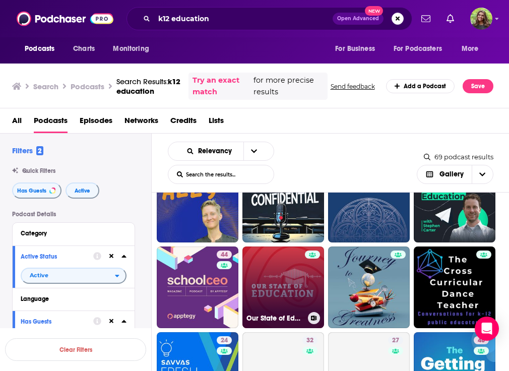
click at [291, 295] on link "Our State of Education" at bounding box center [283, 287] width 82 height 82
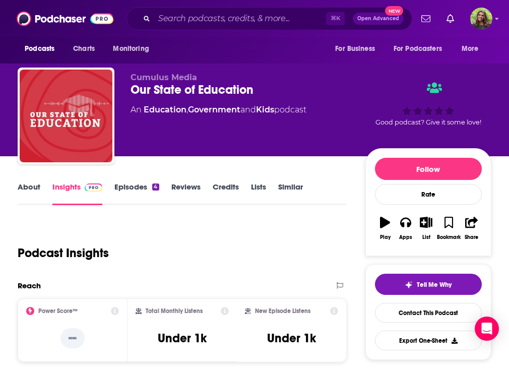
click at [30, 185] on link "About" at bounding box center [29, 193] width 23 height 23
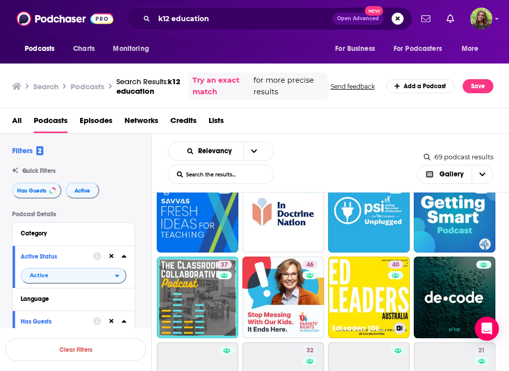
scroll to position [377, 0]
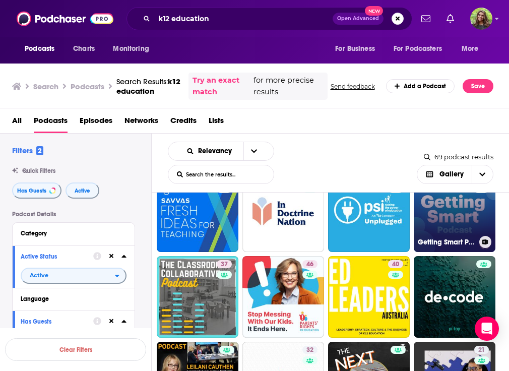
click at [428, 213] on link "48 Getting Smart Podcast" at bounding box center [454, 211] width 82 height 82
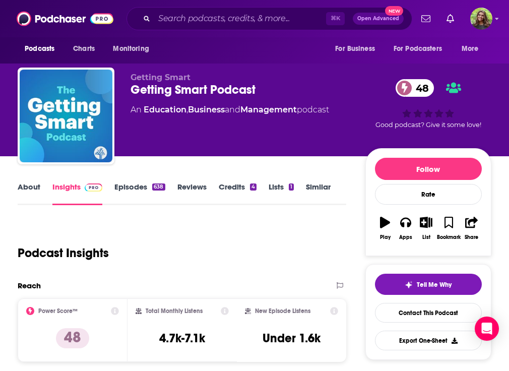
click at [25, 190] on link "About" at bounding box center [29, 193] width 23 height 23
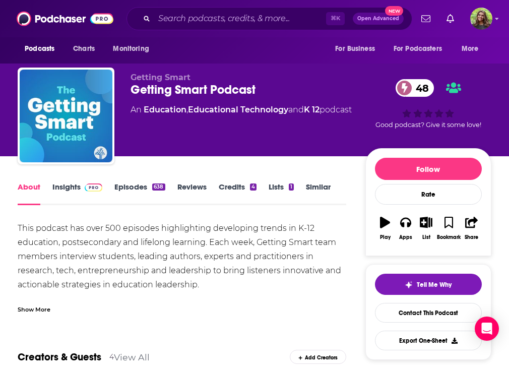
click at [176, 86] on div "Getting Smart Podcast 48" at bounding box center [247, 89] width 235 height 15
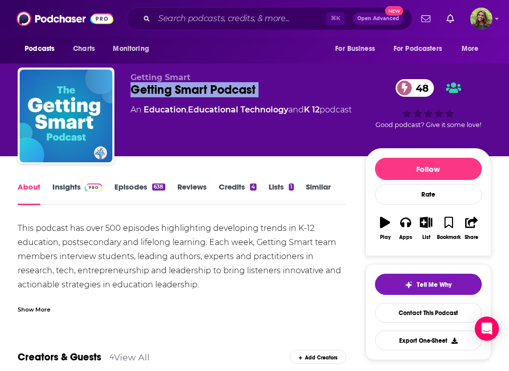
click at [176, 86] on div "Getting Smart Podcast 48" at bounding box center [247, 89] width 235 height 15
copy div "Getting Smart Podcast 48"
click at [77, 186] on link "Insights" at bounding box center [77, 193] width 50 height 23
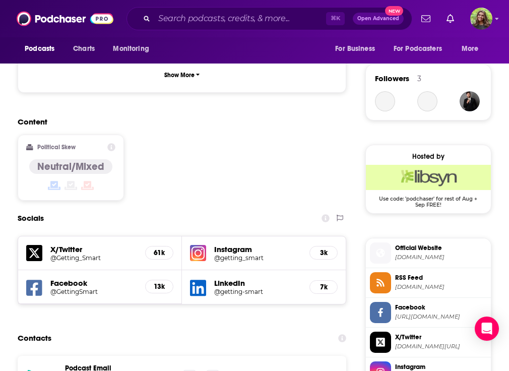
scroll to position [718, 0]
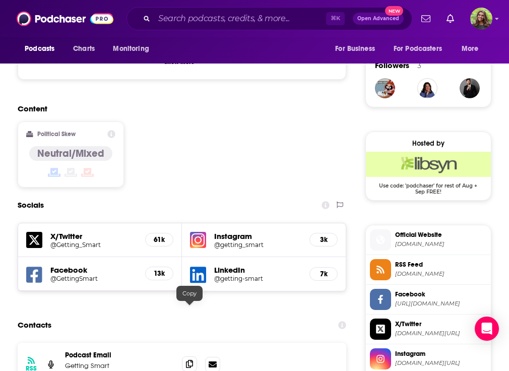
click at [192, 360] on icon at bounding box center [189, 364] width 7 height 8
click at [195, 19] on input "Search podcasts, credits, & more..." at bounding box center [240, 19] width 172 height 16
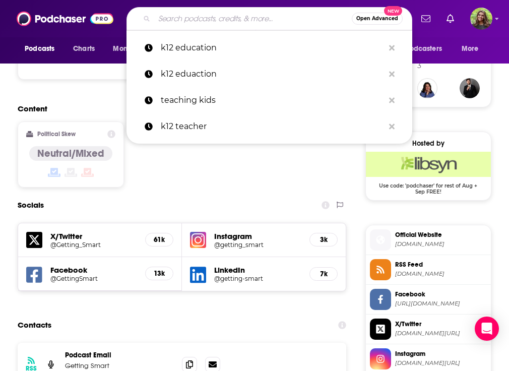
paste input "The Daily Project Manager:"
type input "The Daily Project Manager:"
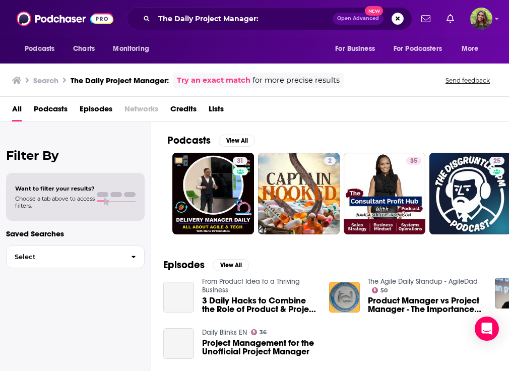
click at [286, 9] on div "The Daily Project Manager: Open Advanced New" at bounding box center [269, 18] width 286 height 23
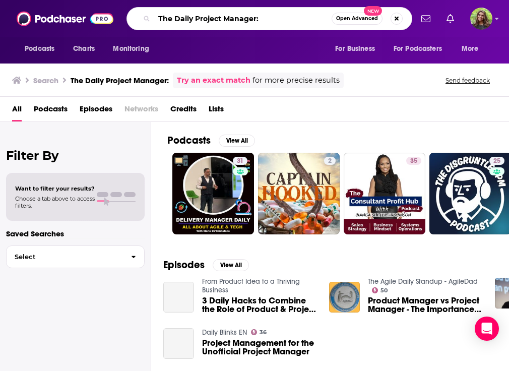
click at [270, 25] on input "The Daily Project Manager:" at bounding box center [242, 19] width 177 height 16
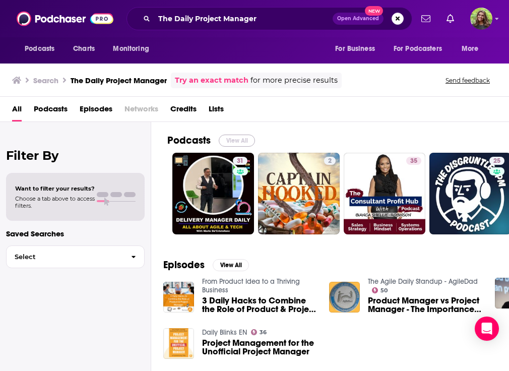
click at [232, 137] on button "View All" at bounding box center [237, 140] width 36 height 12
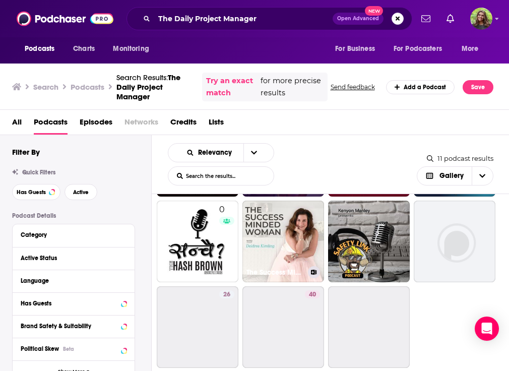
scroll to position [92, 0]
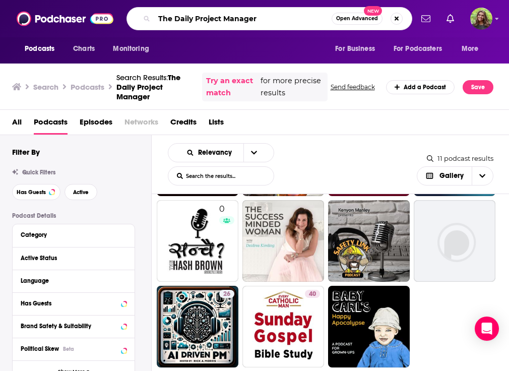
click at [271, 17] on input "The Daily Project Manager" at bounding box center [242, 19] width 177 height 16
paste input "SupplyChainBrain"
type input "SupplyChainBrain"
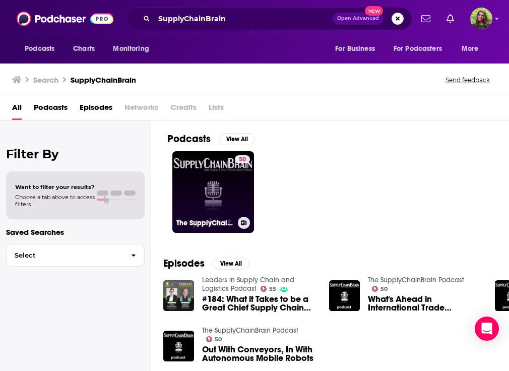
click at [221, 195] on link "50 The SupplyChainBrain Podcast" at bounding box center [213, 192] width 82 height 82
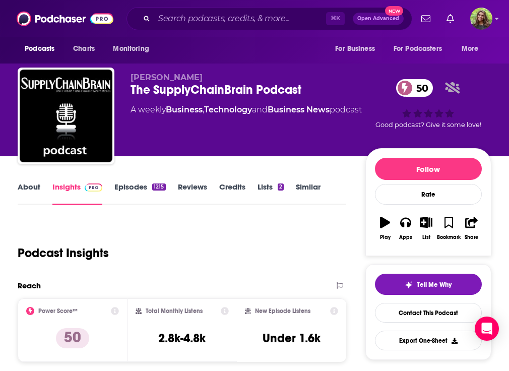
click at [22, 189] on link "About" at bounding box center [29, 193] width 23 height 23
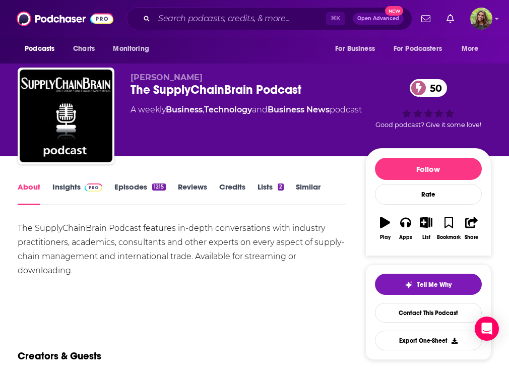
click at [71, 197] on link "Insights" at bounding box center [77, 193] width 50 height 23
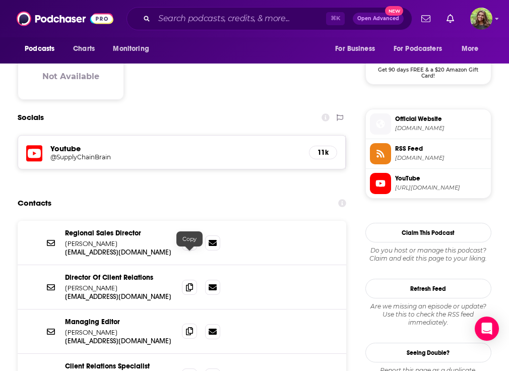
scroll to position [839, 0]
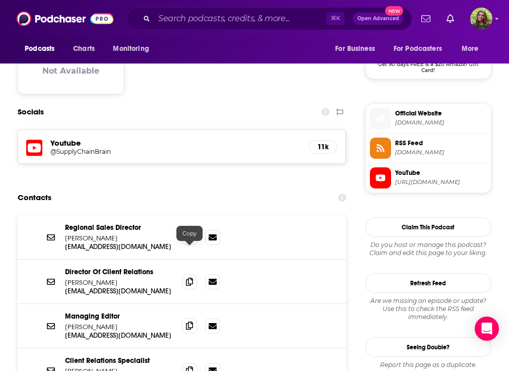
click at [190, 321] on icon at bounding box center [189, 325] width 7 height 8
click at [236, 24] on input "Search podcasts, credits, & more..." at bounding box center [240, 19] width 172 height 16
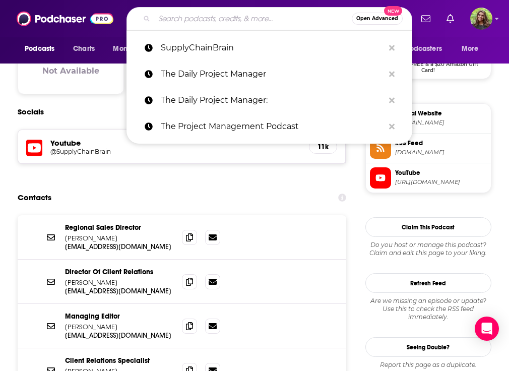
paste input "Project Management Office Hours:"
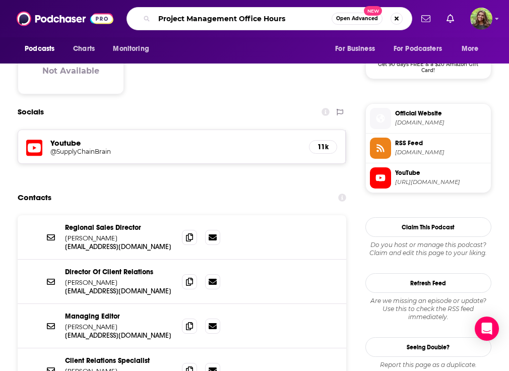
type input "Project Management Office Hour"
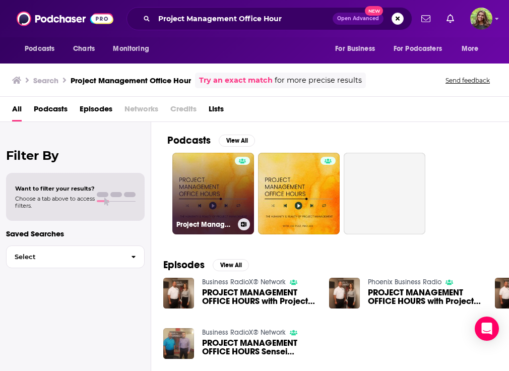
click at [216, 183] on link "Project Management Office Hours" at bounding box center [213, 194] width 82 height 82
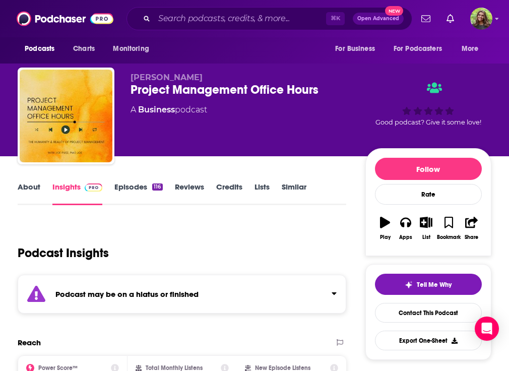
click at [129, 189] on link "Episodes 116" at bounding box center [138, 193] width 48 height 23
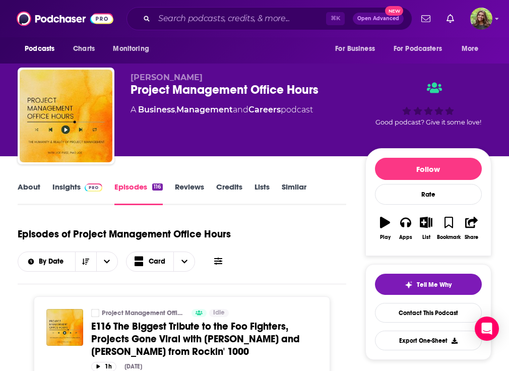
scroll to position [36, 0]
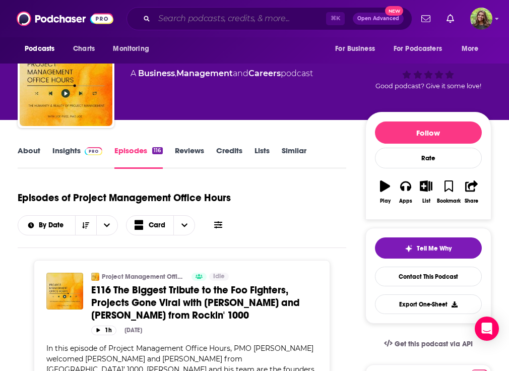
click at [233, 17] on input "Search podcasts, credits, & more..." at bounding box center [240, 19] width 172 height 16
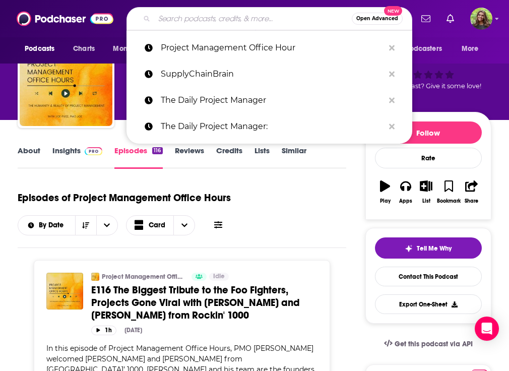
paste input "The PMP Podcast"
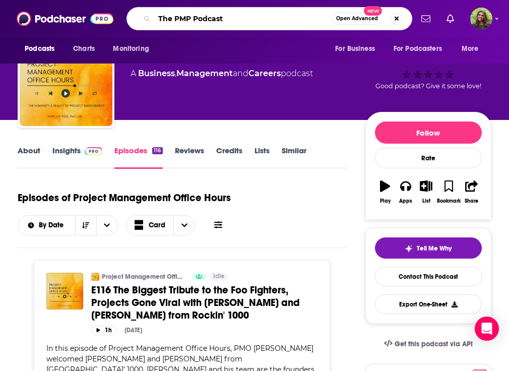
type input "The PMP Podcast"
click at [295, 15] on input "The PMP Podcast" at bounding box center [242, 19] width 177 height 16
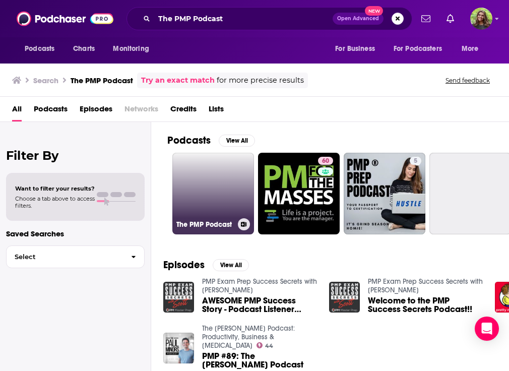
click at [220, 183] on link "The PMP Podcast" at bounding box center [213, 194] width 82 height 82
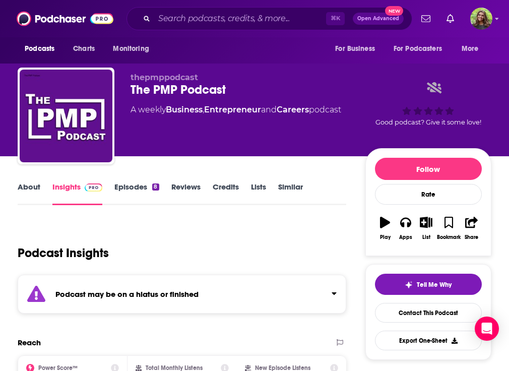
click at [131, 186] on link "Episodes 8" at bounding box center [136, 193] width 44 height 23
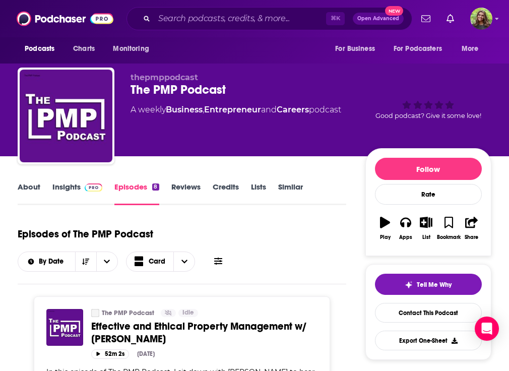
scroll to position [76, 0]
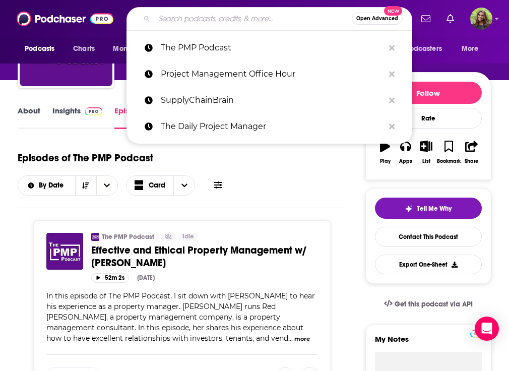
click at [202, 20] on input "Search podcasts, credits, & more..." at bounding box center [252, 19] width 197 height 16
paste input "The Supply Chain Revolution"
type input "The Supply Chain Revolution"
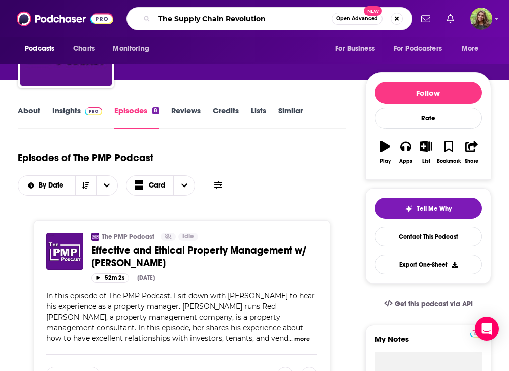
scroll to position [0, 388]
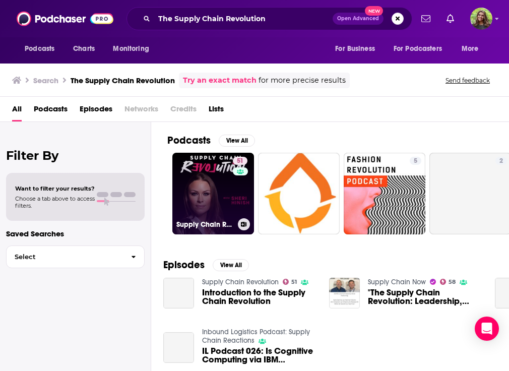
click at [230, 191] on link "51 Supply Chain Revolution" at bounding box center [213, 194] width 82 height 82
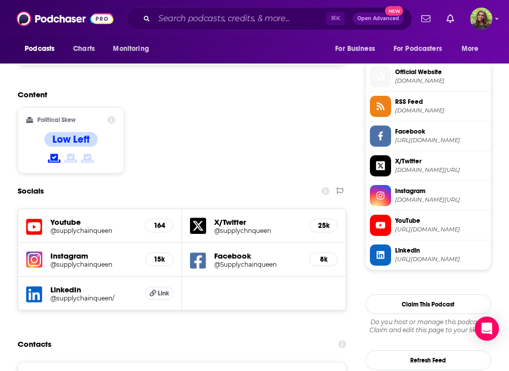
scroll to position [882, 0]
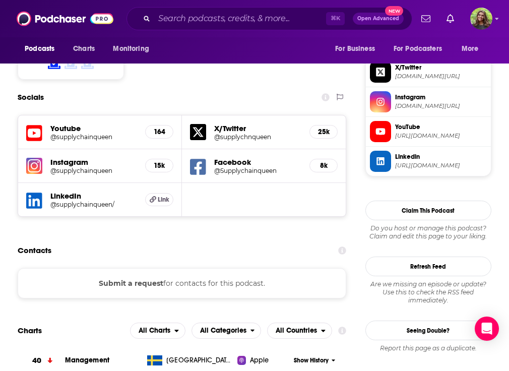
click at [133, 277] on button "Submit a request" at bounding box center [131, 282] width 64 height 11
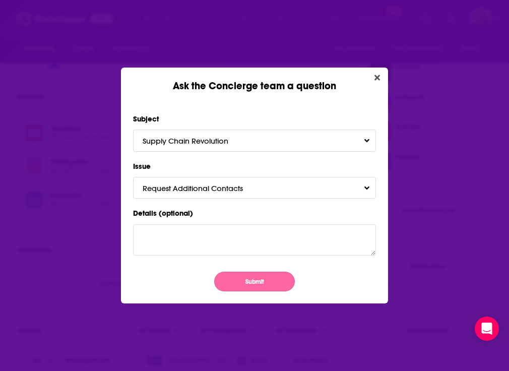
click at [238, 278] on button "Submit" at bounding box center [254, 281] width 81 height 20
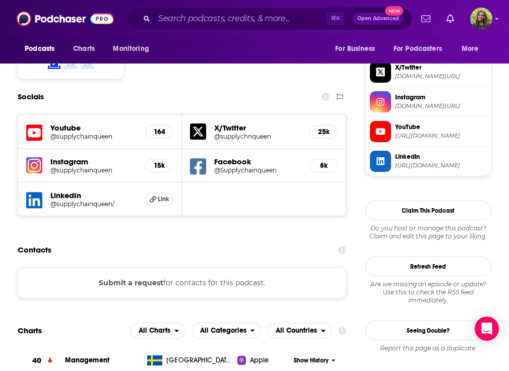
scroll to position [882, 0]
click at [251, 23] on input "Search podcasts, credits, & more..." at bounding box center [240, 19] width 172 height 16
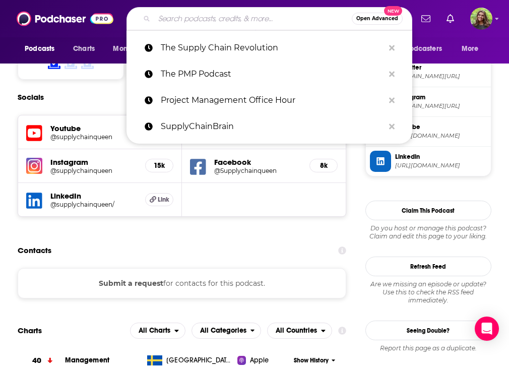
paste input "The Project Management Blueprint"
type input "The Project Management Blueprint"
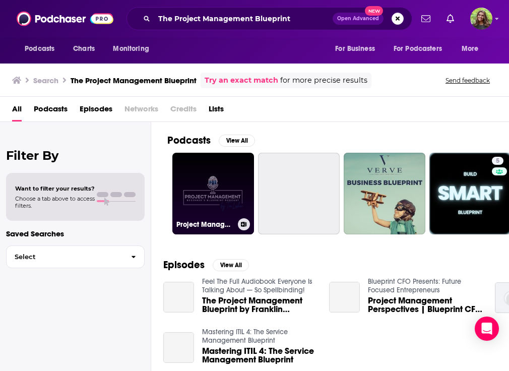
click at [211, 176] on link "Project Management Beginner's Blueprint" at bounding box center [213, 194] width 82 height 82
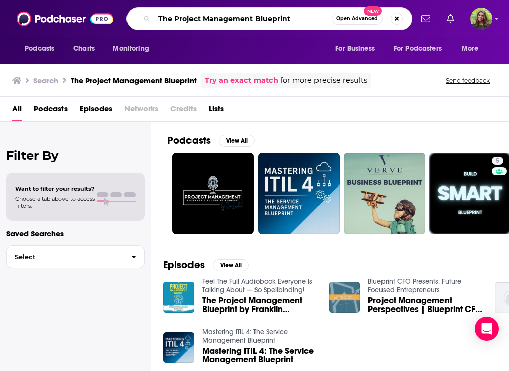
click at [272, 16] on input "The Project Management Blueprint" at bounding box center [242, 19] width 177 height 16
paste input "Leadership Podcast:"
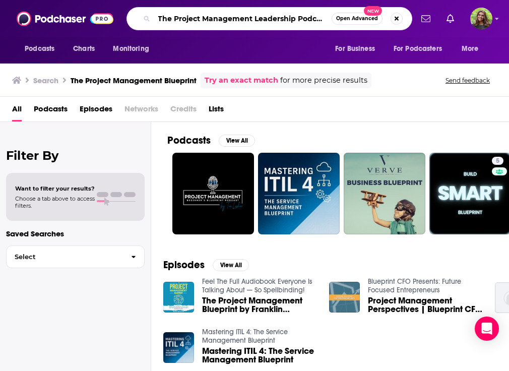
type input "The Project Management Leadership Podcast:"
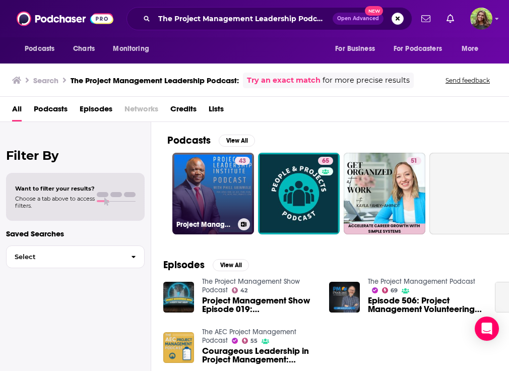
click at [226, 186] on link "43 Project Management & Leadership - Life After the PMP Exam" at bounding box center [213, 194] width 82 height 82
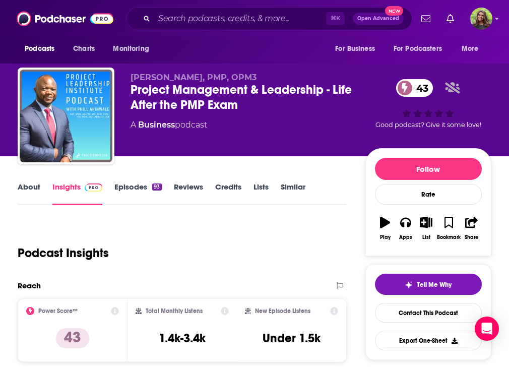
click at [33, 193] on link "About" at bounding box center [29, 193] width 23 height 23
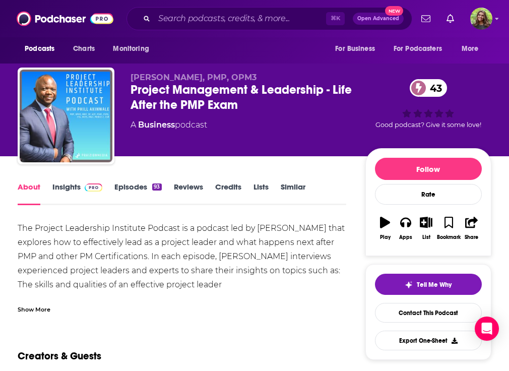
click at [60, 193] on link "Insights" at bounding box center [77, 193] width 50 height 23
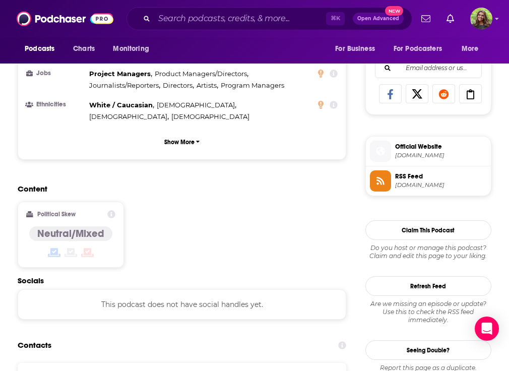
scroll to position [741, 0]
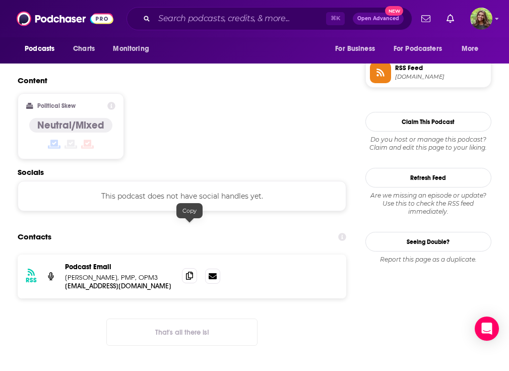
click at [189, 271] on icon at bounding box center [189, 275] width 7 height 8
click at [196, 20] on input "Search podcasts, credits, & more..." at bounding box center [240, 19] width 172 height 16
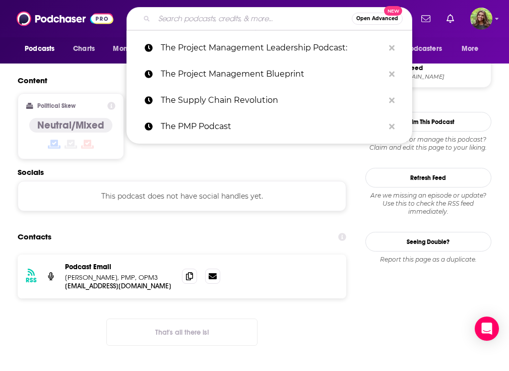
paste input "Supply Chain Management Made Simple:"
type input "Supply Chain Management Made Simple:"
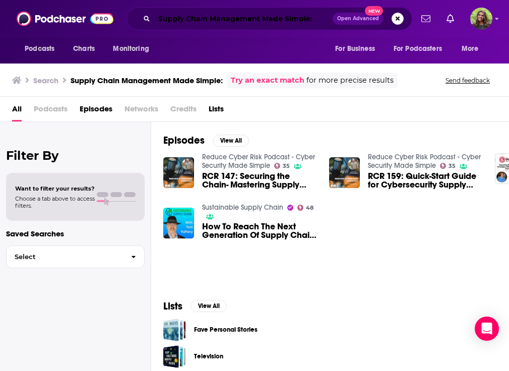
click at [321, 14] on input "Supply Chain Management Made Simple:" at bounding box center [243, 19] width 178 height 16
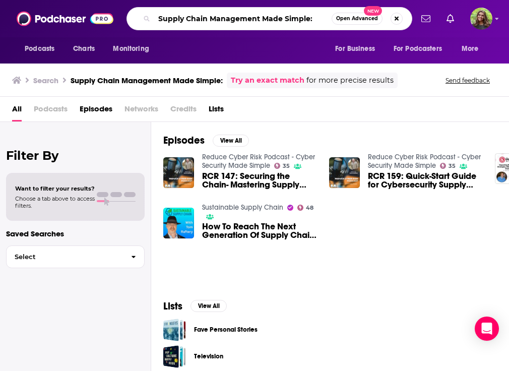
click at [314, 16] on input "Supply Chain Management Made Simple:" at bounding box center [242, 19] width 177 height 16
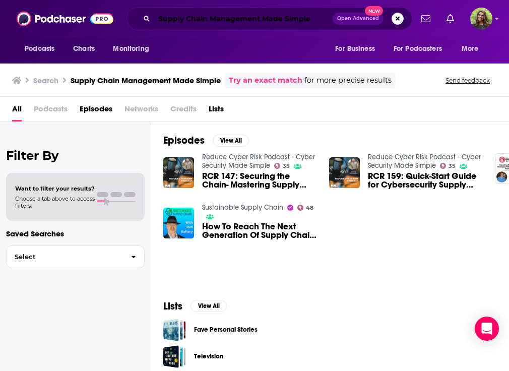
click at [275, 22] on input "Supply Chain Management Made Simple" at bounding box center [243, 19] width 178 height 16
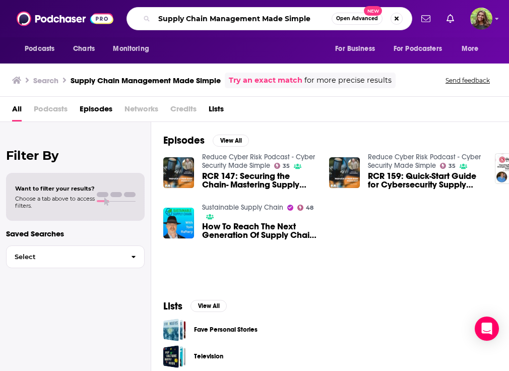
click at [275, 22] on input "Supply Chain Management Made Simple" at bounding box center [242, 19] width 177 height 16
paste input "The Project Management Mentor Podcast:"
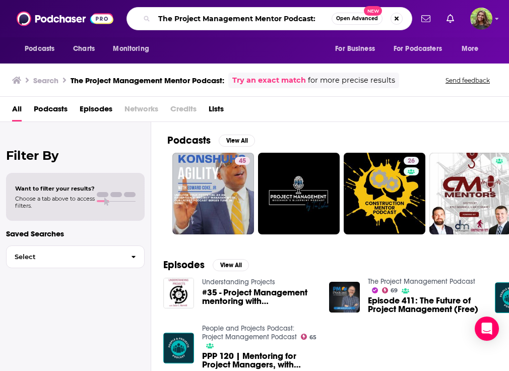
click at [321, 18] on input "The Project Management Mentor Podcast:" at bounding box center [242, 19] width 177 height 16
type input "The Project Management Mentor Podcast"
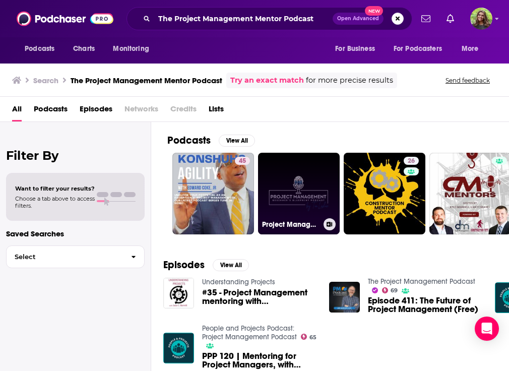
click at [307, 190] on link "Project Management Beginner's Blueprint" at bounding box center [299, 194] width 82 height 82
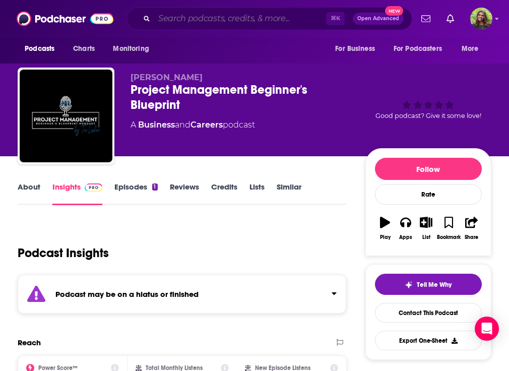
click at [206, 20] on input "Search podcasts, credits, & more..." at bounding box center [240, 19] width 172 height 16
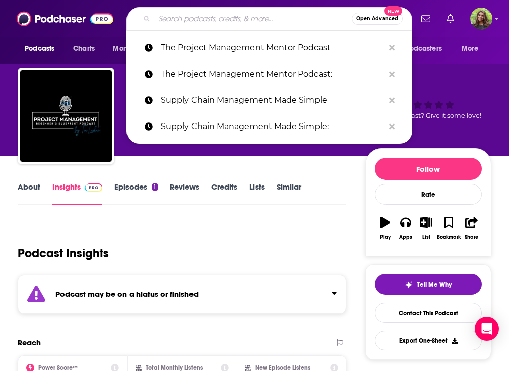
paste input "The Agile Project Management Podcast:"
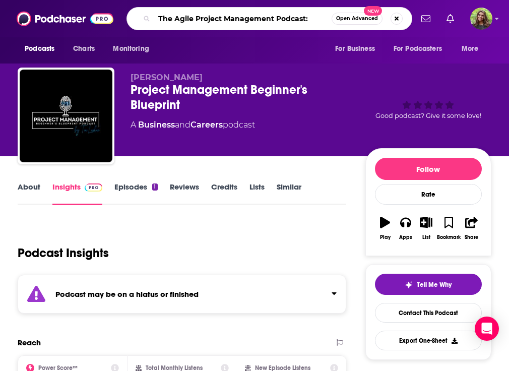
type input "The Agile Project Management Podcast"
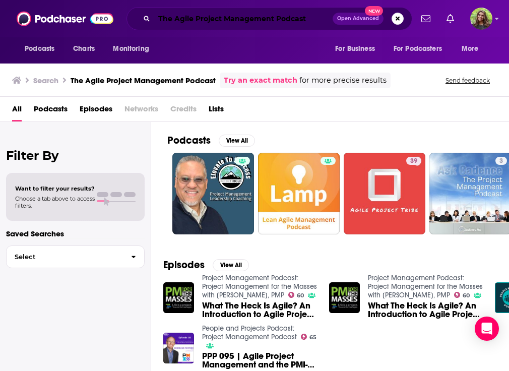
click at [277, 17] on input "The Agile Project Management Podcast" at bounding box center [243, 19] width 178 height 16
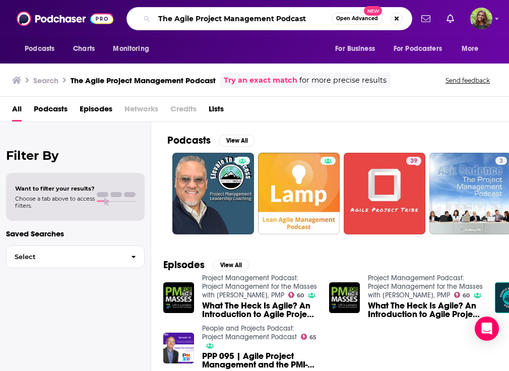
click at [277, 17] on input "The Agile Project Management Podcast" at bounding box center [242, 19] width 177 height 16
paste input "PM Perspective"
type input "The PM Perspective"
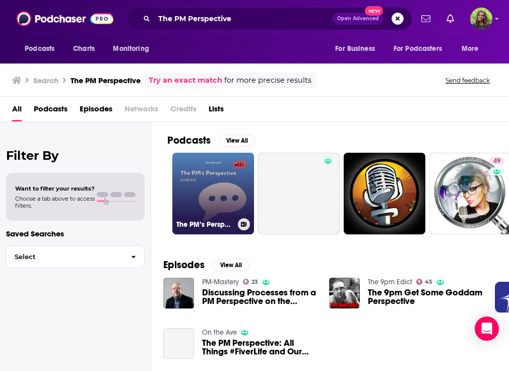
click at [217, 195] on link "The PM’s Perspective" at bounding box center [213, 194] width 82 height 82
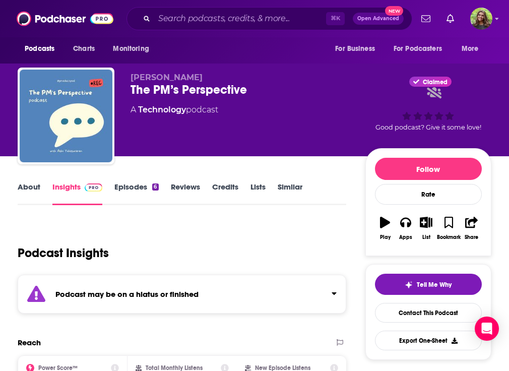
click at [254, 27] on div "⌘ K Open Advanced New" at bounding box center [269, 18] width 286 height 23
click at [245, 20] on input "Search podcasts, credits, & more..." at bounding box center [240, 19] width 172 height 16
paste input "Project Management Masterclass:"
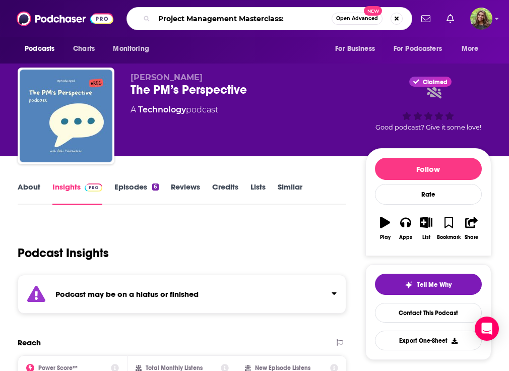
type input "Project Management Masterclass"
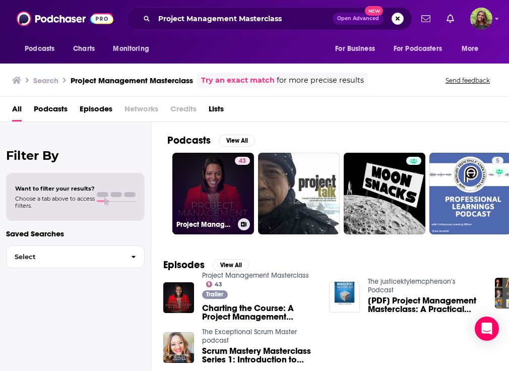
click at [220, 197] on link "43 Project Management Masterclass" at bounding box center [213, 194] width 82 height 82
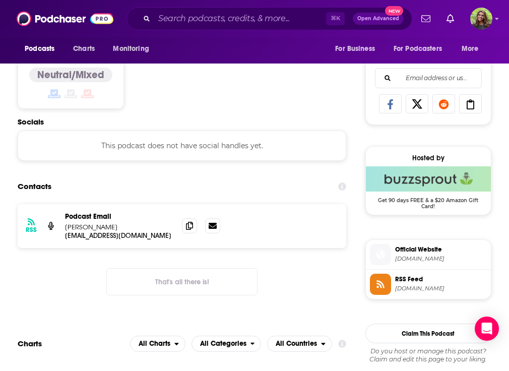
scroll to position [635, 0]
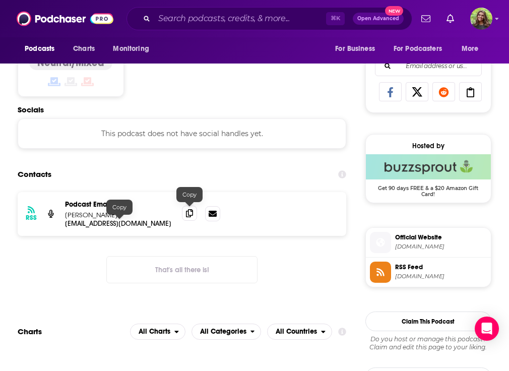
click at [192, 211] on icon at bounding box center [189, 213] width 7 height 8
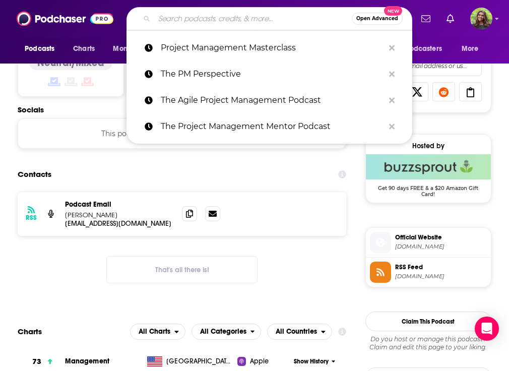
click at [176, 21] on input "Search podcasts, credits, & more..." at bounding box center [252, 19] width 197 height 16
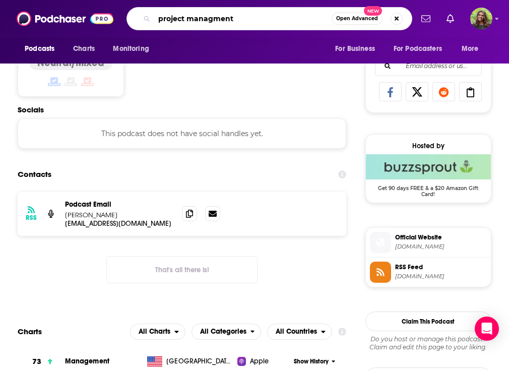
type input "project managment"
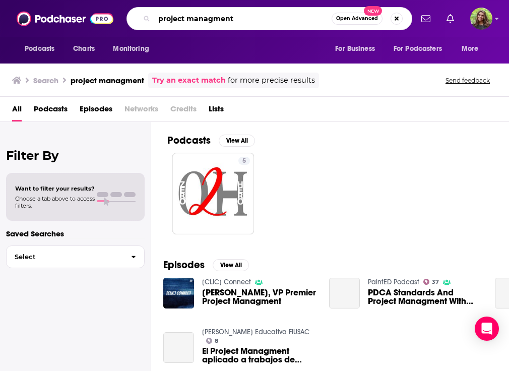
click at [245, 22] on input "project managment" at bounding box center [242, 19] width 177 height 16
click at [214, 18] on input "project managment" at bounding box center [242, 19] width 177 height 16
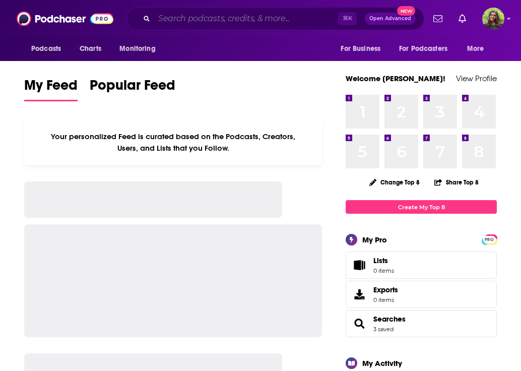
click at [188, 19] on input "Search podcasts, credits, & more..." at bounding box center [246, 19] width 184 height 16
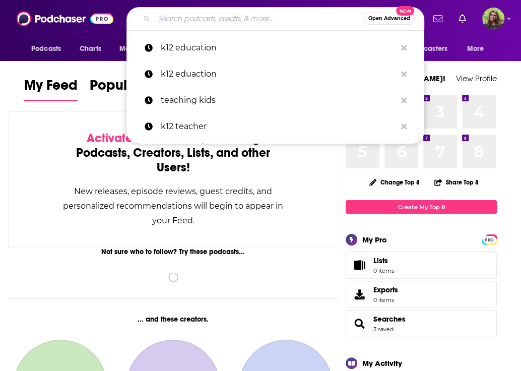
paste input "The Project Management Podcast:"
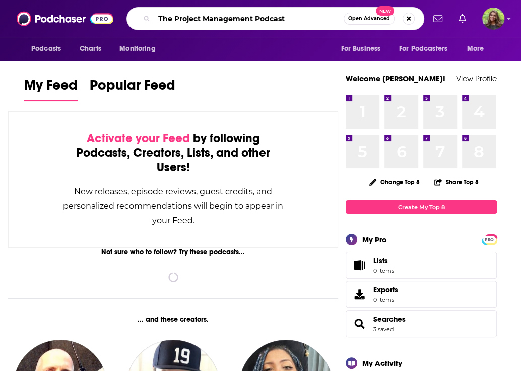
type input "The Project Management Podcast"
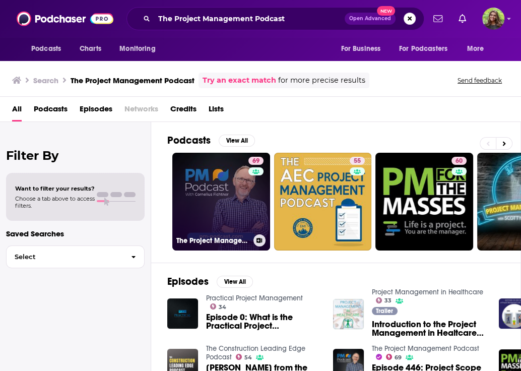
click at [231, 203] on link "69 The Project Management Podcast" at bounding box center [221, 202] width 98 height 98
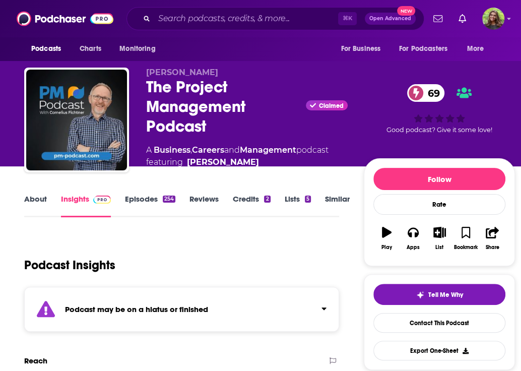
click at [139, 207] on link "Episodes 254" at bounding box center [150, 205] width 50 height 23
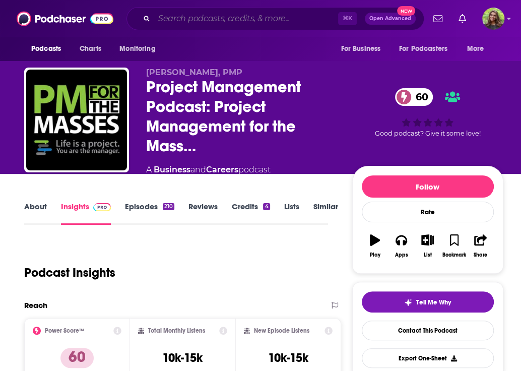
click at [233, 14] on input "Search podcasts, credits, & more..." at bounding box center [246, 19] width 184 height 16
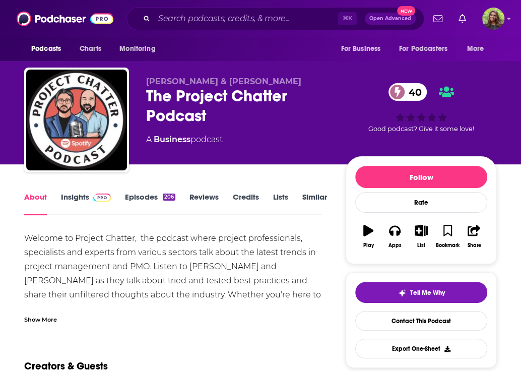
click at [73, 204] on link "Insights" at bounding box center [86, 203] width 50 height 23
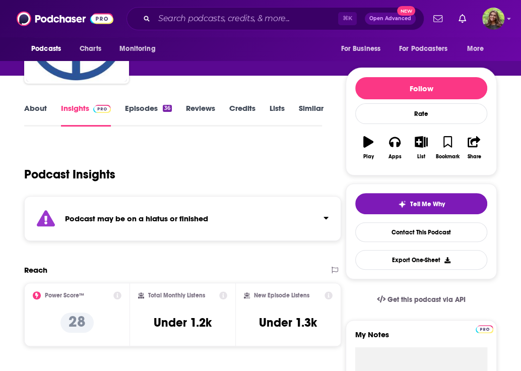
scroll to position [72, 0]
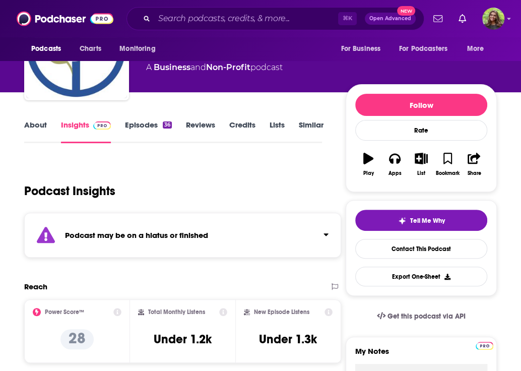
click at [139, 132] on link "Episodes 36" at bounding box center [148, 131] width 47 height 23
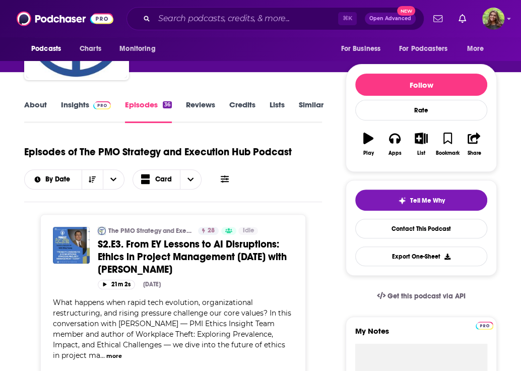
scroll to position [92, 0]
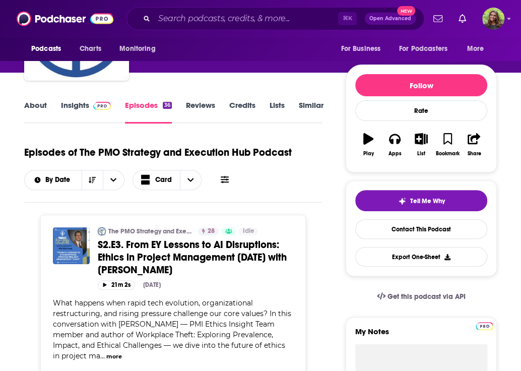
click at [72, 110] on link "Insights" at bounding box center [86, 111] width 50 height 23
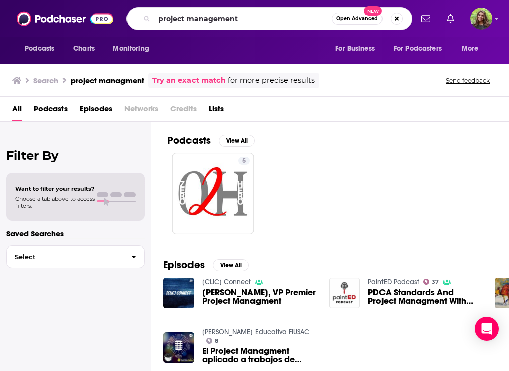
type input "project management"
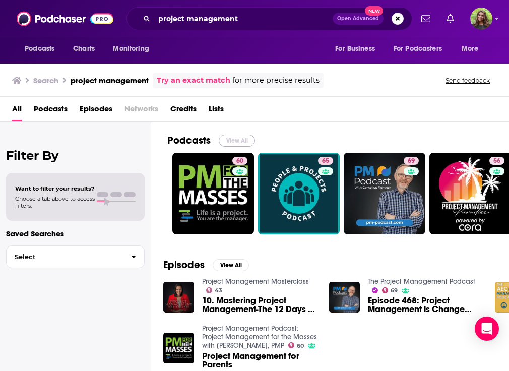
click at [239, 141] on button "View All" at bounding box center [237, 140] width 36 height 12
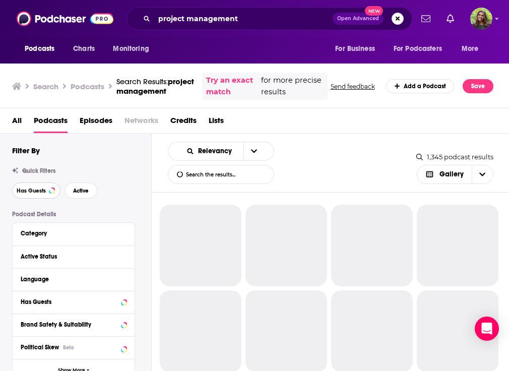
click at [38, 188] on span "Has Guests" at bounding box center [31, 191] width 29 height 6
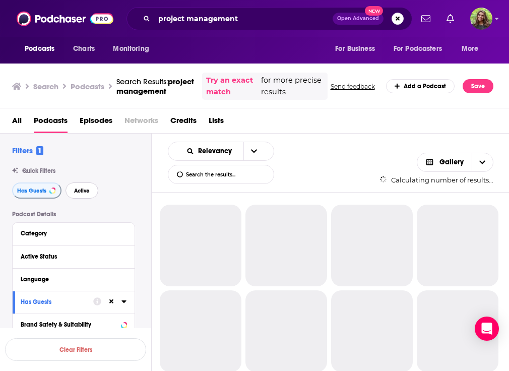
click at [84, 191] on span "Active" at bounding box center [82, 191] width 16 height 6
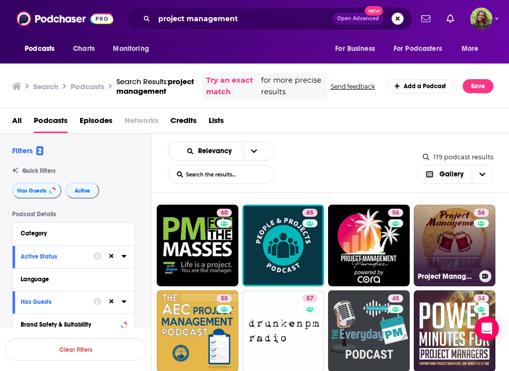
click at [448, 252] on link "56 Project Management Happy Hour" at bounding box center [454, 245] width 82 height 82
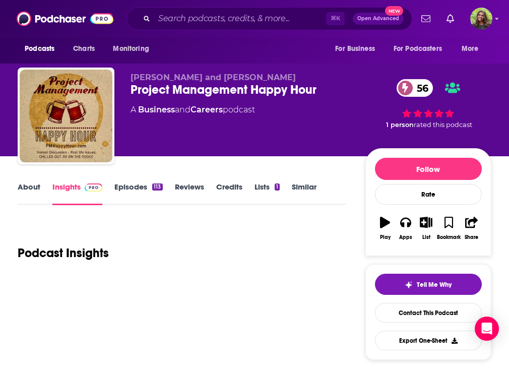
click at [195, 89] on div "Project Management Happy Hour 56" at bounding box center [247, 89] width 235 height 15
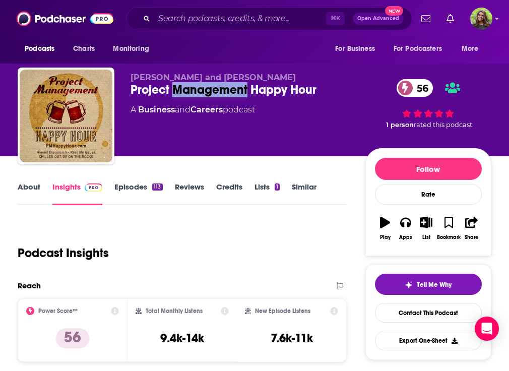
click at [195, 89] on div "Project Management Happy Hour 56" at bounding box center [247, 89] width 235 height 15
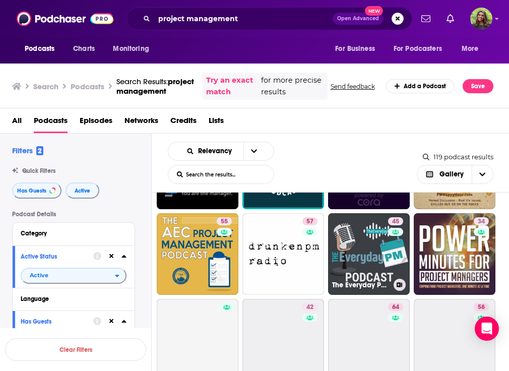
scroll to position [78, 0]
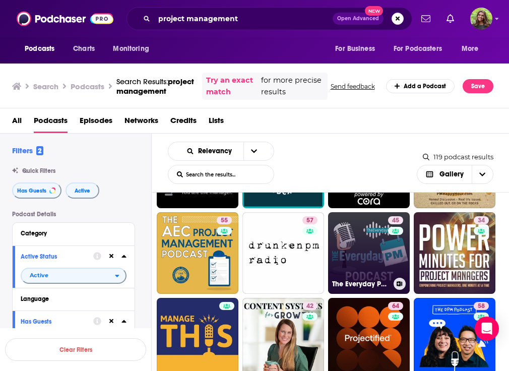
click at [369, 258] on link "45 The Everyday PM: Project Management Principles for Your Everyday Life" at bounding box center [369, 253] width 82 height 82
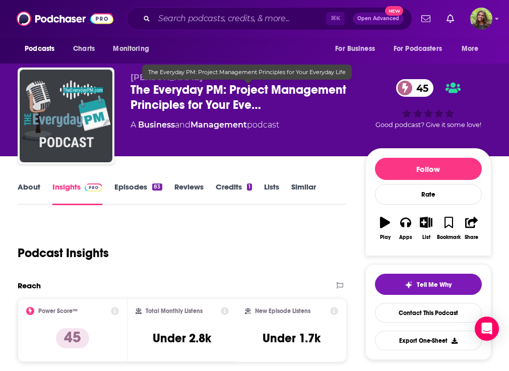
click at [219, 97] on span "The Everyday PM: Project Management Principles for Your Eve…" at bounding box center [247, 97] width 235 height 30
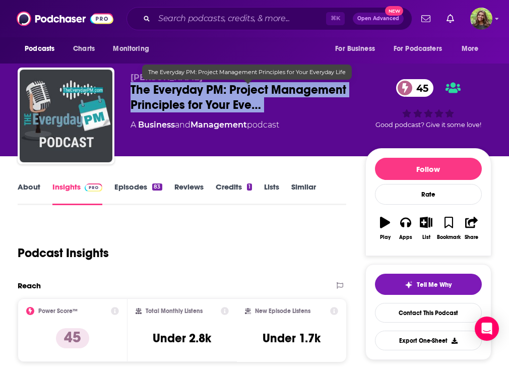
click at [219, 97] on span "The Everyday PM: Project Management Principles for Your Eve…" at bounding box center [247, 97] width 235 height 30
click at [233, 93] on span "The Everyday PM: Project Management Principles for Your Eve…" at bounding box center [247, 97] width 235 height 30
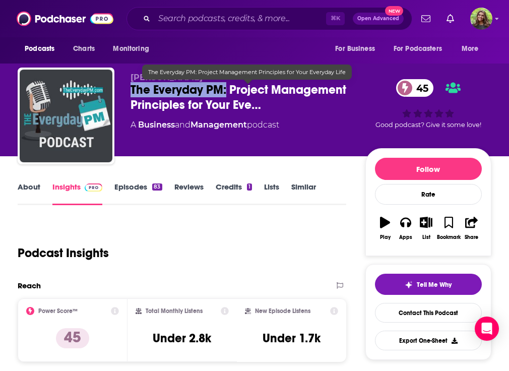
drag, startPoint x: 225, startPoint y: 90, endPoint x: 131, endPoint y: 94, distance: 93.8
click at [131, 94] on span "The Everyday PM: Project Management Principles for Your Eve…" at bounding box center [247, 97] width 235 height 30
copy h2 "The Everyday PM:"
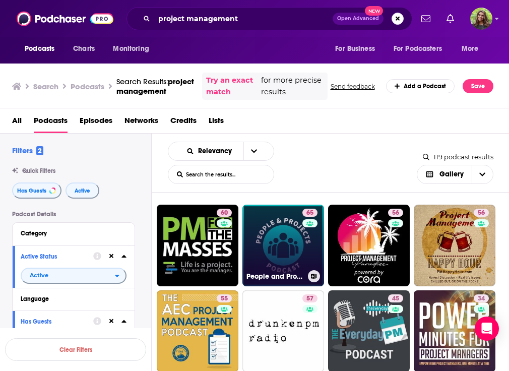
scroll to position [150, 0]
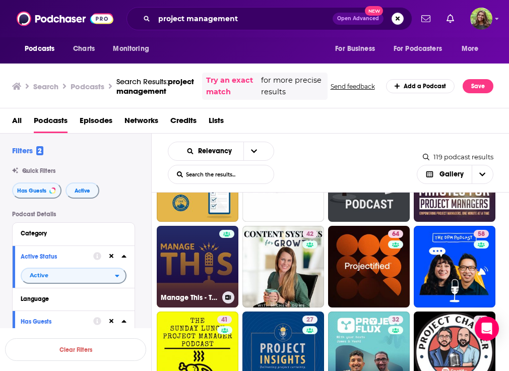
click at [207, 261] on link "Manage This - The Project Management Podcast" at bounding box center [198, 267] width 82 height 82
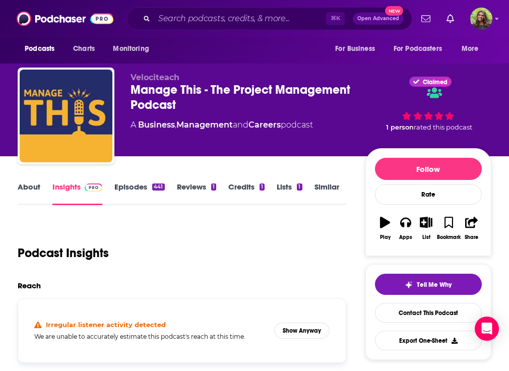
click at [193, 95] on div "Manage This - The Project Management Podcast" at bounding box center [247, 97] width 235 height 30
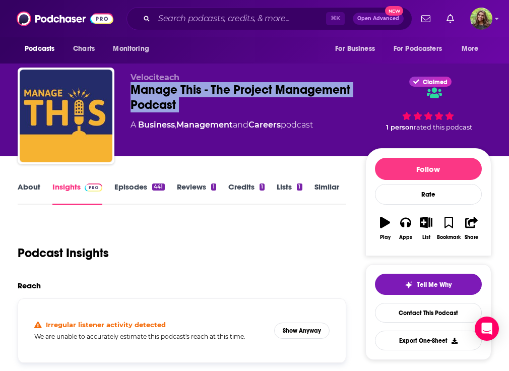
click at [193, 95] on div "Manage This - The Project Management Podcast" at bounding box center [247, 97] width 235 height 30
click at [196, 93] on div "Manage This - The Project Management Podcast" at bounding box center [247, 97] width 235 height 30
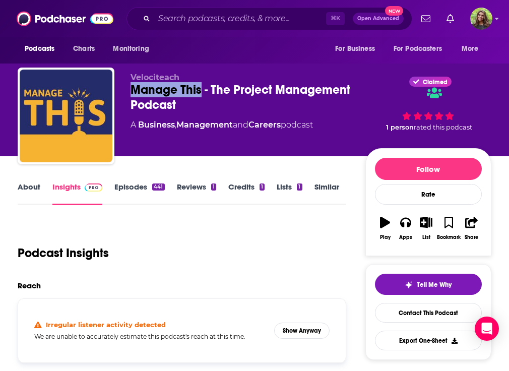
drag, startPoint x: 202, startPoint y: 93, endPoint x: 131, endPoint y: 93, distance: 71.0
click at [131, 93] on div "Manage This - The Project Management Podcast" at bounding box center [247, 97] width 235 height 30
copy h2 "Manage This"
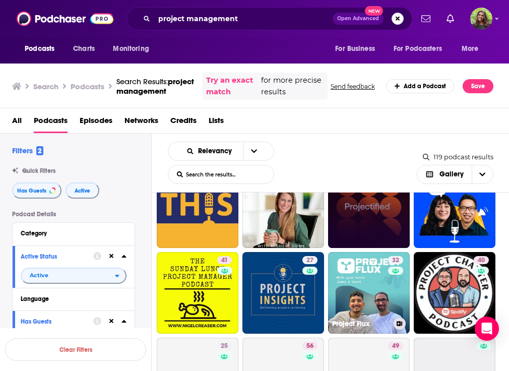
scroll to position [218, 0]
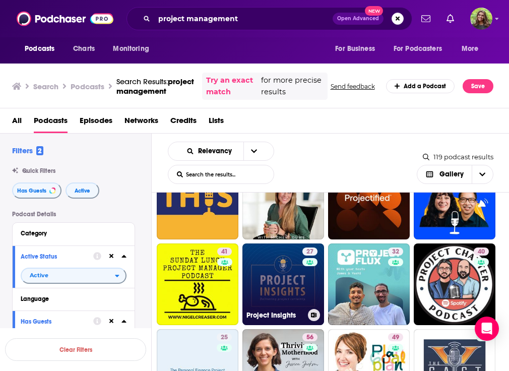
click at [282, 286] on link "27 Project Insights" at bounding box center [283, 284] width 82 height 82
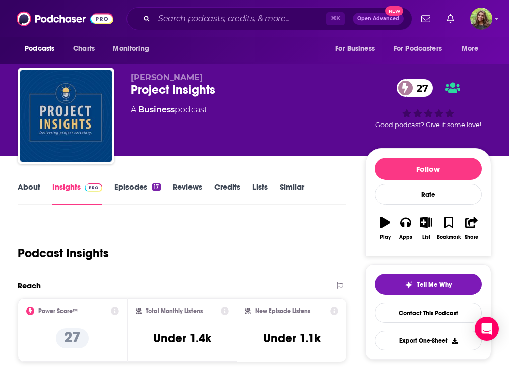
click at [29, 185] on link "About" at bounding box center [29, 193] width 23 height 23
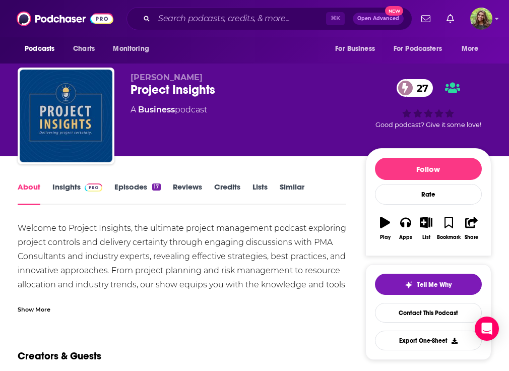
click at [156, 93] on div "Project Insights 27" at bounding box center [247, 89] width 235 height 15
copy div "Project Insights 27"
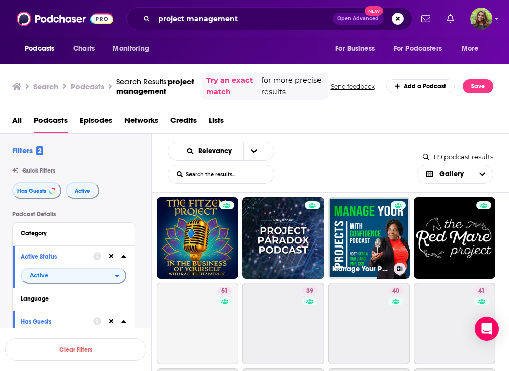
scroll to position [436, 0]
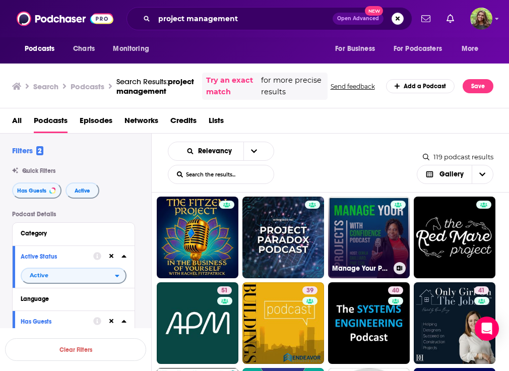
click at [376, 242] on link "Manage Your Projects With Confidence!" at bounding box center [369, 237] width 82 height 82
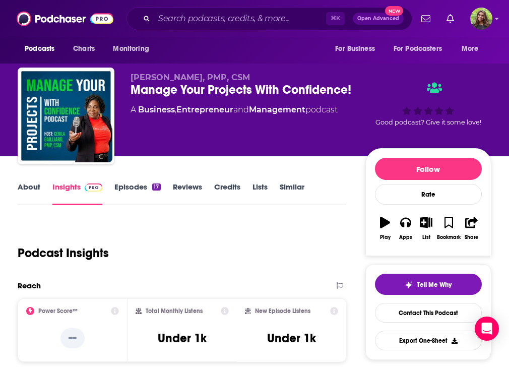
click at [29, 190] on link "About" at bounding box center [29, 193] width 23 height 23
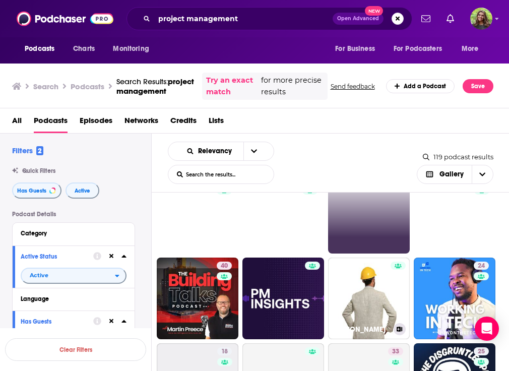
scroll to position [804, 0]
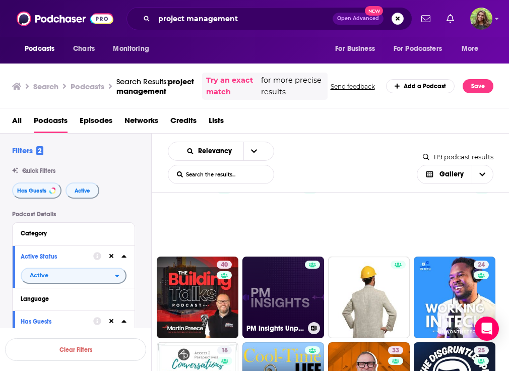
click at [289, 297] on link "PM Insights Unplugged" at bounding box center [283, 297] width 82 height 82
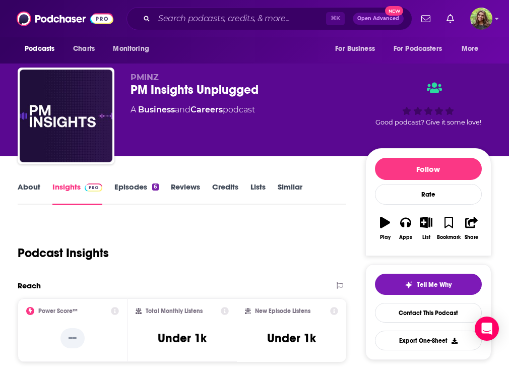
click at [185, 93] on div "PM Insights Unplugged" at bounding box center [247, 89] width 235 height 15
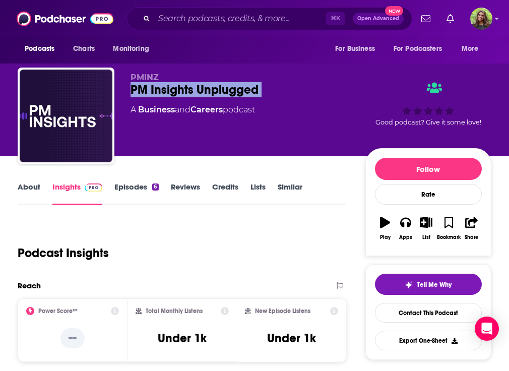
click at [185, 93] on div "PM Insights Unplugged" at bounding box center [247, 89] width 235 height 15
copy div "PM Insights Unplugged"
click at [22, 183] on link "About" at bounding box center [29, 193] width 23 height 23
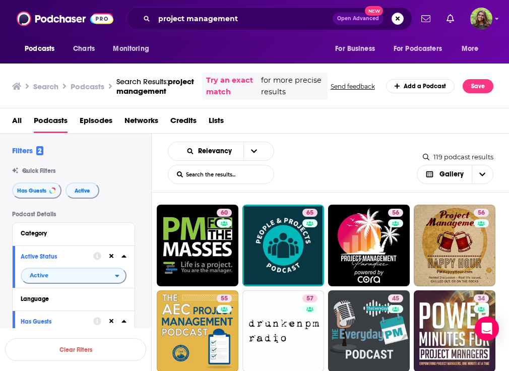
click at [239, 27] on div "project management Open Advanced New" at bounding box center [269, 18] width 286 height 23
click at [215, 24] on input "project management" at bounding box center [243, 19] width 178 height 16
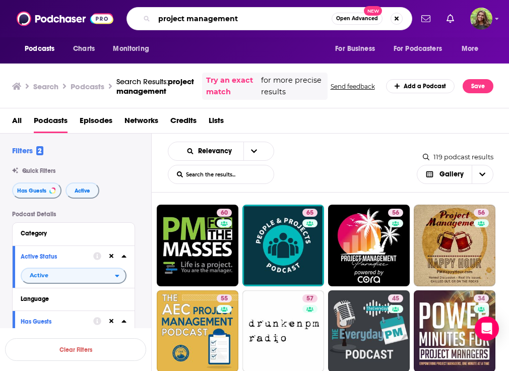
click at [215, 24] on input "project management" at bounding box center [242, 19] width 177 height 16
type input "supply chain"
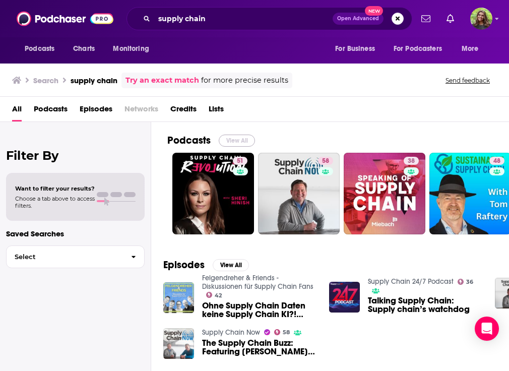
click at [238, 142] on button "View All" at bounding box center [237, 140] width 36 height 12
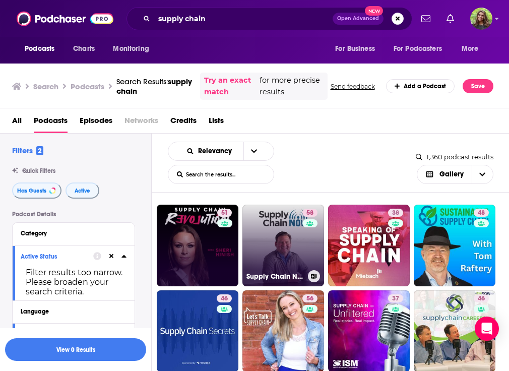
click at [286, 248] on link "58 Supply Chain Now" at bounding box center [283, 245] width 82 height 82
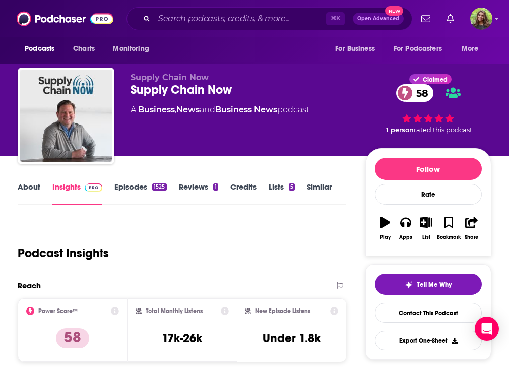
click at [35, 190] on link "About" at bounding box center [29, 193] width 23 height 23
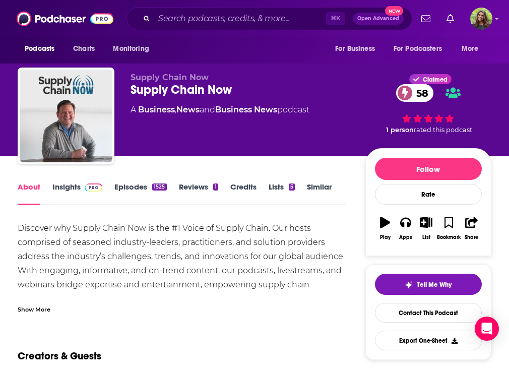
click at [191, 89] on div "Supply Chain Now 58" at bounding box center [247, 89] width 235 height 15
copy div "Supply Chain Now 58"
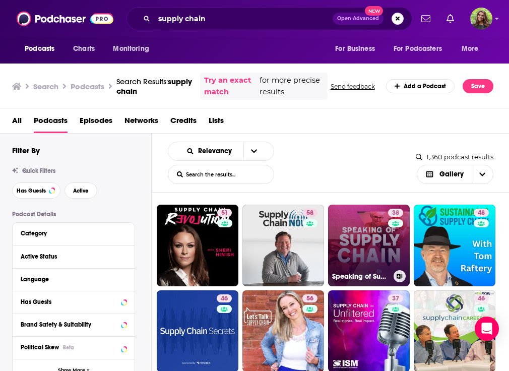
click at [364, 242] on link "38 Speaking of Supply Chain" at bounding box center [369, 245] width 82 height 82
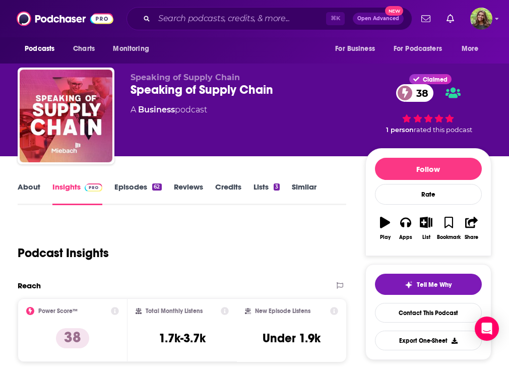
click at [180, 94] on div "Speaking of Supply Chain 38" at bounding box center [247, 89] width 235 height 15
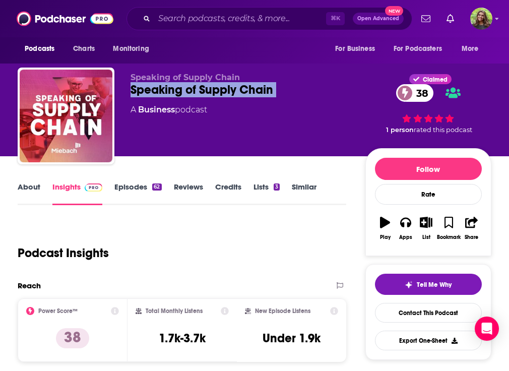
click at [180, 94] on div "Speaking of Supply Chain 38" at bounding box center [247, 89] width 235 height 15
copy div "Speaking of Supply Chain 38"
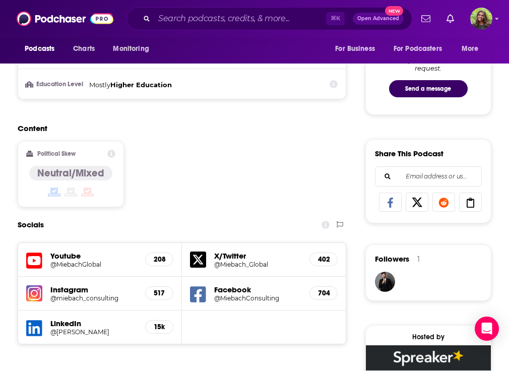
scroll to position [679, 0]
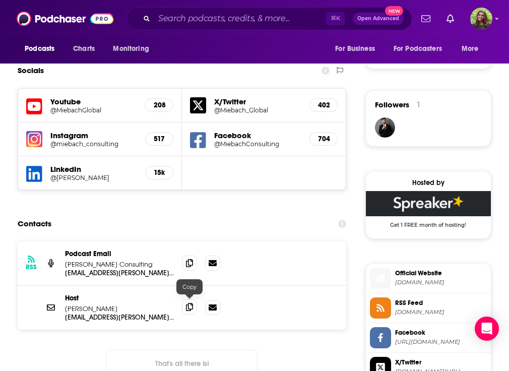
click at [189, 303] on icon at bounding box center [189, 307] width 7 height 8
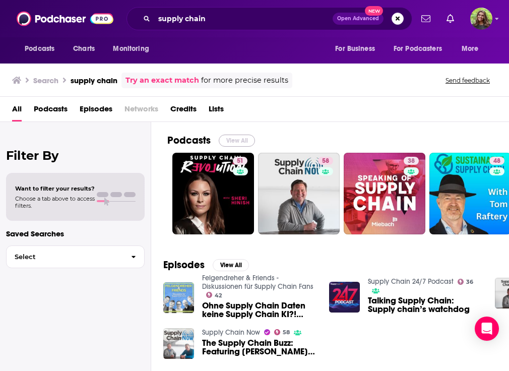
click at [229, 135] on button "View All" at bounding box center [237, 140] width 36 height 12
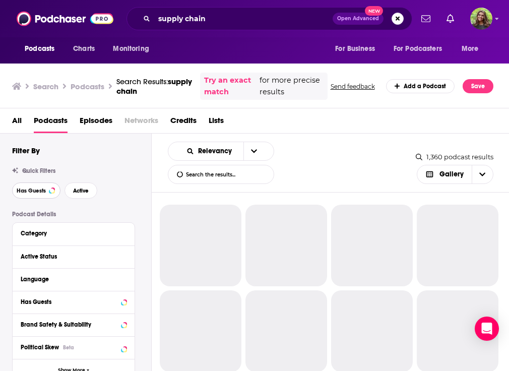
click at [27, 193] on span "Has Guests" at bounding box center [31, 191] width 29 height 6
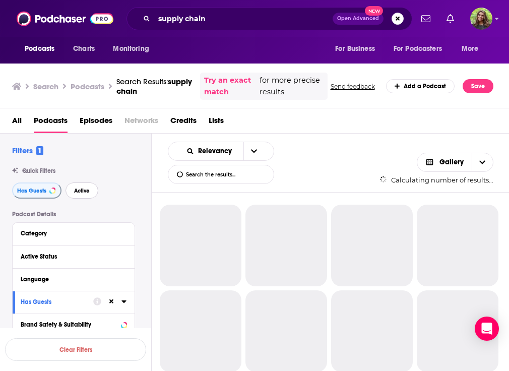
click at [80, 193] on span "Active" at bounding box center [82, 191] width 16 height 6
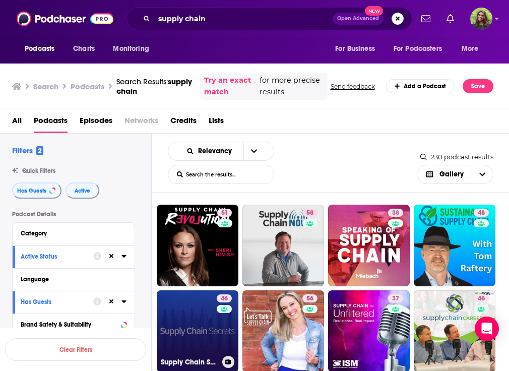
click at [194, 319] on link "46 Supply Chain Secrets" at bounding box center [198, 331] width 82 height 82
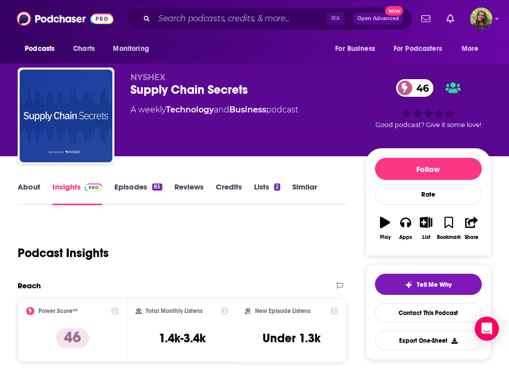
click at [26, 192] on link "About" at bounding box center [29, 193] width 23 height 23
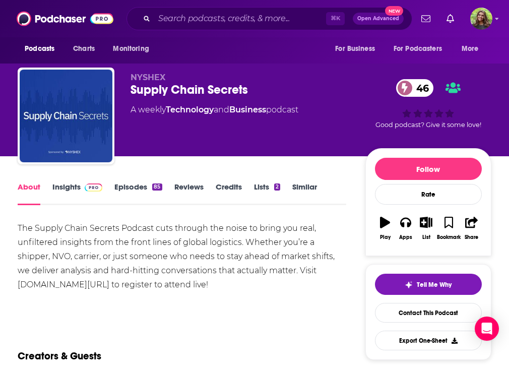
click at [184, 95] on div "Supply Chain Secrets 46" at bounding box center [247, 89] width 235 height 15
copy div "Supply Chain Secrets 46"
click at [58, 184] on link "Insights" at bounding box center [77, 193] width 50 height 23
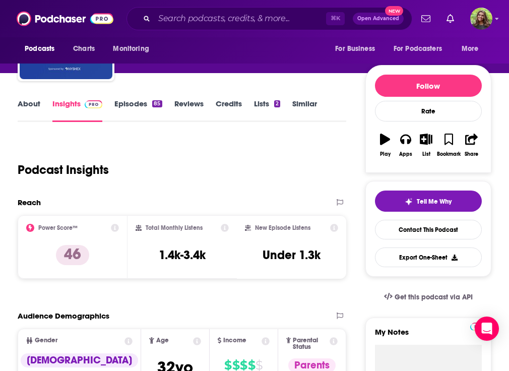
scroll to position [692, 0]
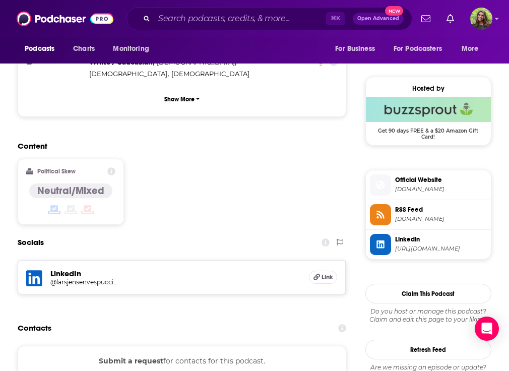
click at [134, 355] on button "Submit a request" at bounding box center [131, 360] width 64 height 11
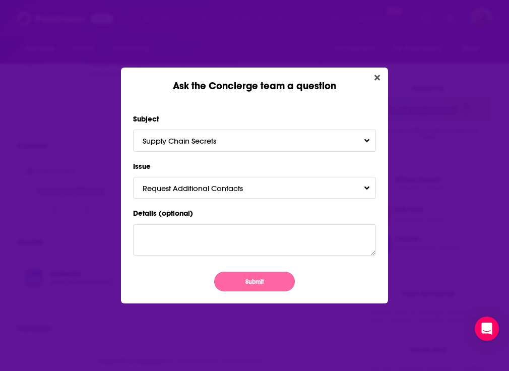
click at [235, 277] on button "Submit" at bounding box center [254, 281] width 81 height 20
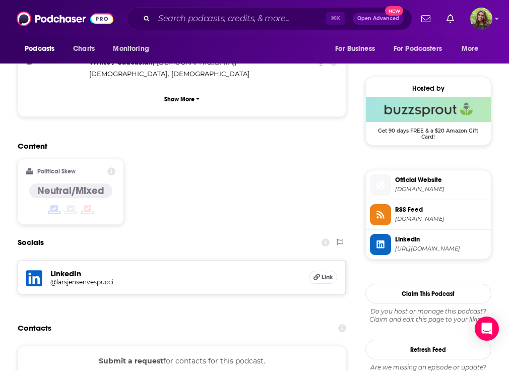
scroll to position [692, 0]
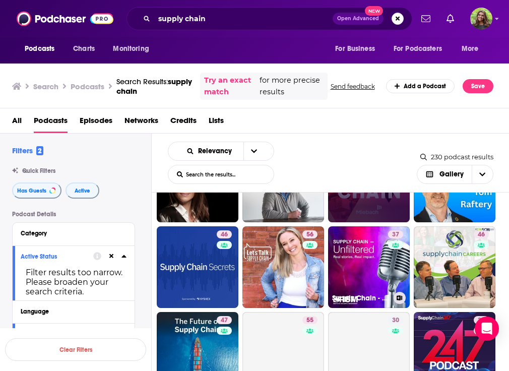
scroll to position [72, 0]
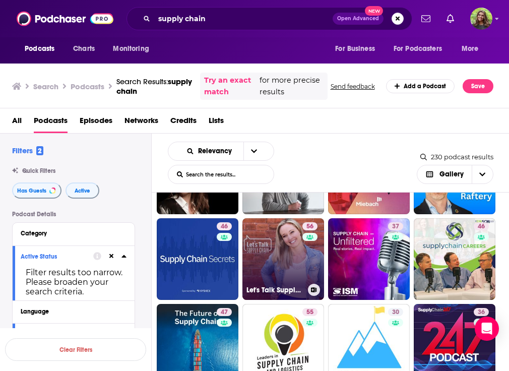
click at [291, 240] on link "56 Let's Talk Supply Chain" at bounding box center [283, 259] width 82 height 82
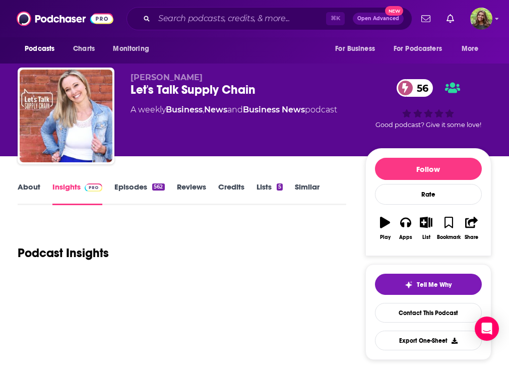
click at [193, 88] on div "Let's Talk Supply Chain 56" at bounding box center [247, 89] width 235 height 15
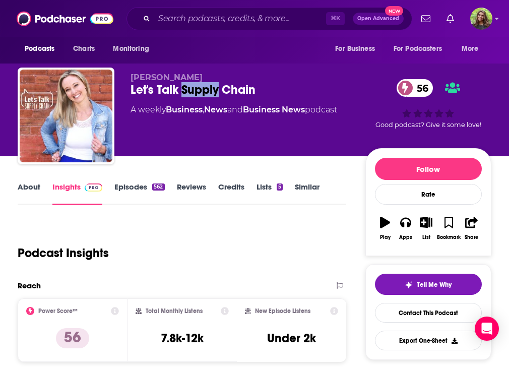
click at [193, 88] on div "Let's Talk Supply Chain 56" at bounding box center [247, 89] width 235 height 15
copy div "Let's Talk Supply Chain 56"
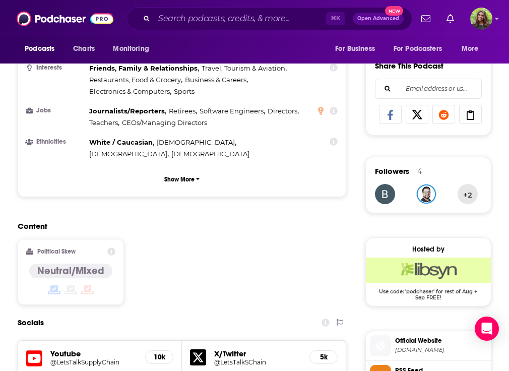
scroll to position [826, 0]
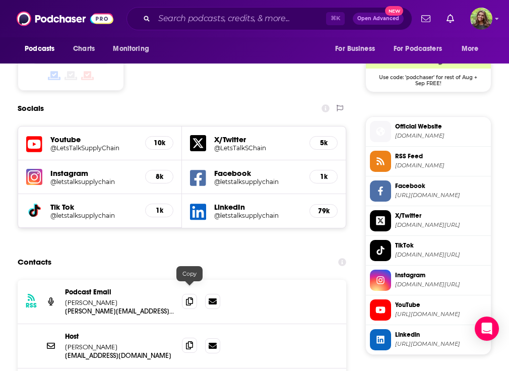
click at [184, 337] on span at bounding box center [189, 344] width 15 height 15
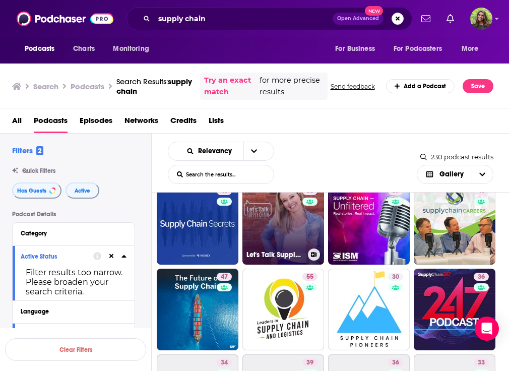
scroll to position [108, 0]
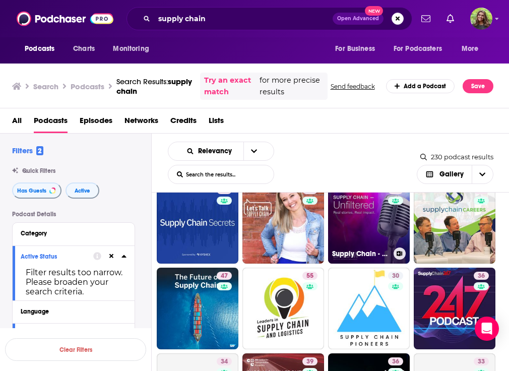
click at [364, 231] on link "37 Supply Chain - Unfiltered" at bounding box center [369, 223] width 82 height 82
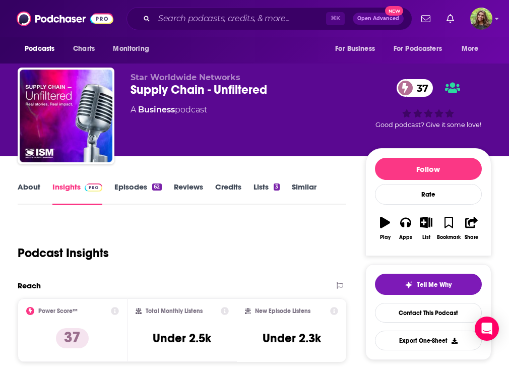
click at [175, 90] on div "Supply Chain - Unfiltered 37" at bounding box center [247, 89] width 235 height 15
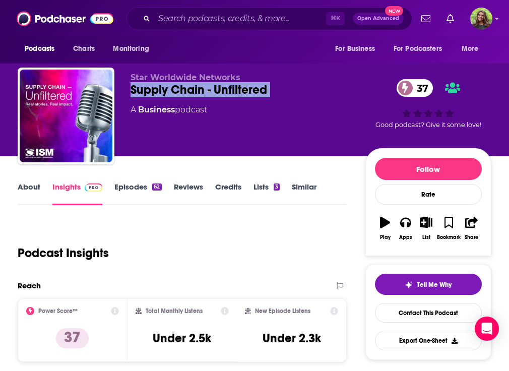
click at [175, 90] on div "Supply Chain - Unfiltered 37" at bounding box center [247, 89] width 235 height 15
copy div "Supply Chain - Unfiltered 37"
click at [26, 191] on link "About" at bounding box center [29, 193] width 23 height 23
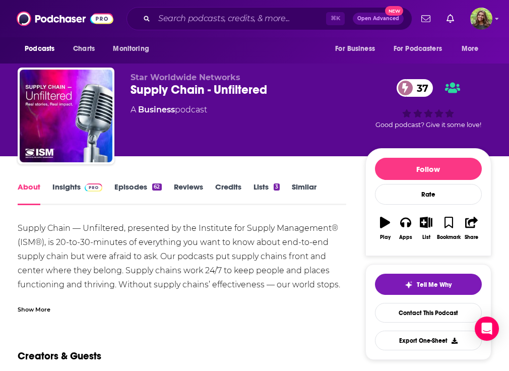
click at [127, 190] on link "Episodes 62" at bounding box center [137, 193] width 47 height 23
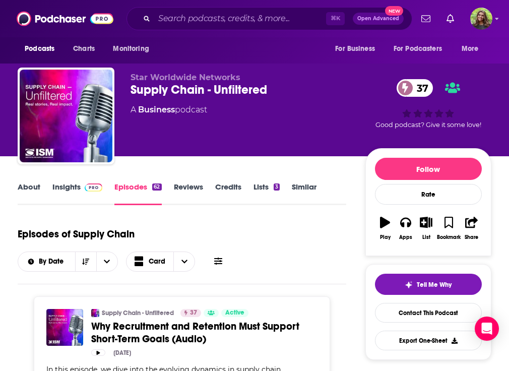
click at [61, 196] on link "Insights" at bounding box center [77, 193] width 50 height 23
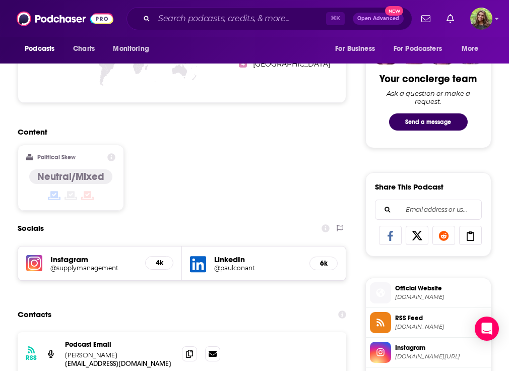
scroll to position [550, 0]
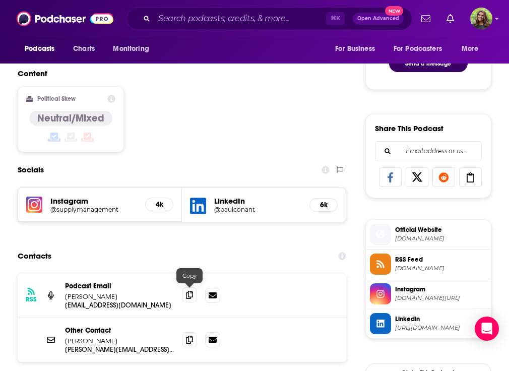
click at [193, 292] on span at bounding box center [189, 294] width 15 height 15
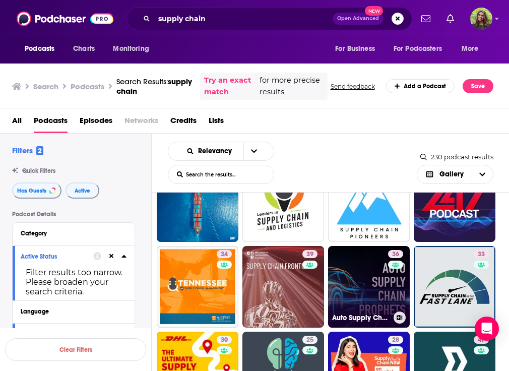
scroll to position [278, 0]
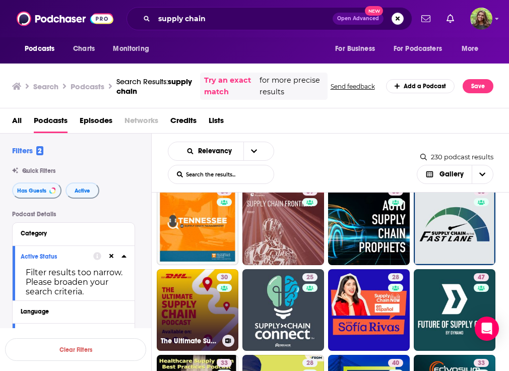
click at [207, 300] on link "30 The Ultimate Supply Chain Podcast" at bounding box center [198, 310] width 82 height 82
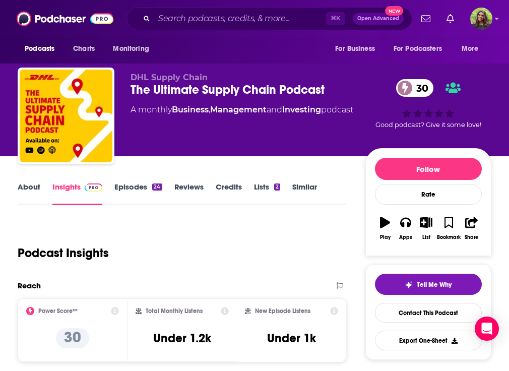
click at [28, 187] on link "About" at bounding box center [29, 193] width 23 height 23
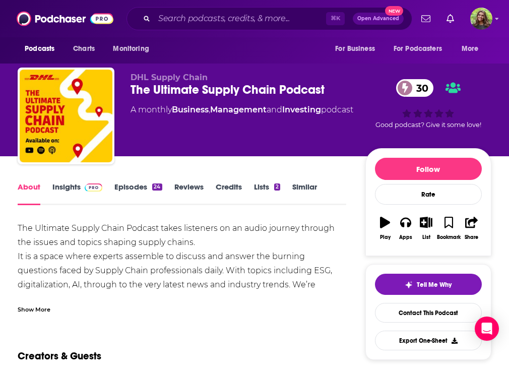
click at [121, 191] on link "Episodes 24" at bounding box center [137, 193] width 47 height 23
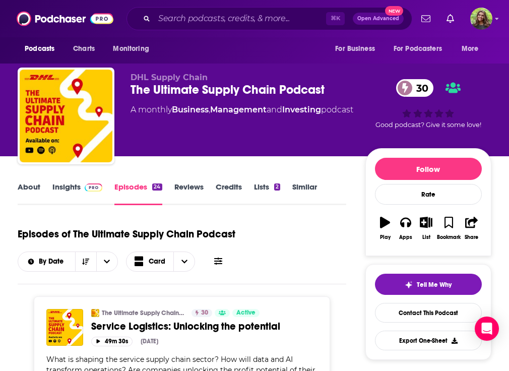
click at [59, 194] on link "Insights" at bounding box center [77, 193] width 50 height 23
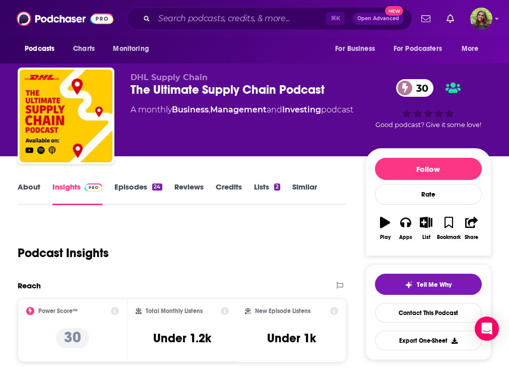
click at [195, 90] on div "The Ultimate Supply Chain Podcast 30" at bounding box center [247, 89] width 235 height 15
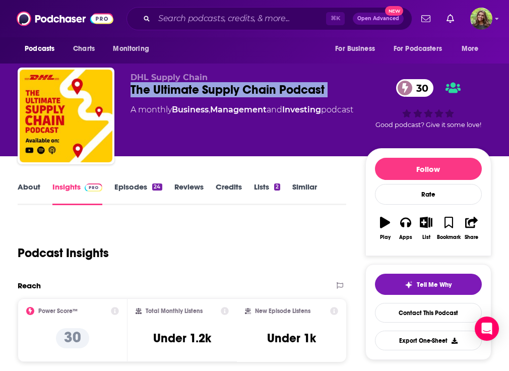
click at [195, 90] on div "The Ultimate Supply Chain Podcast 30" at bounding box center [247, 89] width 235 height 15
copy div "The Ultimate Supply Chain Podcast 30"
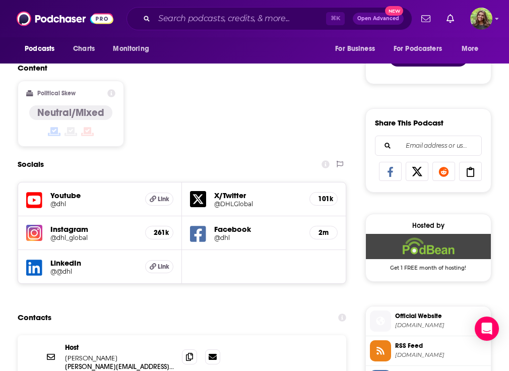
scroll to position [675, 0]
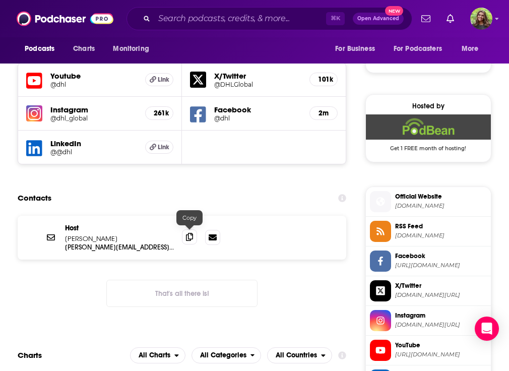
click at [188, 238] on icon at bounding box center [189, 237] width 7 height 8
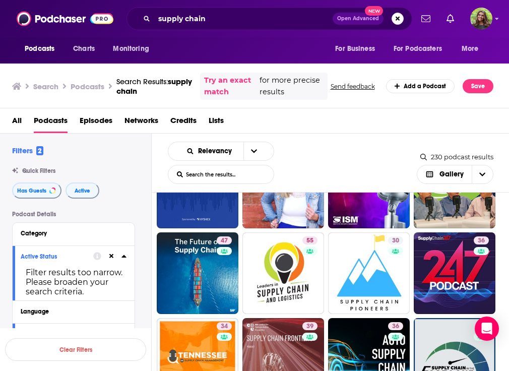
scroll to position [145, 0]
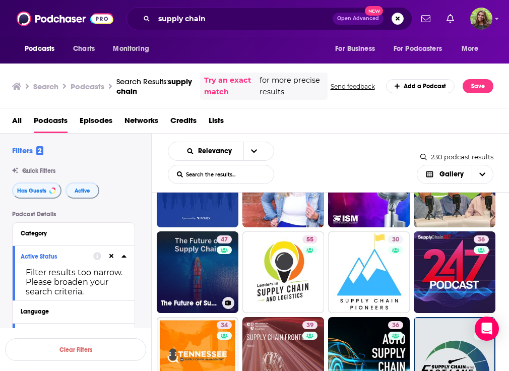
click at [212, 277] on link "47 The Future of Supply Chain" at bounding box center [198, 272] width 82 height 82
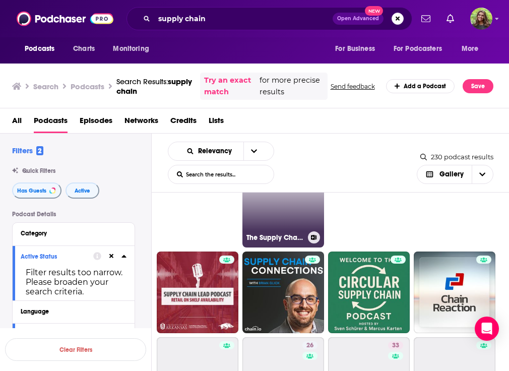
scroll to position [559, 0]
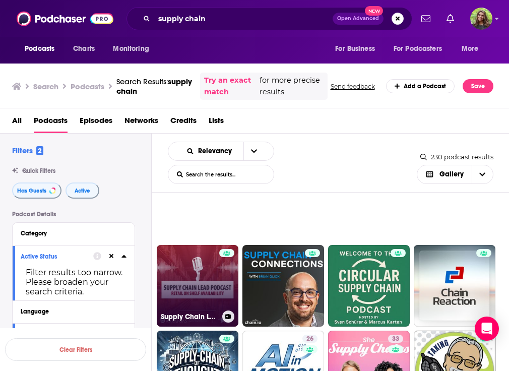
click at [217, 294] on link "Supply Chain LEAD Podcast" at bounding box center [198, 286] width 82 height 82
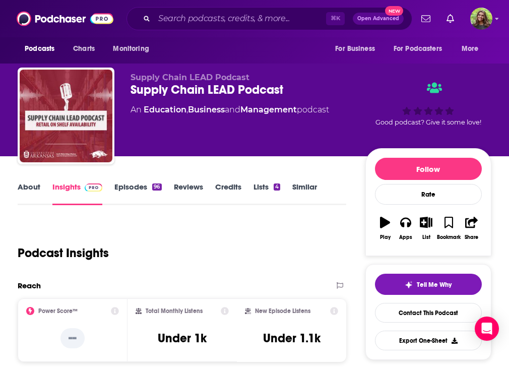
click at [28, 183] on link "About" at bounding box center [29, 193] width 23 height 23
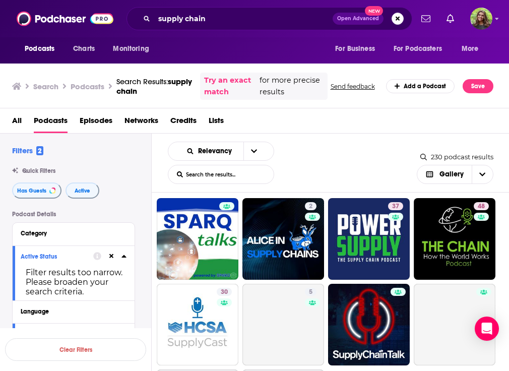
scroll to position [873, 0]
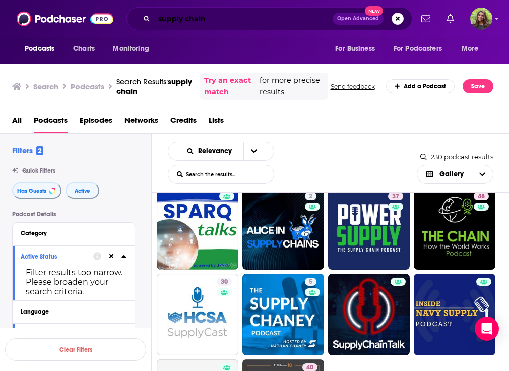
click at [258, 20] on input "supply chain" at bounding box center [243, 19] width 178 height 16
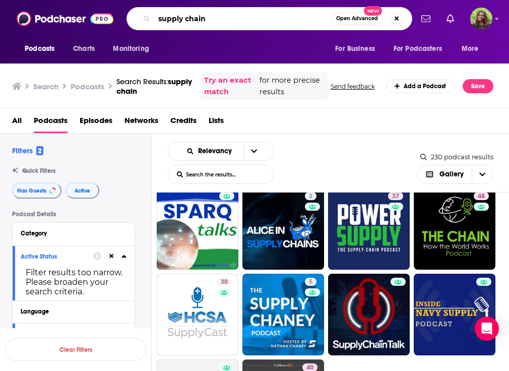
click at [258, 20] on input "supply chain" at bounding box center [242, 19] width 177 height 16
type input "project management"
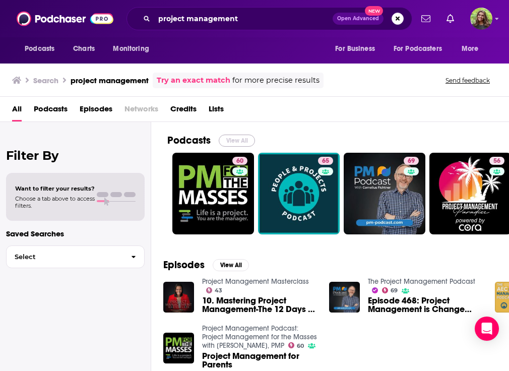
click at [232, 136] on button "View All" at bounding box center [237, 140] width 36 height 12
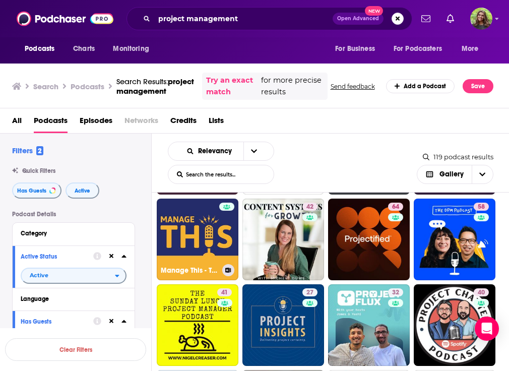
scroll to position [180, 0]
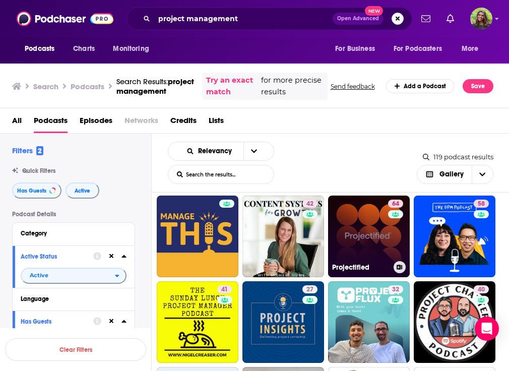
click at [347, 238] on link "64 Projectified" at bounding box center [369, 236] width 82 height 82
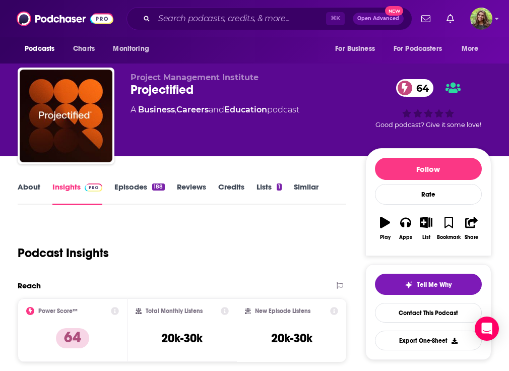
click at [163, 89] on div "Projectified 64" at bounding box center [247, 89] width 235 height 15
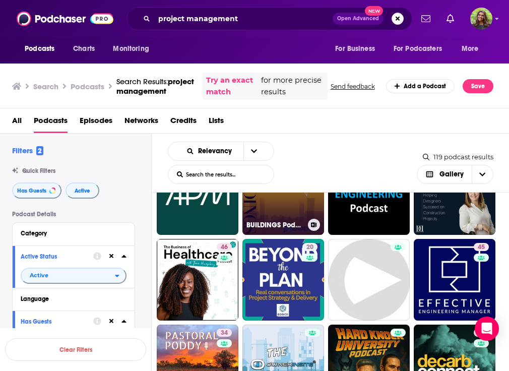
scroll to position [587, 0]
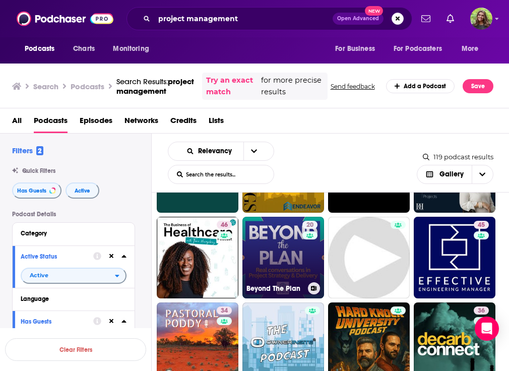
click at [281, 255] on link "20 Beyond The Plan" at bounding box center [283, 258] width 82 height 82
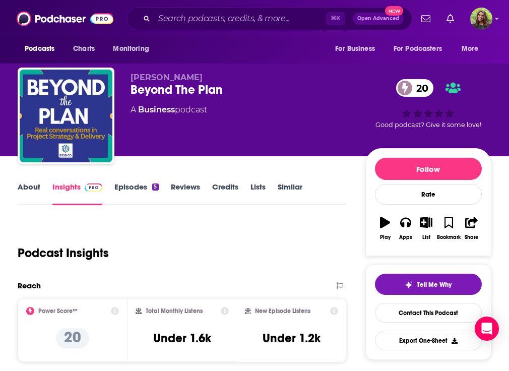
click at [30, 186] on link "About" at bounding box center [29, 193] width 23 height 23
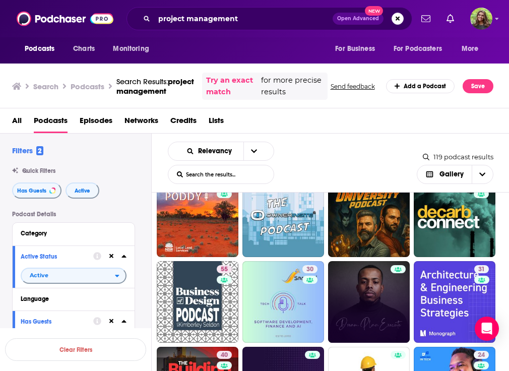
scroll to position [989, 0]
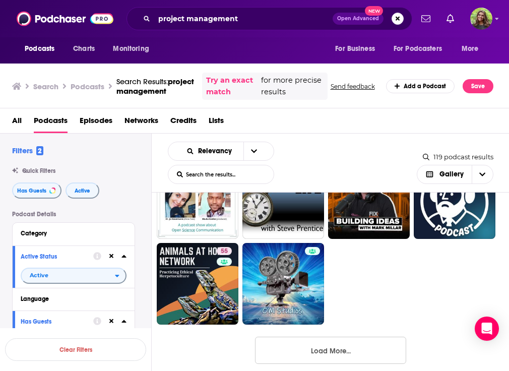
click at [335, 351] on button "Load More..." at bounding box center [330, 349] width 151 height 27
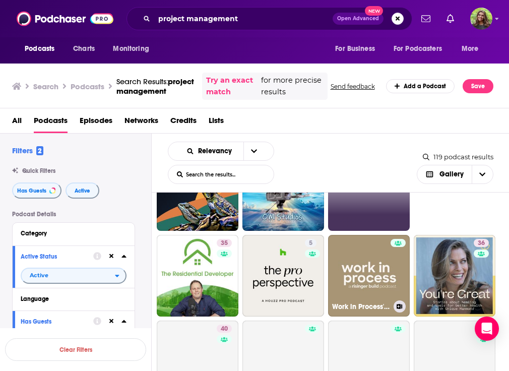
scroll to position [1123, 0]
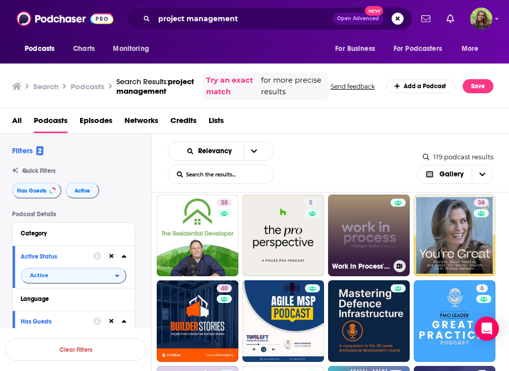
click at [357, 239] on link "Work in Process's Podcast" at bounding box center [369, 235] width 82 height 82
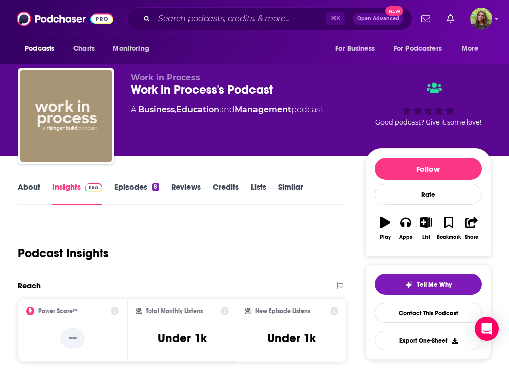
click at [29, 185] on link "About" at bounding box center [29, 193] width 23 height 23
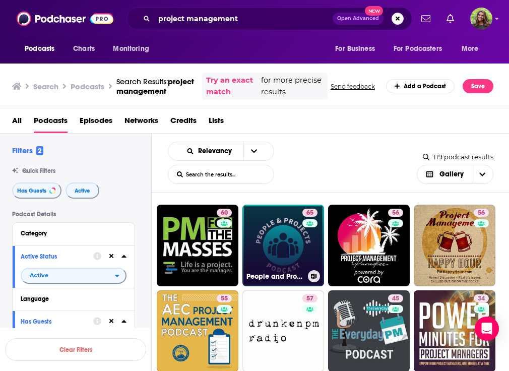
scroll to position [69, 0]
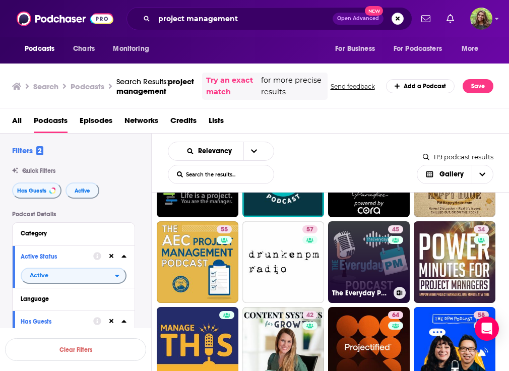
click at [338, 260] on link "45 The Everyday PM: Project Management Principles for Your Everyday Life" at bounding box center [369, 262] width 82 height 82
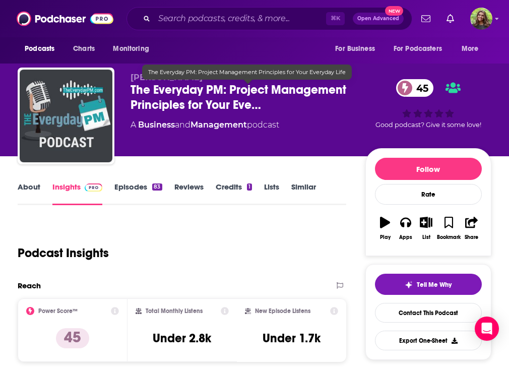
click at [203, 92] on span "The Everyday PM: Project Management Principles for Your Eve…" at bounding box center [247, 97] width 235 height 30
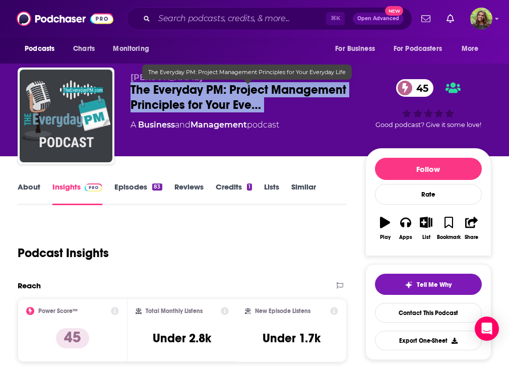
click at [203, 92] on span "The Everyday PM: Project Management Principles for Your Eve…" at bounding box center [247, 97] width 235 height 30
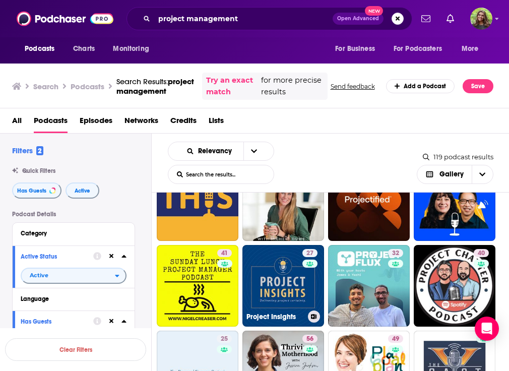
scroll to position [217, 0]
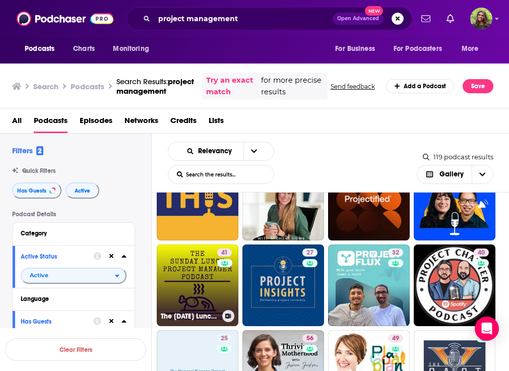
click at [214, 285] on link "41 The [DATE] Lunch Project Manager" at bounding box center [198, 285] width 82 height 82
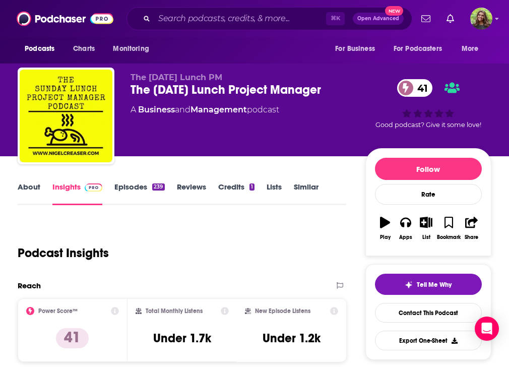
click at [197, 88] on div "The [DATE] Lunch Project Manager 41" at bounding box center [247, 89] width 235 height 15
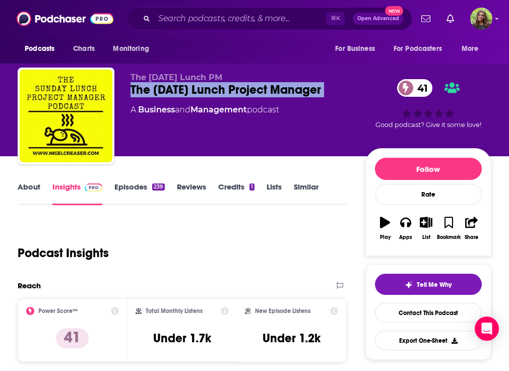
click at [197, 88] on div "The [DATE] Lunch Project Manager 41" at bounding box center [247, 89] width 235 height 15
click at [312, 184] on link "Similar" at bounding box center [306, 193] width 25 height 23
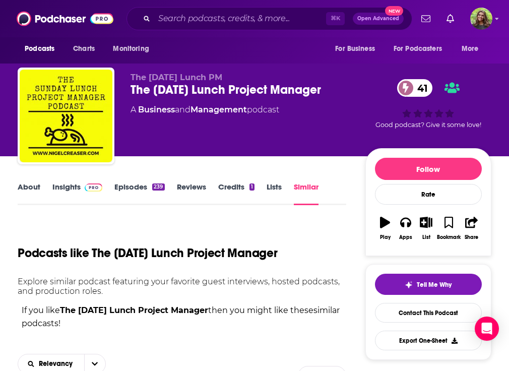
scroll to position [157, 0]
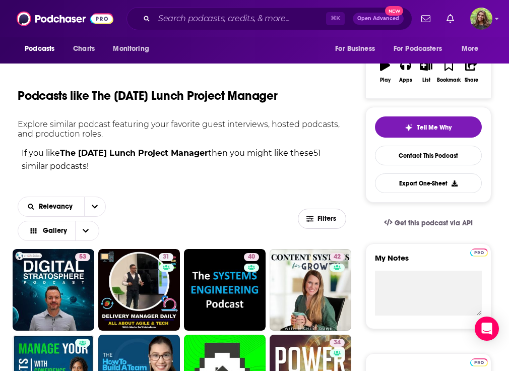
click at [323, 222] on button "Filters" at bounding box center [322, 218] width 48 height 20
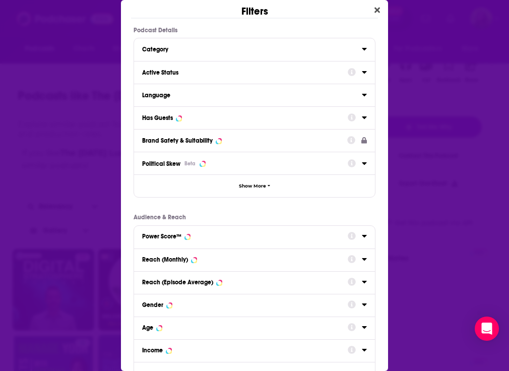
click at [176, 72] on div "Active Status" at bounding box center [241, 72] width 199 height 7
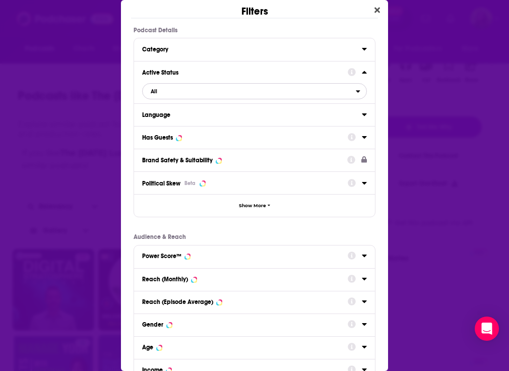
click at [184, 92] on span "All" at bounding box center [249, 91] width 213 height 13
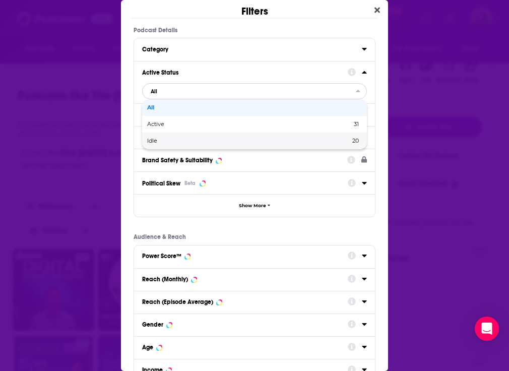
click at [172, 127] on div "Active 31" at bounding box center [254, 124] width 225 height 17
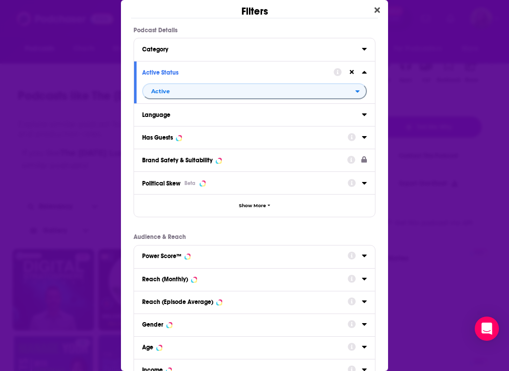
click at [199, 134] on div "Has Guests" at bounding box center [241, 137] width 199 height 7
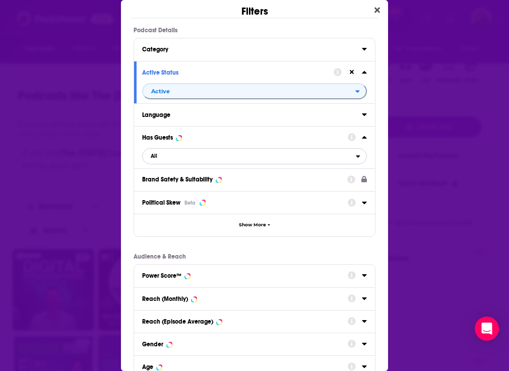
click at [189, 161] on span "All" at bounding box center [249, 156] width 213 height 13
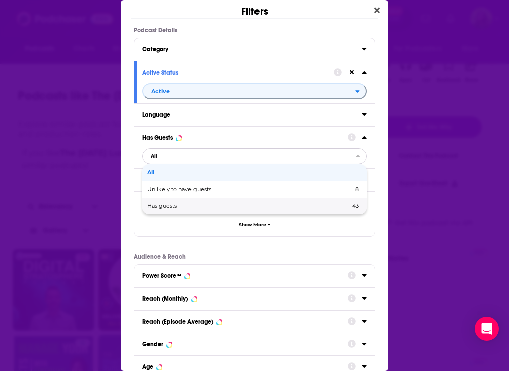
click at [180, 205] on span "Has guests" at bounding box center [205, 206] width 116 height 6
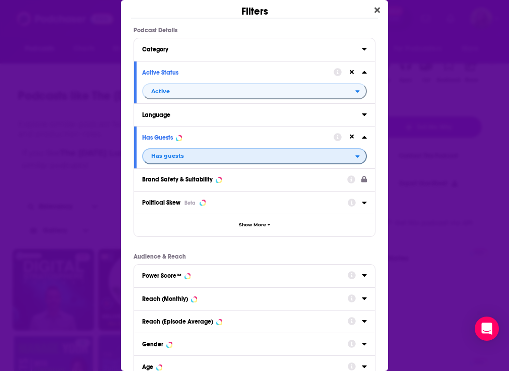
scroll to position [110, 0]
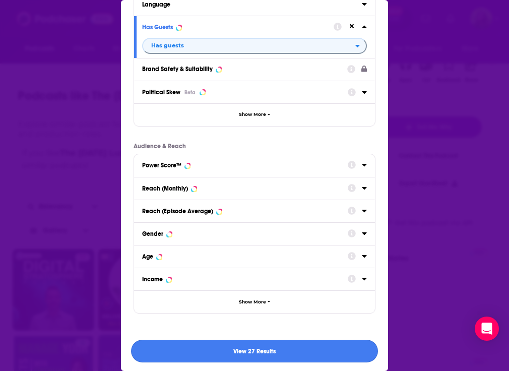
click at [238, 349] on button "View 27 Results" at bounding box center [254, 350] width 247 height 23
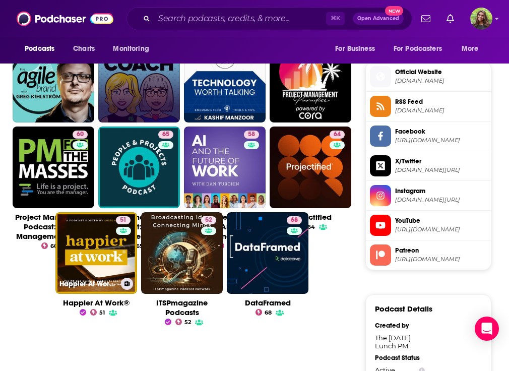
scroll to position [710, 0]
